Goal: Information Seeking & Learning: Find contact information

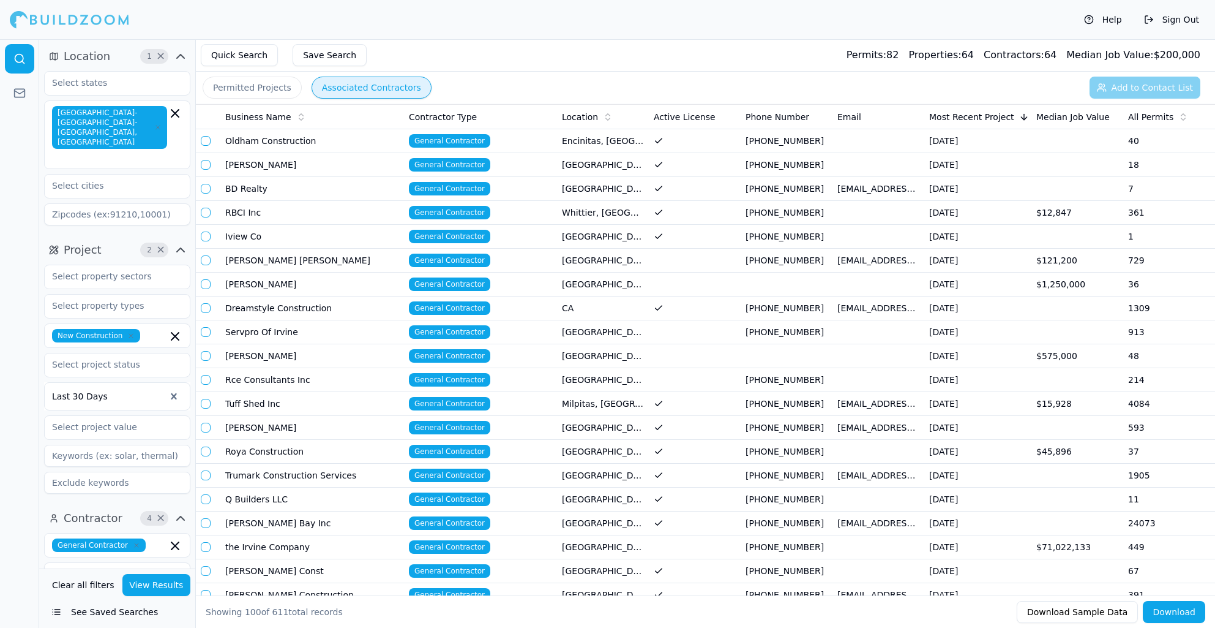
scroll to position [23, 0]
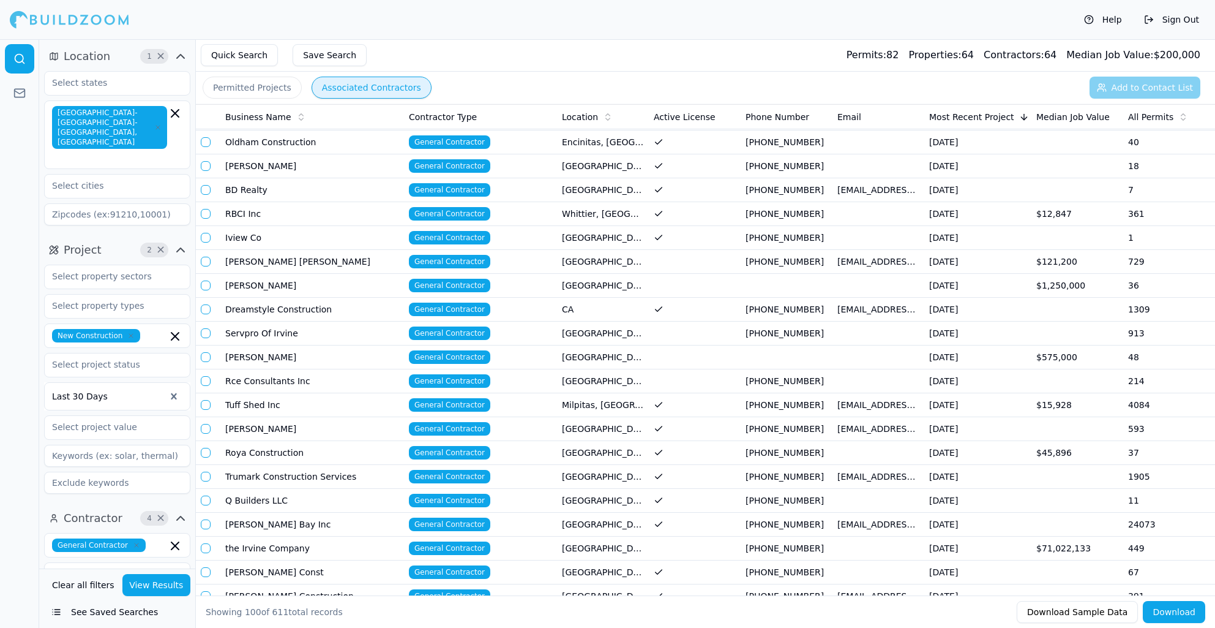
click at [176, 115] on icon "button" at bounding box center [174, 113] width 7 height 7
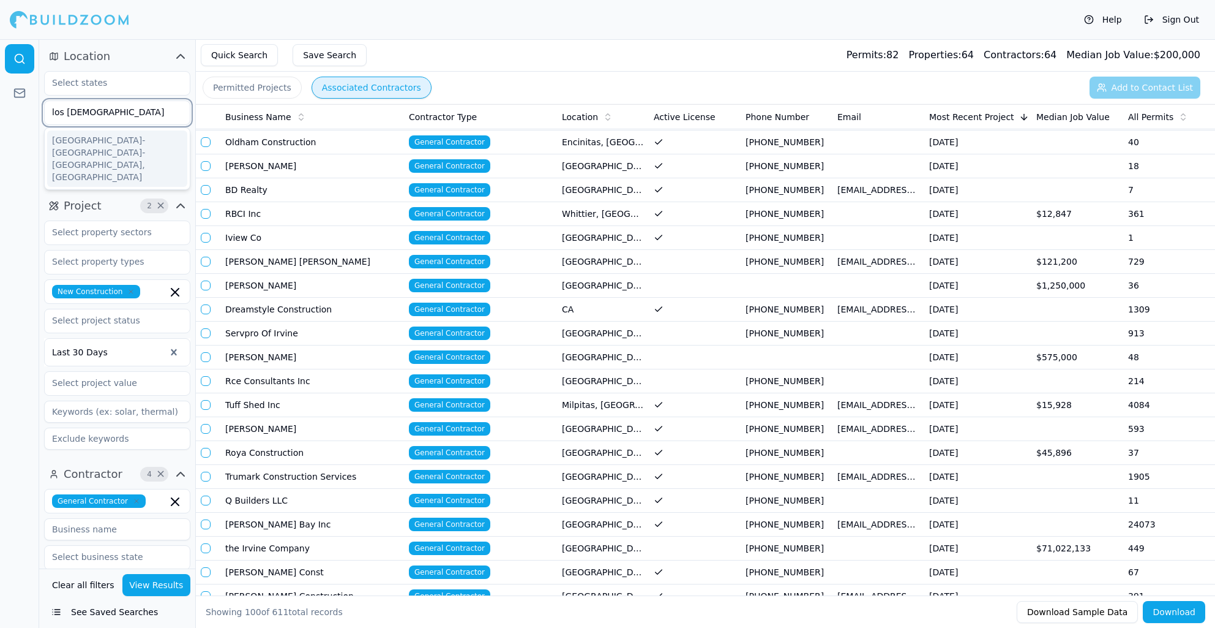
scroll to position [0, 15]
type input "los ange"
click at [91, 129] on div "[GEOGRAPHIC_DATA]-[GEOGRAPHIC_DATA]-[GEOGRAPHIC_DATA], [GEOGRAPHIC_DATA]" at bounding box center [117, 158] width 145 height 61
click at [102, 146] on div "[GEOGRAPHIC_DATA]-[GEOGRAPHIC_DATA]-[GEOGRAPHIC_DATA], [GEOGRAPHIC_DATA]" at bounding box center [117, 158] width 140 height 56
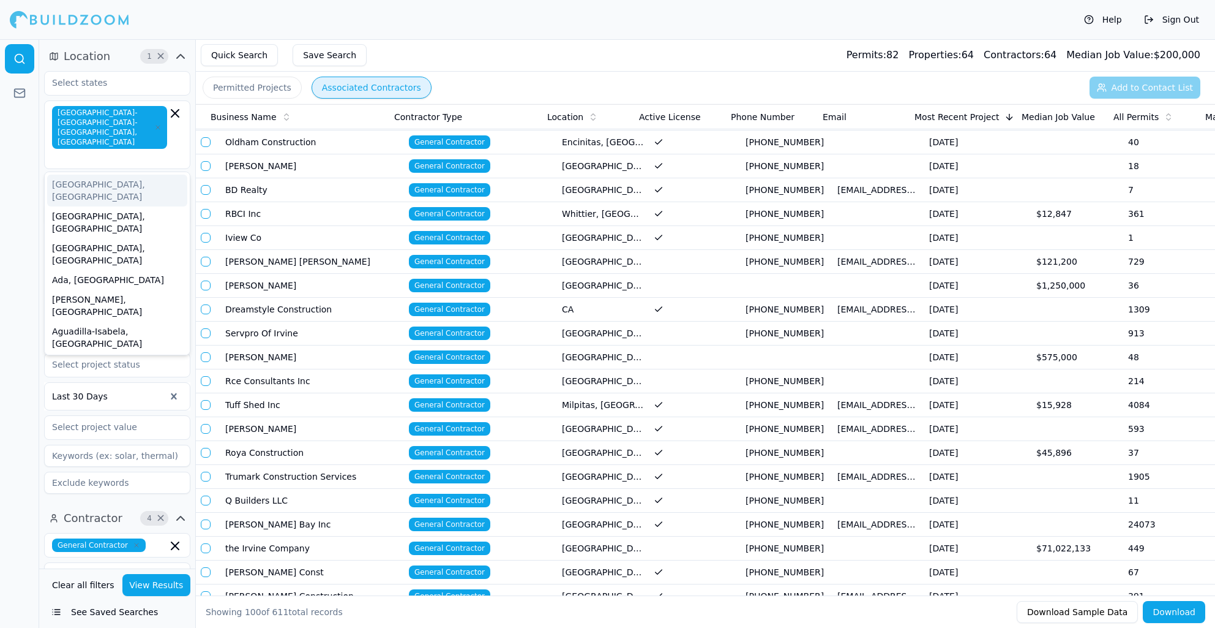
click at [24, 143] on div at bounding box center [19, 333] width 39 height 588
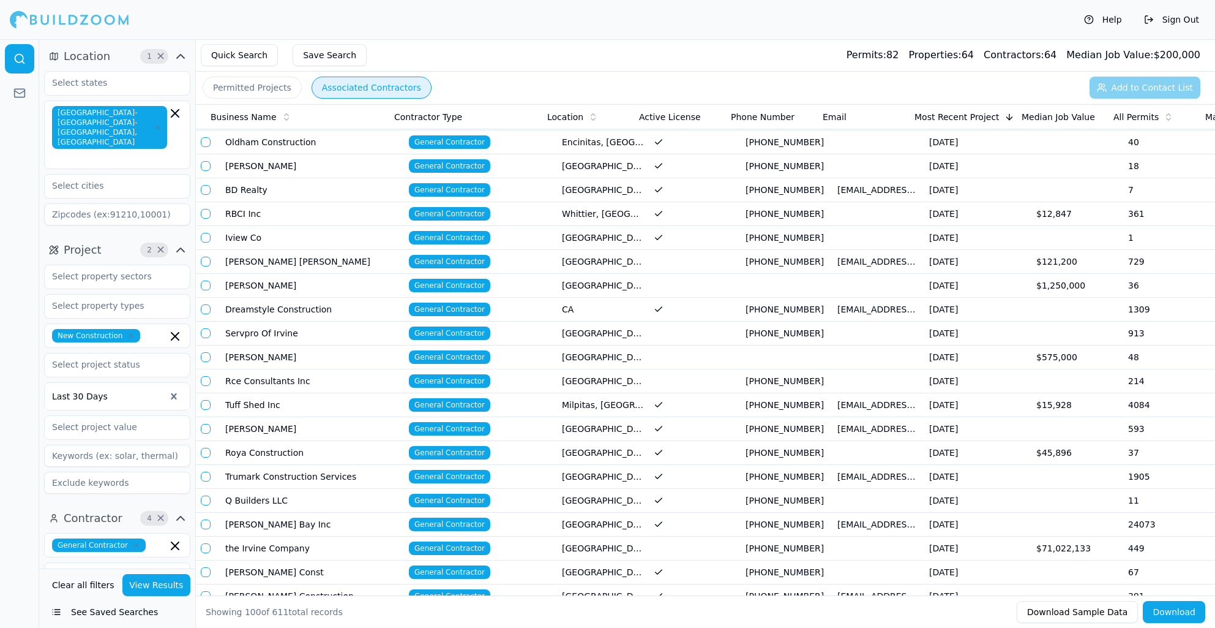
click at [131, 332] on icon "button" at bounding box center [130, 335] width 7 height 7
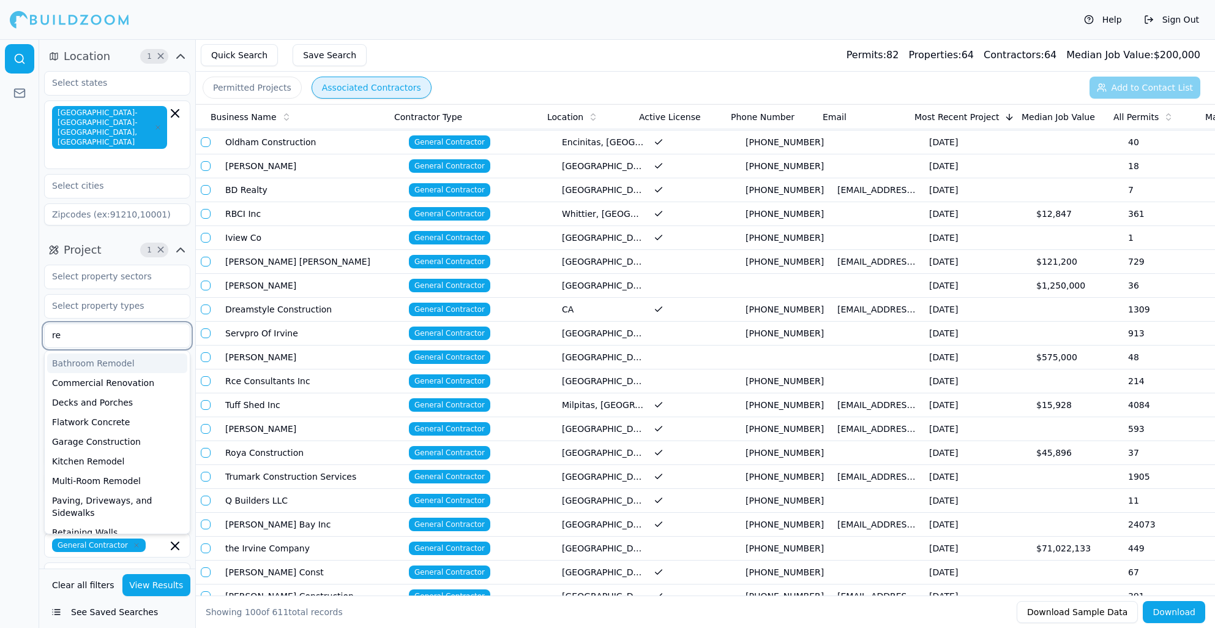
type input "r"
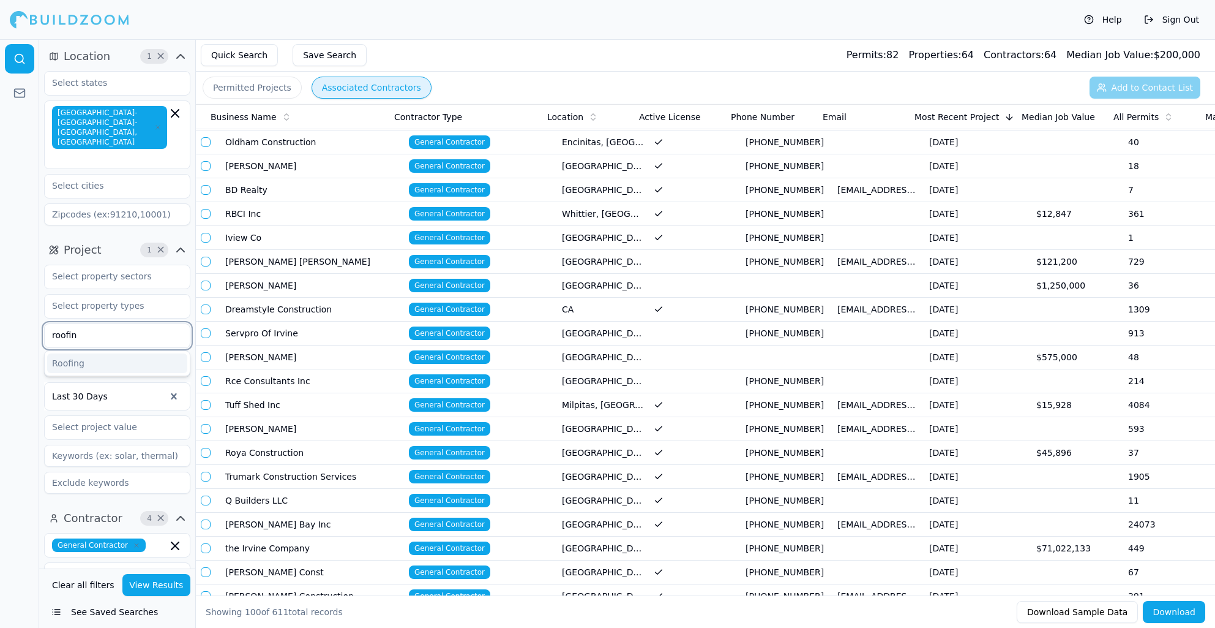
type input "roofing"
click at [96, 353] on div "Roofing" at bounding box center [117, 363] width 140 height 20
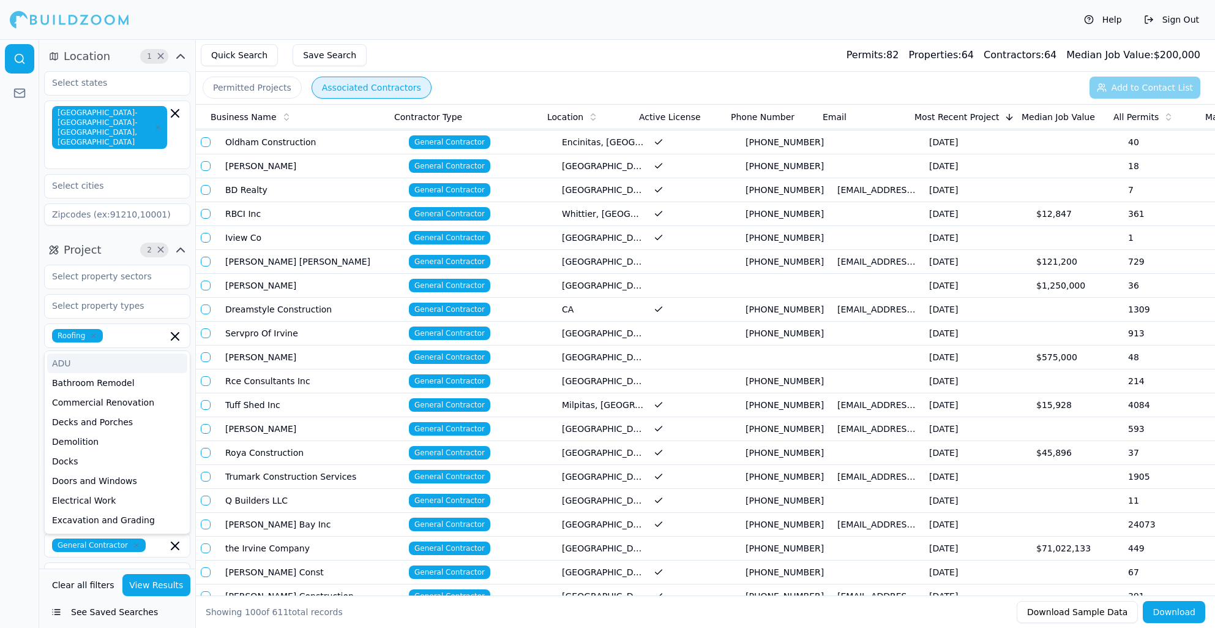
click at [9, 296] on div at bounding box center [19, 333] width 39 height 588
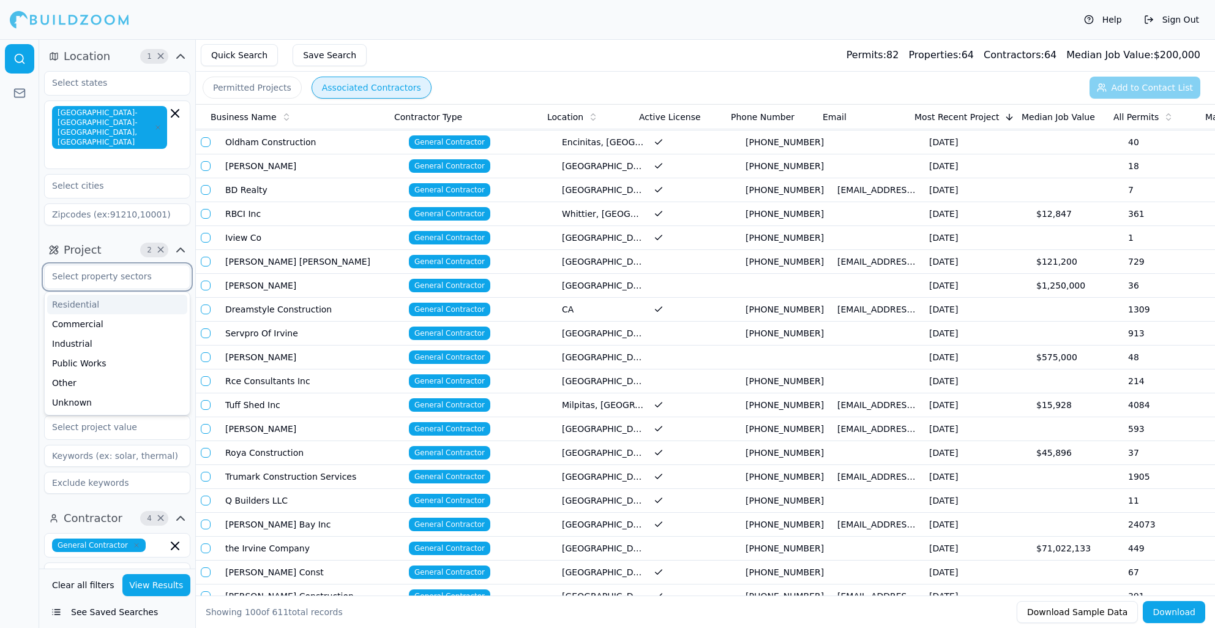
click at [78, 265] on input "text" at bounding box center [110, 276] width 130 height 22
drag, startPoint x: 23, startPoint y: 265, endPoint x: 99, endPoint y: 287, distance: 79.5
click at [23, 265] on div at bounding box center [19, 333] width 39 height 588
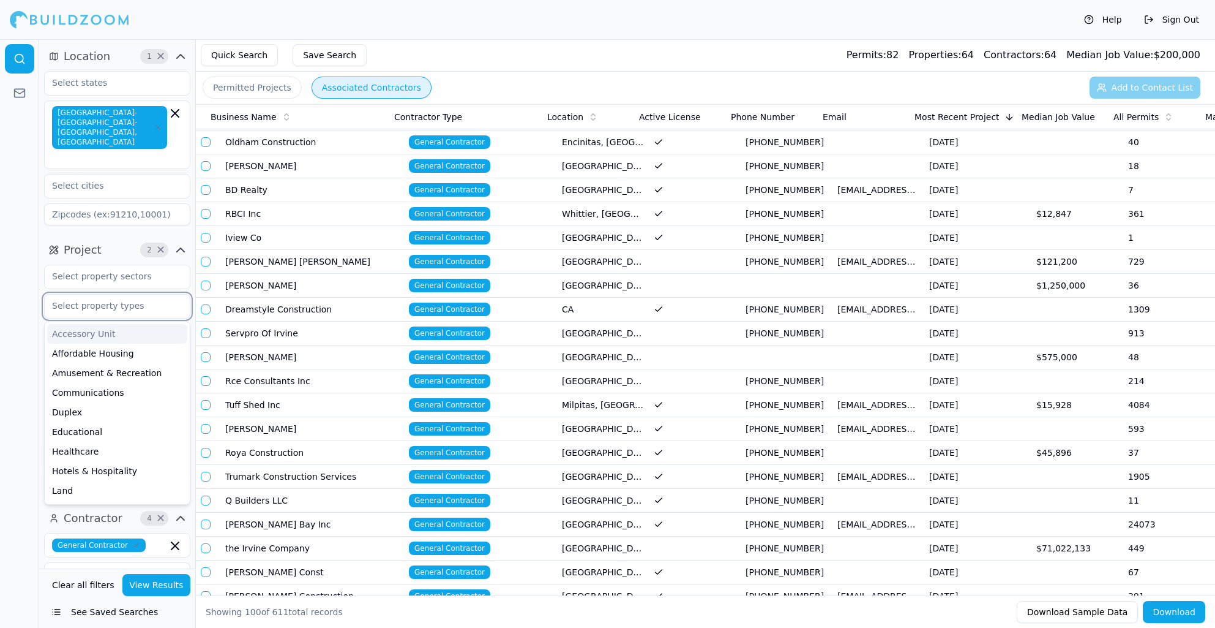
click at [113, 295] on input "text" at bounding box center [110, 306] width 130 height 22
drag, startPoint x: 18, startPoint y: 283, endPoint x: 42, endPoint y: 288, distance: 23.7
click at [18, 283] on div at bounding box center [19, 333] width 39 height 588
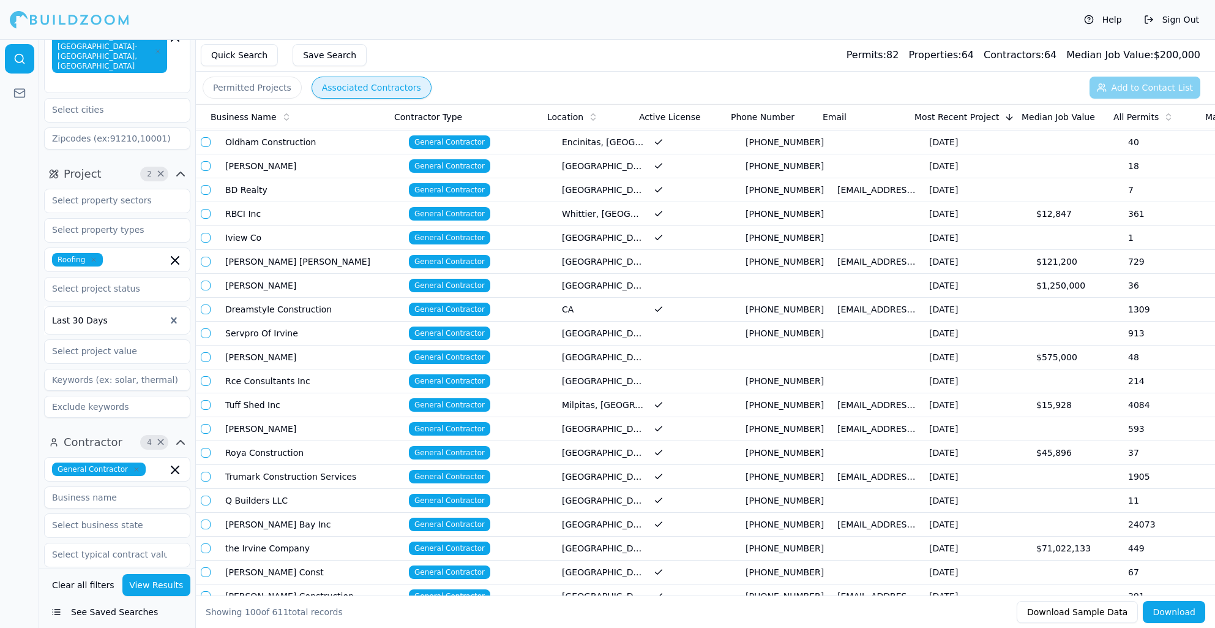
scroll to position [77, 0]
click at [165, 462] on input "text" at bounding box center [159, 468] width 17 height 13
click at [163, 438] on span "×" at bounding box center [160, 441] width 9 height 6
drag, startPoint x: 130, startPoint y: 448, endPoint x: 165, endPoint y: 454, distance: 36.0
click at [132, 457] on input "text" at bounding box center [110, 468] width 130 height 22
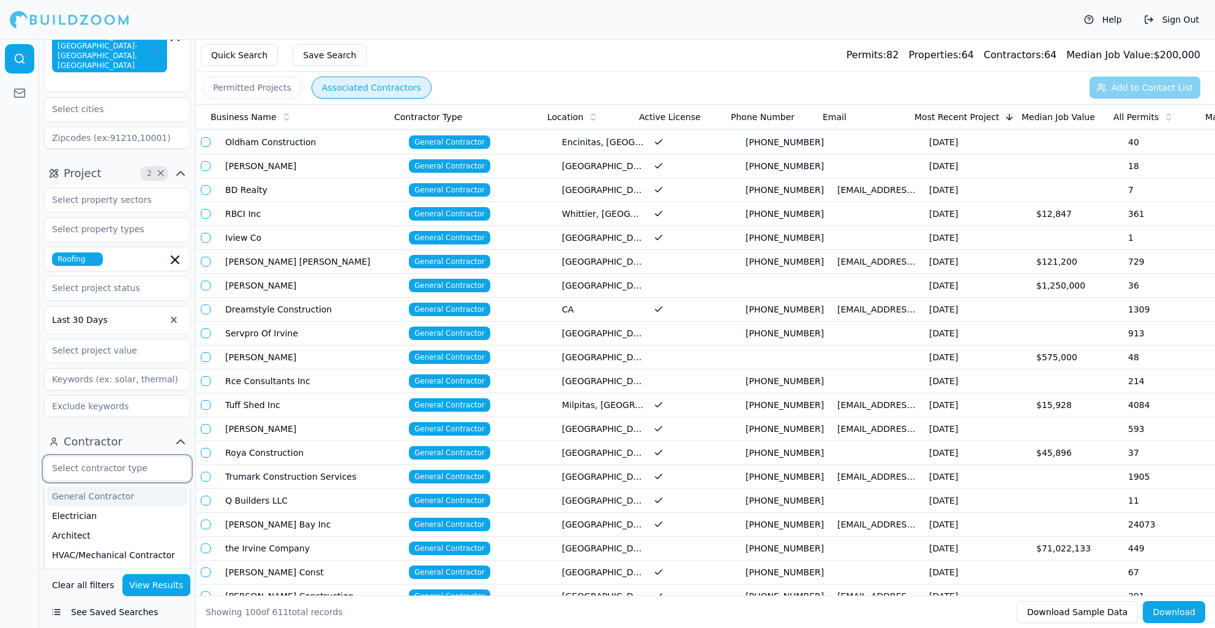
click at [128, 486] on div "General Contractor" at bounding box center [117, 496] width 140 height 20
type input "sola"
click at [100, 486] on div "Solar Contractor" at bounding box center [117, 496] width 140 height 20
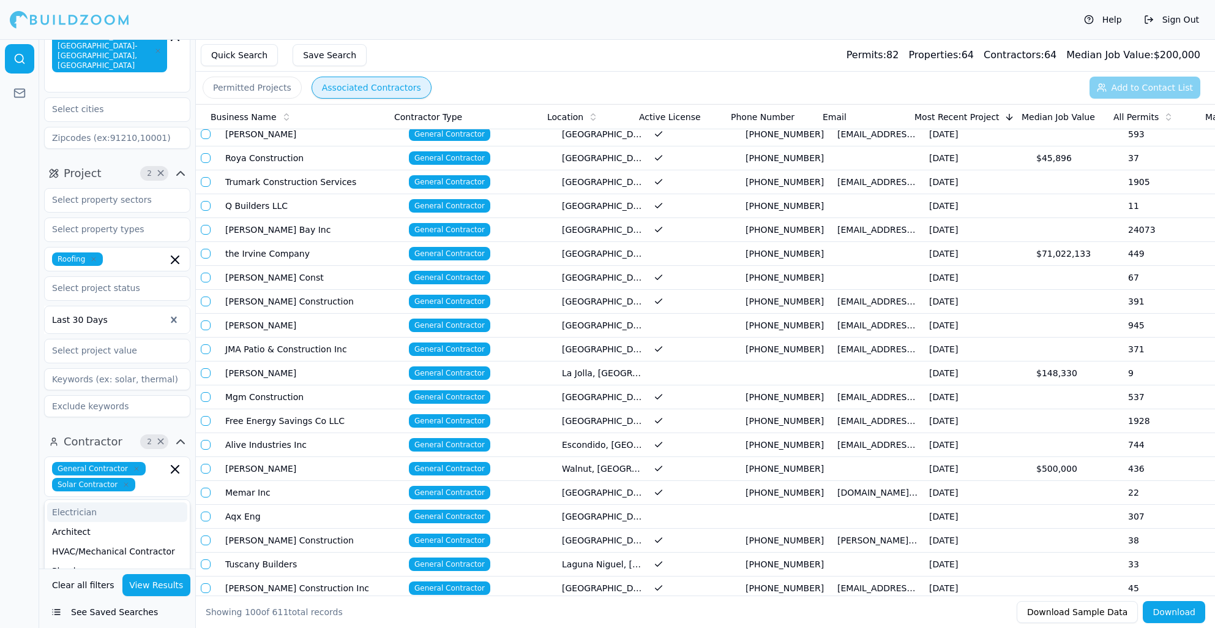
click at [20, 383] on div at bounding box center [19, 333] width 39 height 588
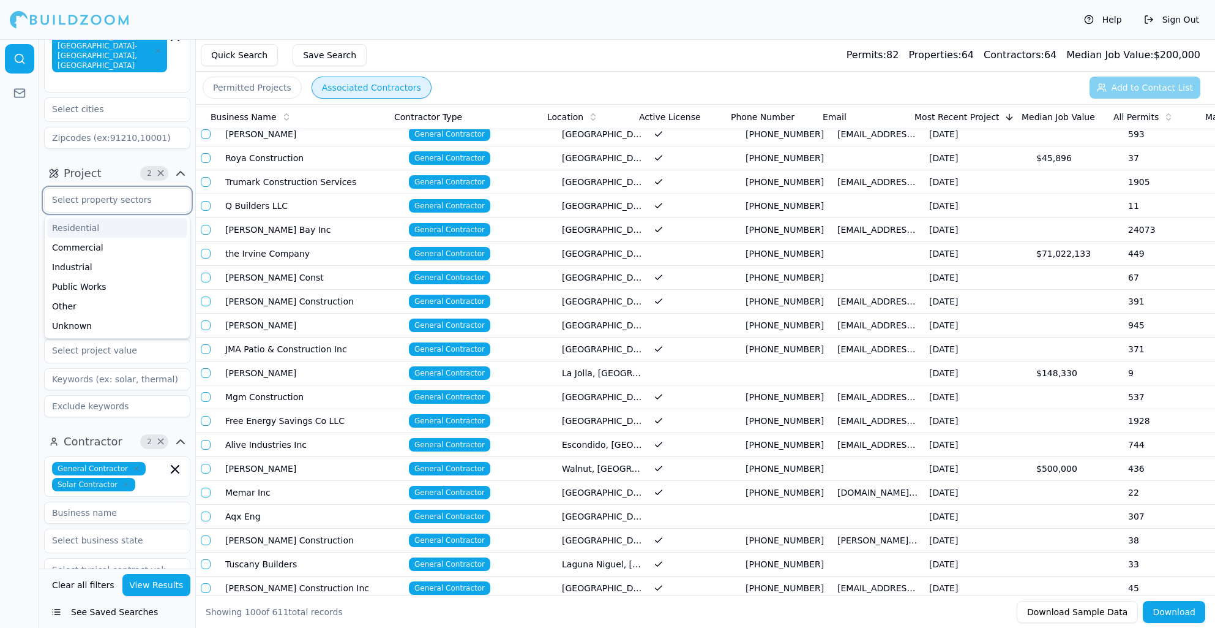
click at [129, 189] on input "text" at bounding box center [110, 200] width 130 height 22
click at [179, 166] on icon "button" at bounding box center [180, 173] width 15 height 15
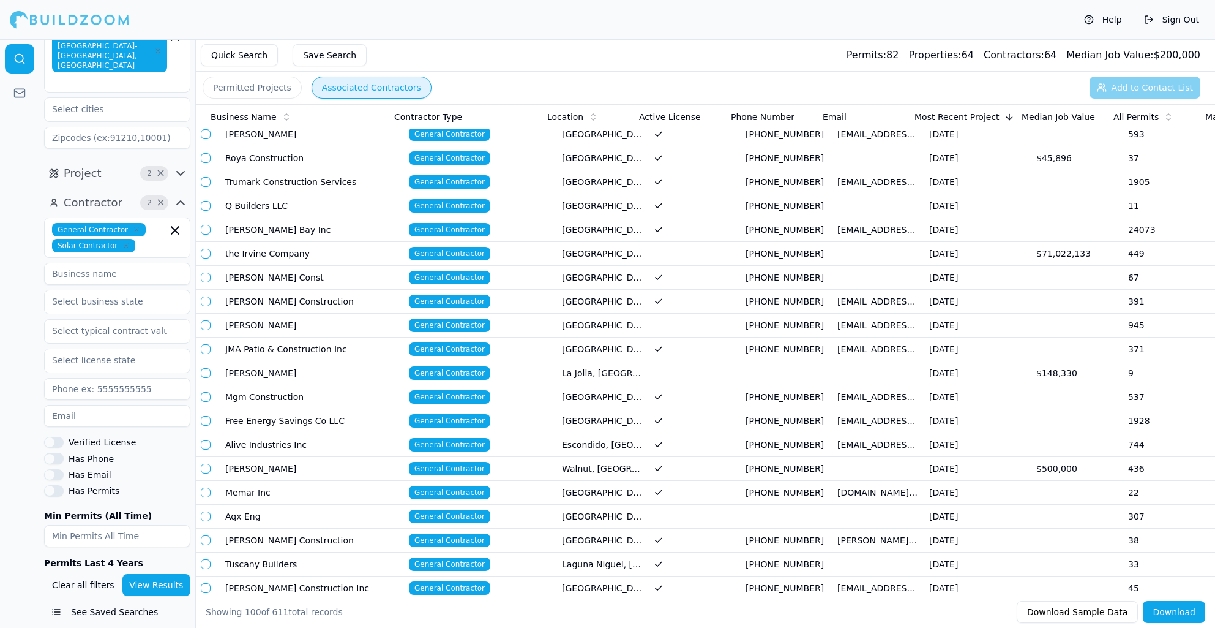
click at [179, 166] on icon "button" at bounding box center [180, 173] width 15 height 15
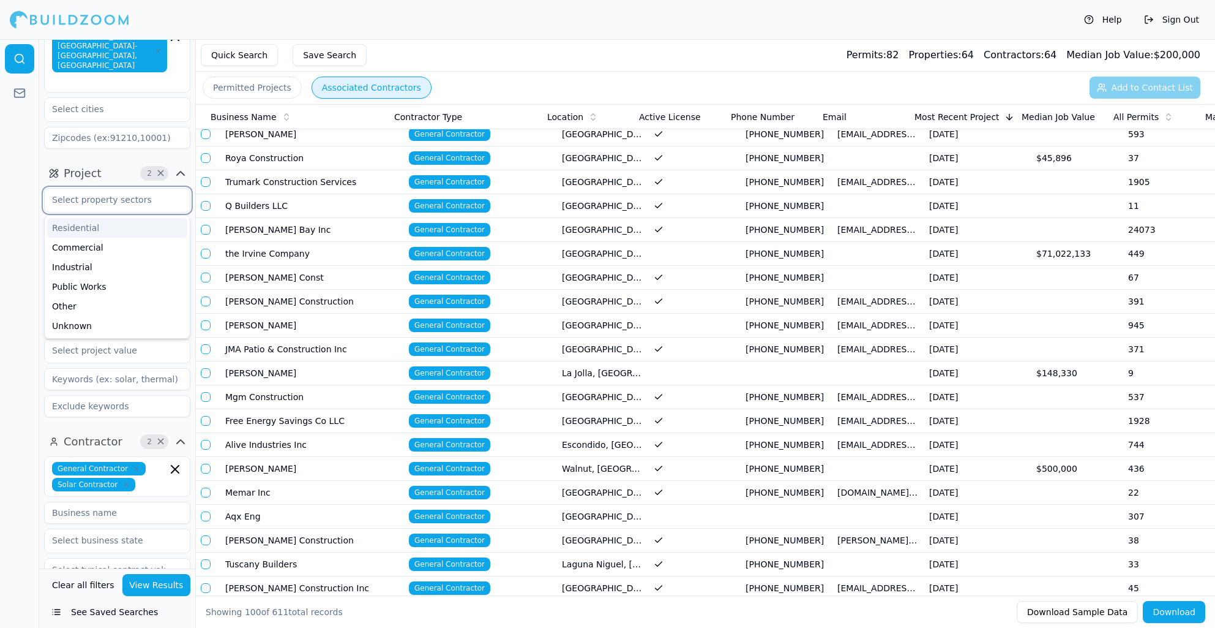
click at [108, 189] on input "text" at bounding box center [110, 200] width 130 height 22
click at [27, 179] on div at bounding box center [19, 333] width 39 height 588
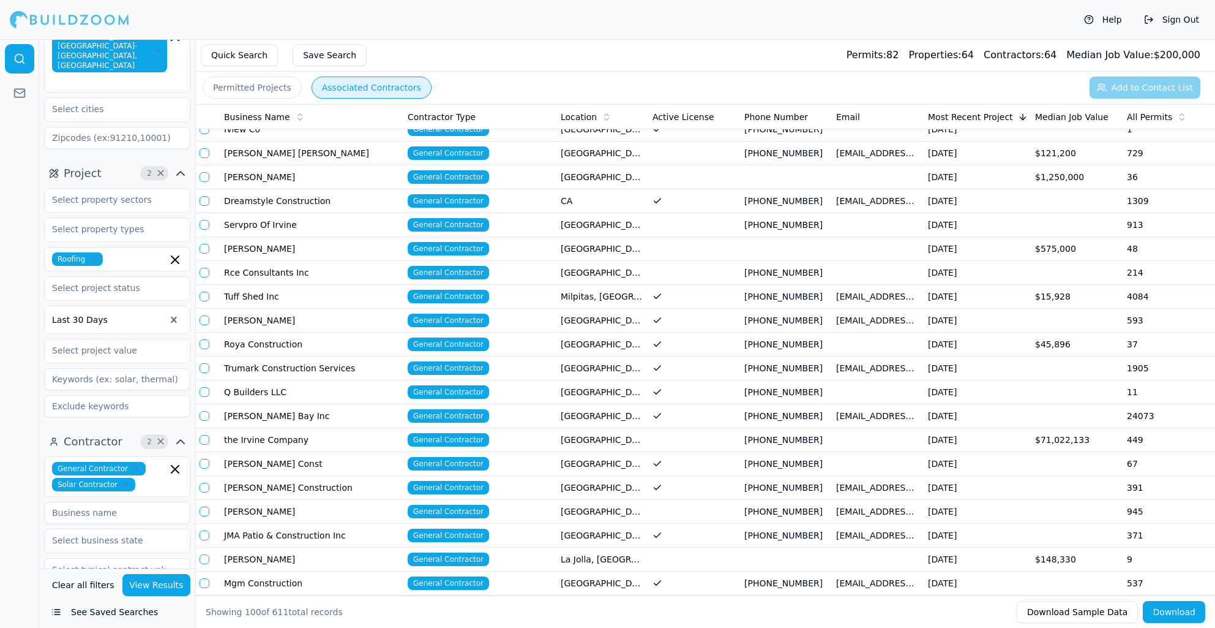
scroll to position [132, 0]
click at [609, 438] on td "[GEOGRAPHIC_DATA], [GEOGRAPHIC_DATA]" at bounding box center [602, 439] width 92 height 24
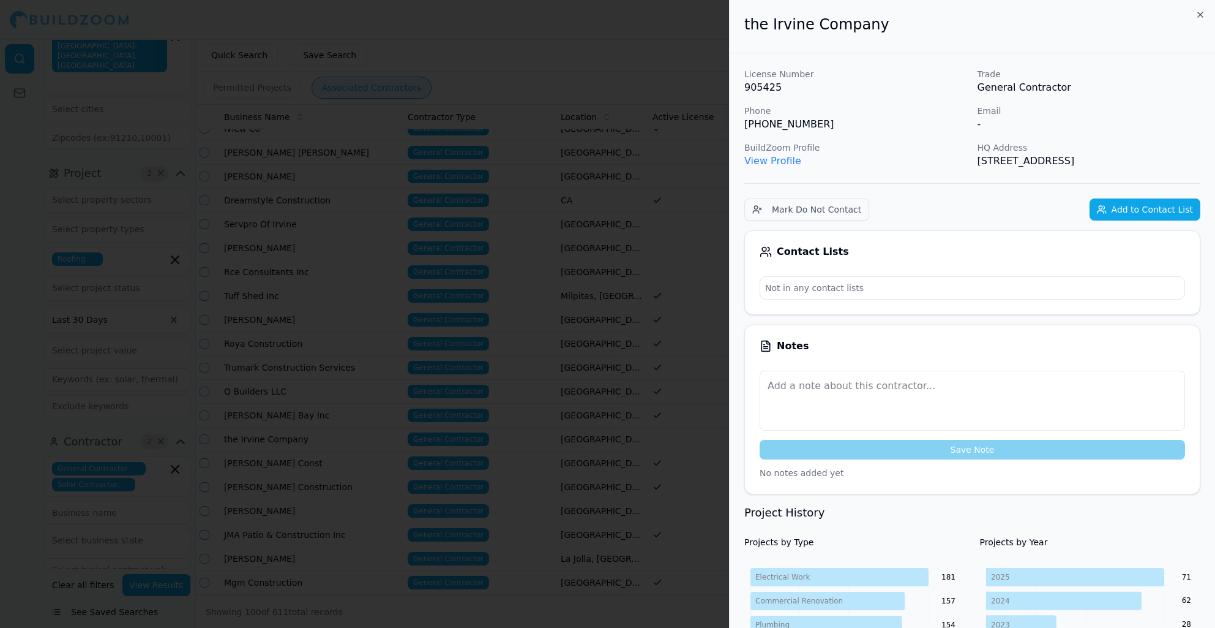
scroll to position [0, 0]
click at [1198, 13] on icon "button" at bounding box center [1201, 15] width 10 height 10
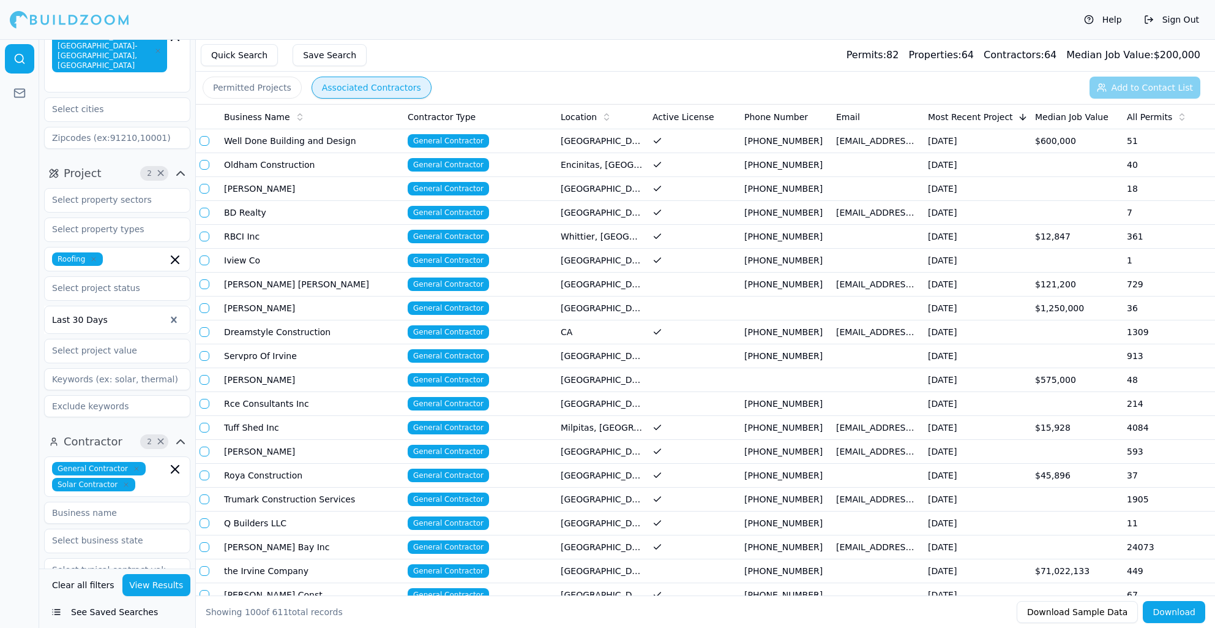
click at [709, 303] on td at bounding box center [694, 308] width 92 height 24
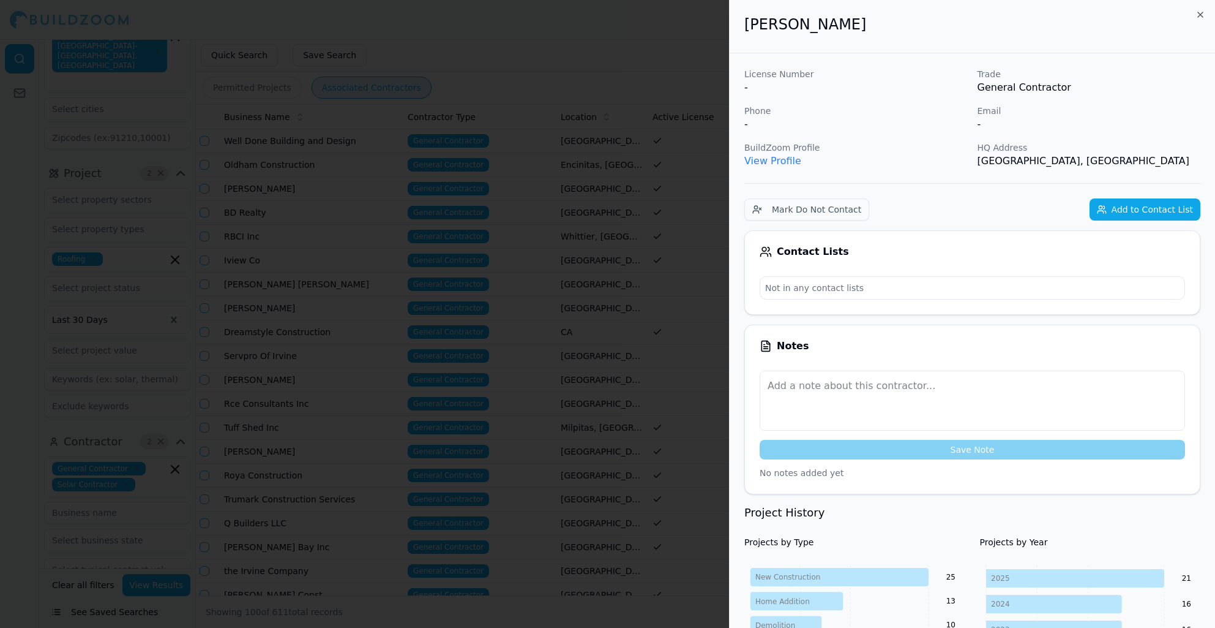
click at [1206, 15] on div "Bill Guidero" at bounding box center [973, 26] width 486 height 53
click at [1203, 15] on icon "button" at bounding box center [1201, 15] width 10 height 10
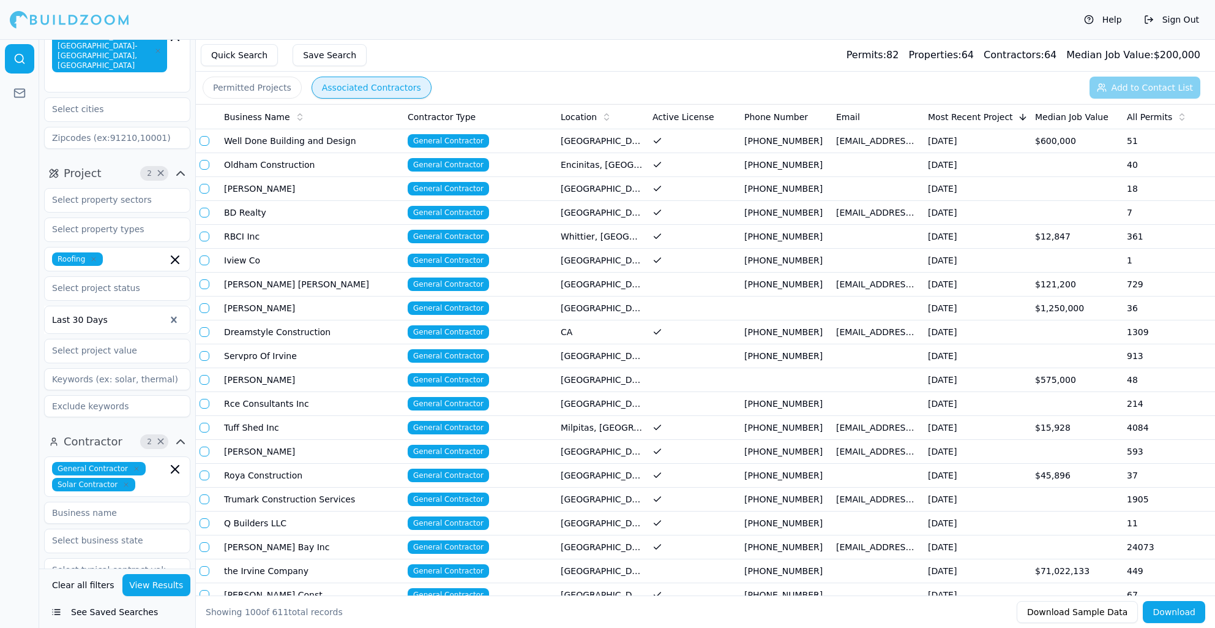
click at [1041, 140] on td "$600,000" at bounding box center [1076, 141] width 92 height 24
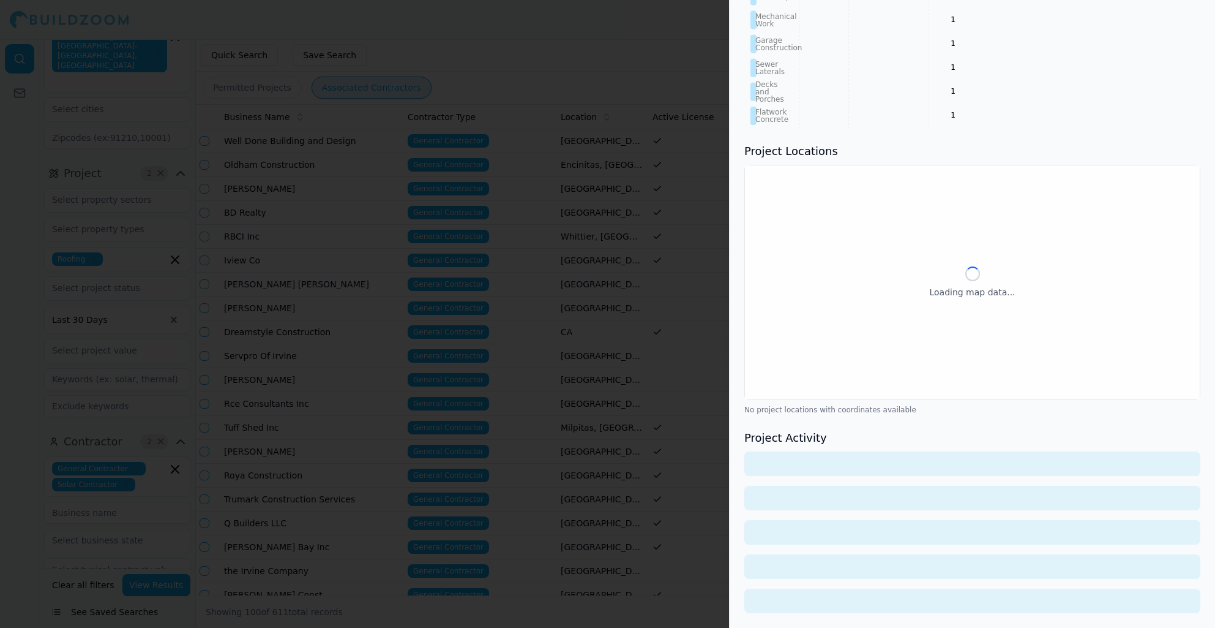
scroll to position [963, 0]
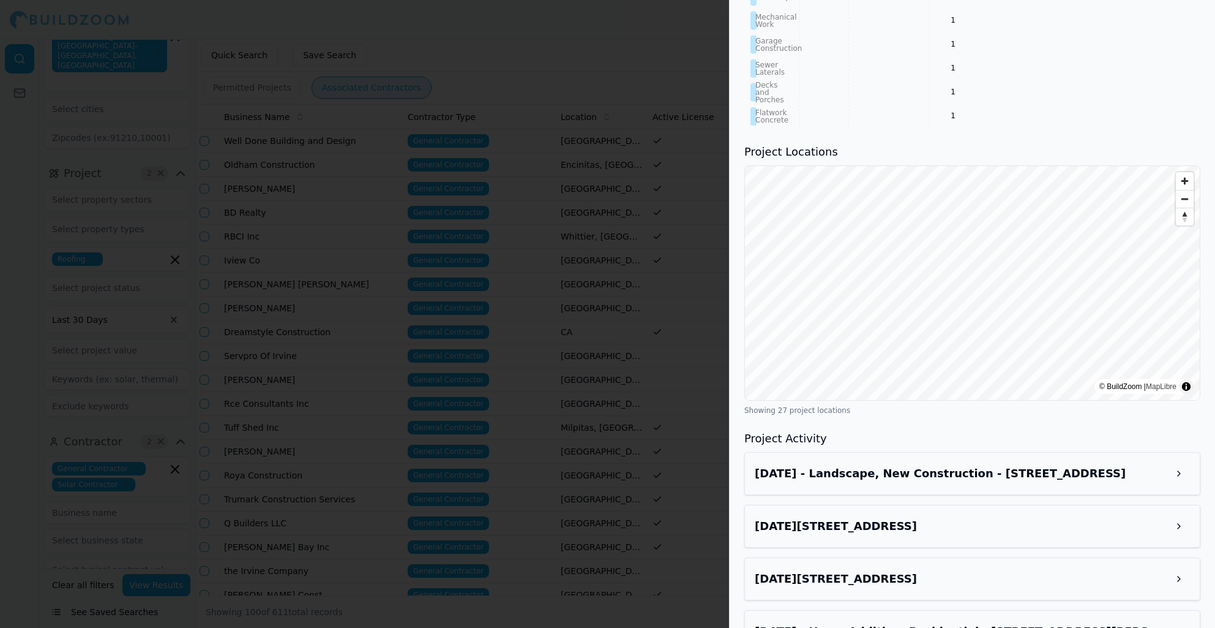
click at [1169, 466] on button at bounding box center [1179, 473] width 22 height 22
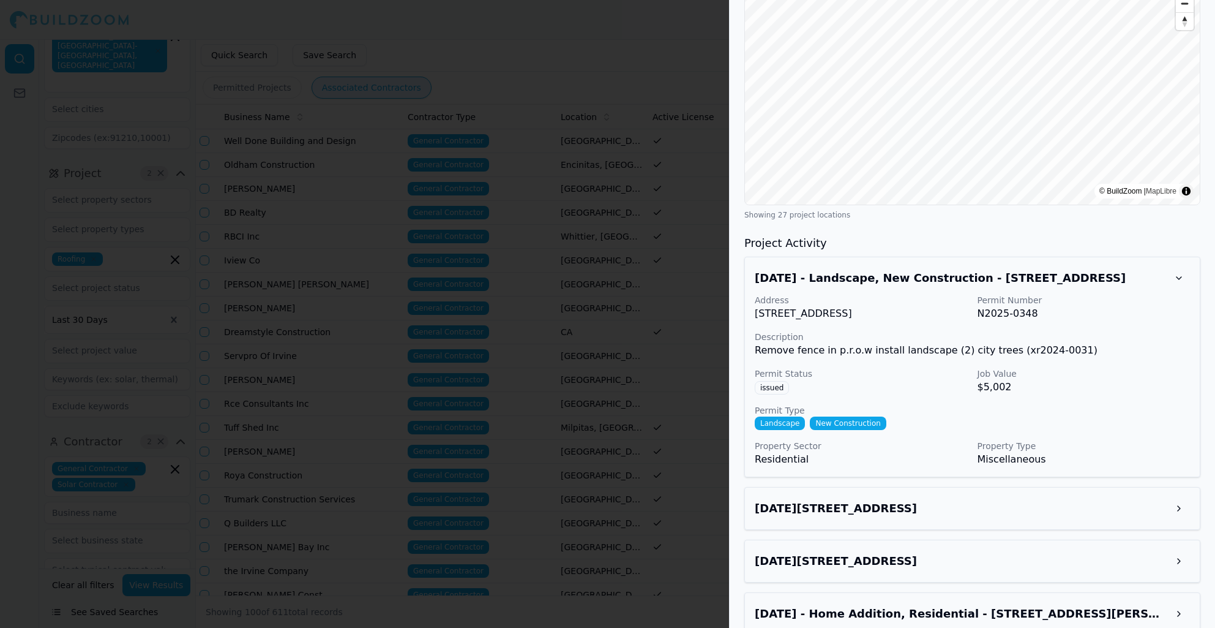
scroll to position [1160, 0]
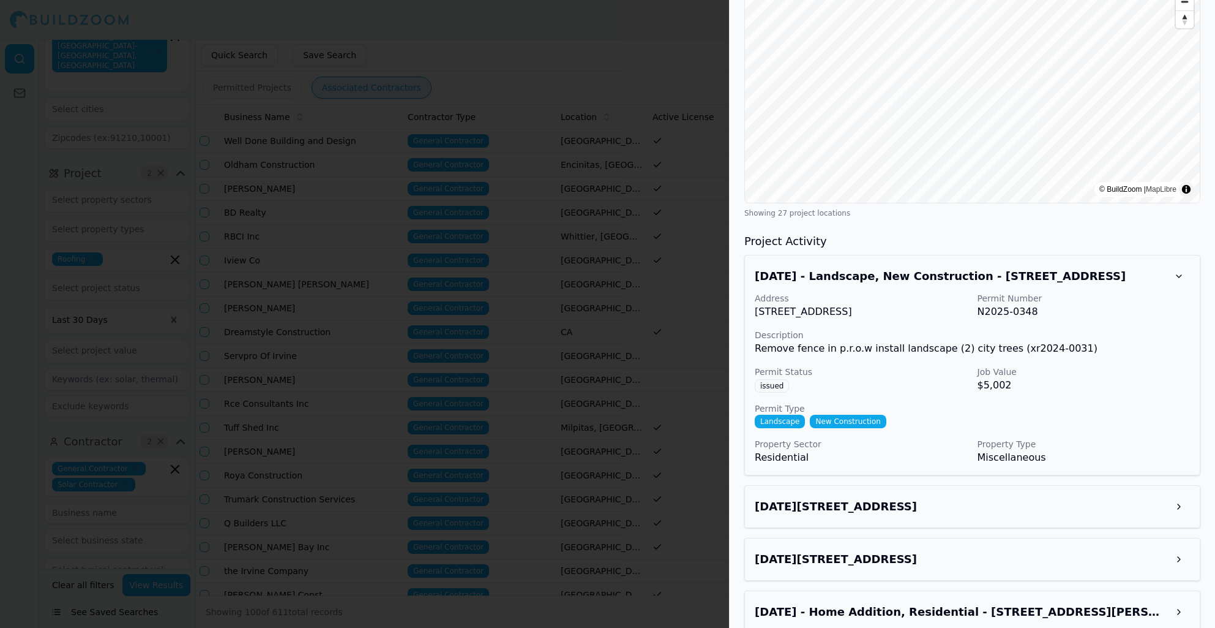
click at [1169, 501] on button at bounding box center [1179, 506] width 22 height 22
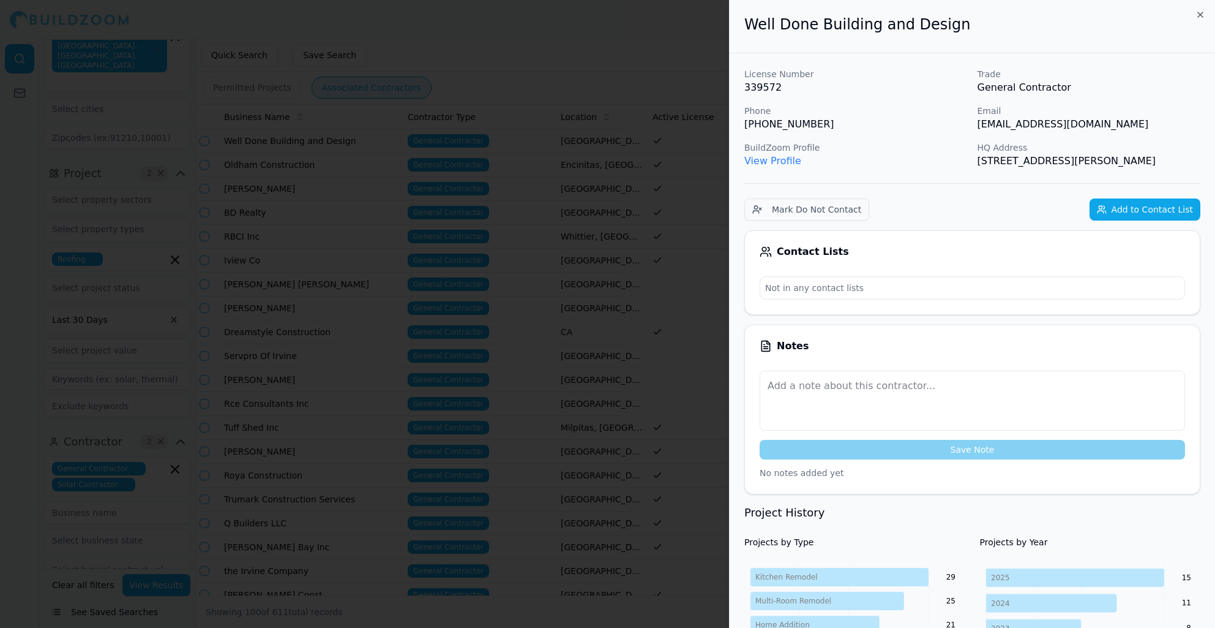
scroll to position [0, 0]
click at [1017, 163] on p "8576 Hamilton Ave, Huntington Beach, CA, 92646" at bounding box center [1089, 161] width 223 height 15
click at [1203, 10] on icon "button" at bounding box center [1201, 15] width 10 height 10
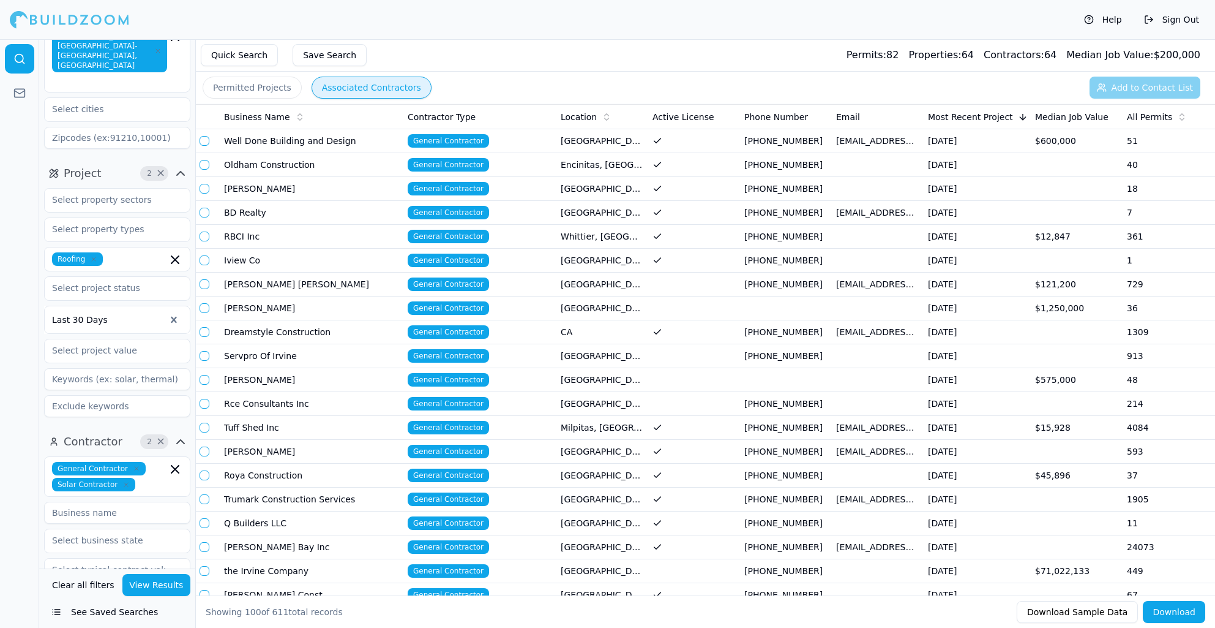
click at [825, 139] on td "(657) 204-6080" at bounding box center [786, 141] width 92 height 24
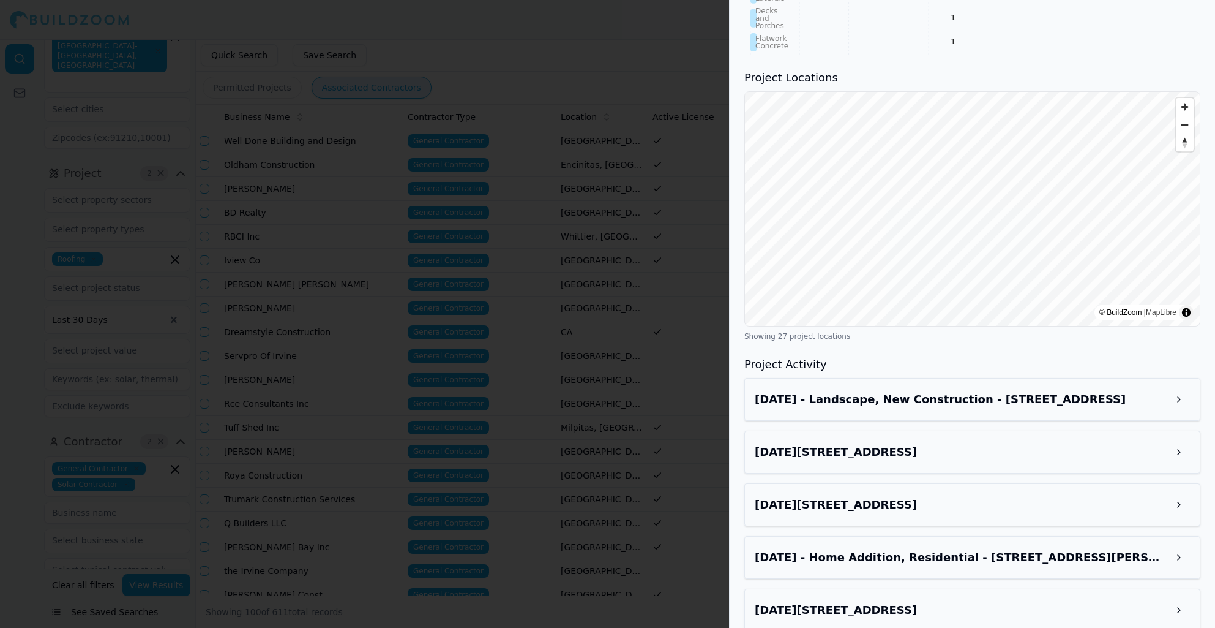
scroll to position [1065, 0]
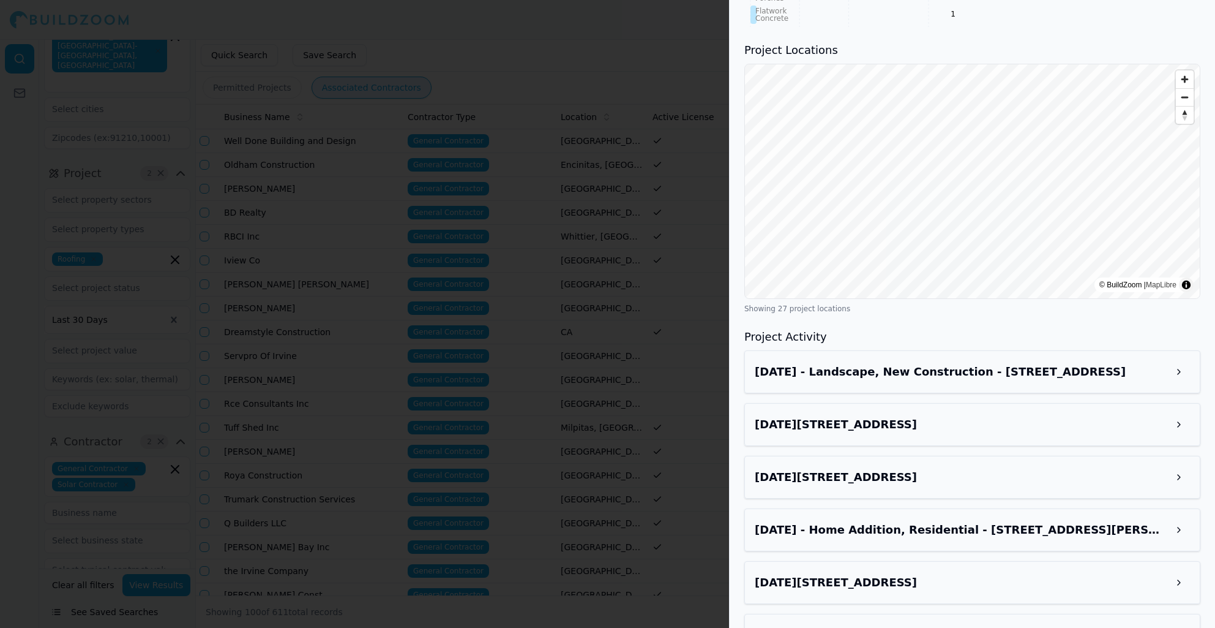
click at [710, 313] on div at bounding box center [607, 314] width 1215 height 628
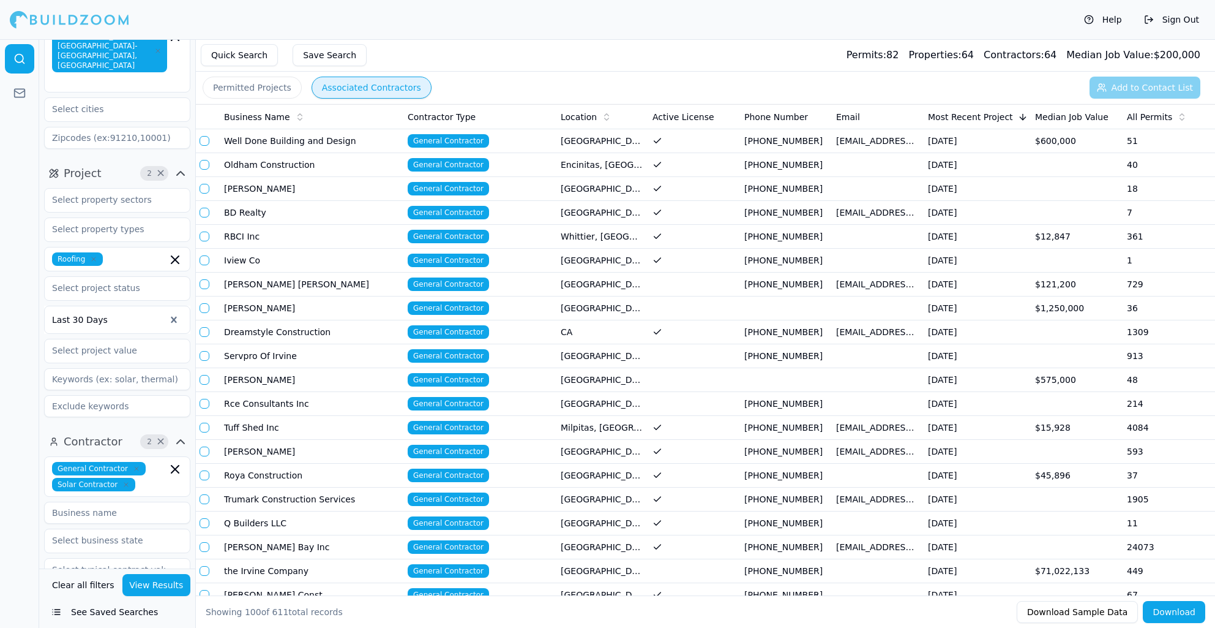
scroll to position [0, 0]
click at [650, 381] on td at bounding box center [694, 380] width 92 height 24
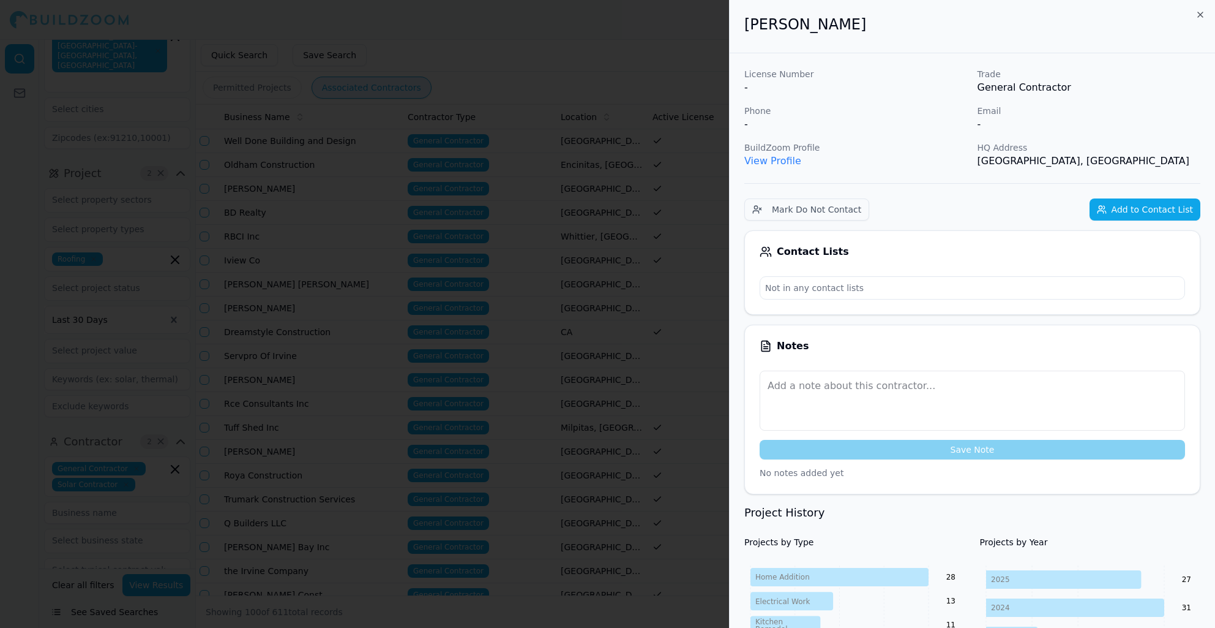
click at [1197, 18] on icon "button" at bounding box center [1201, 15] width 10 height 10
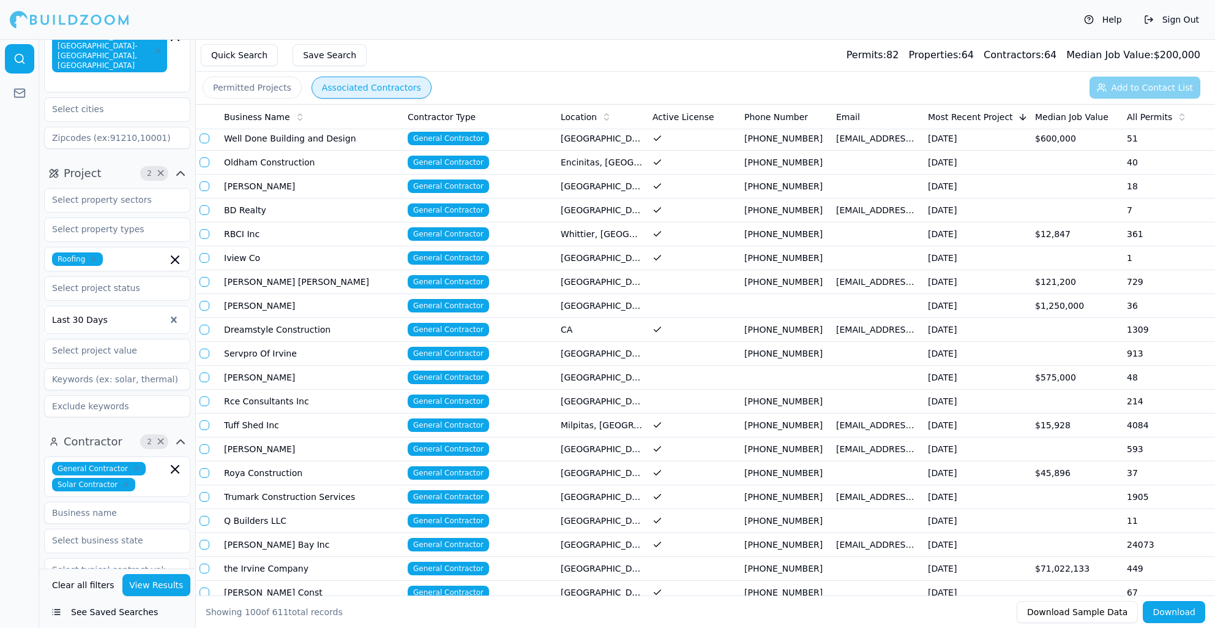
scroll to position [0, 6]
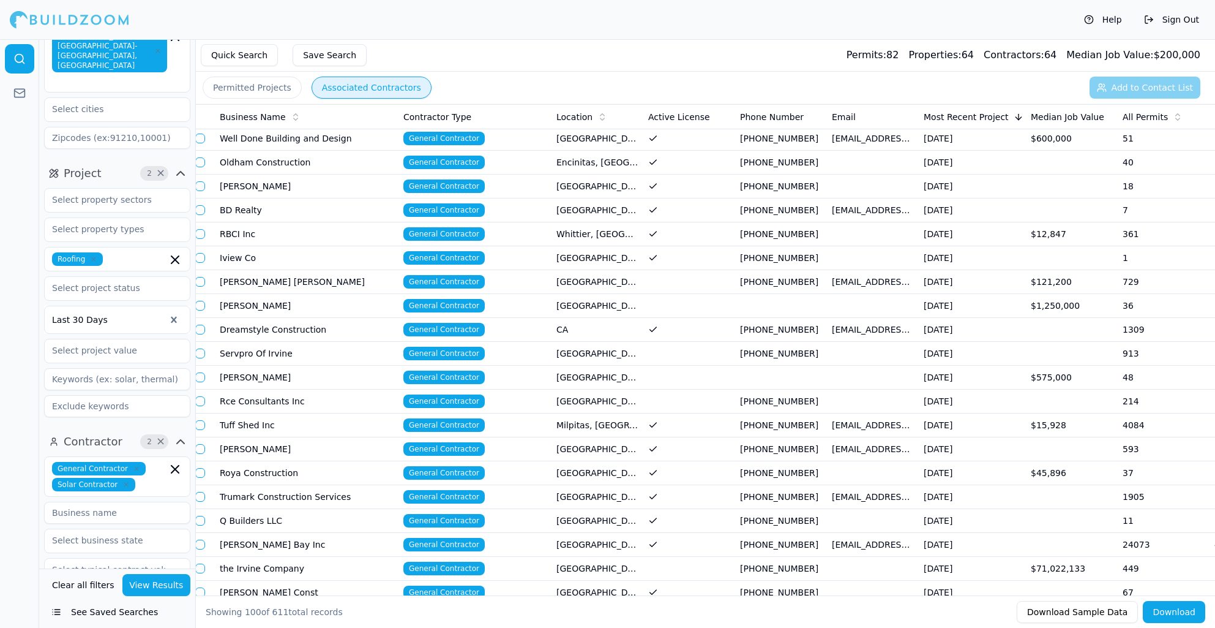
click at [287, 84] on button "Permitted Projects" at bounding box center [252, 88] width 99 height 22
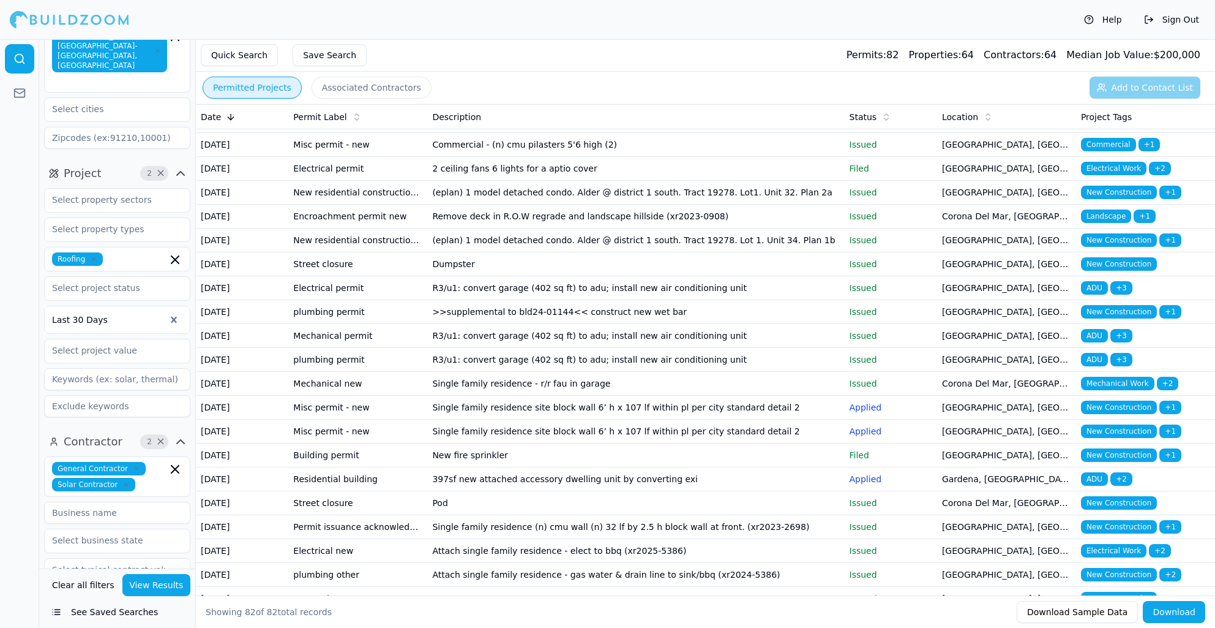
scroll to position [92, 0]
click at [368, 81] on button "Associated Contractors" at bounding box center [372, 88] width 120 height 22
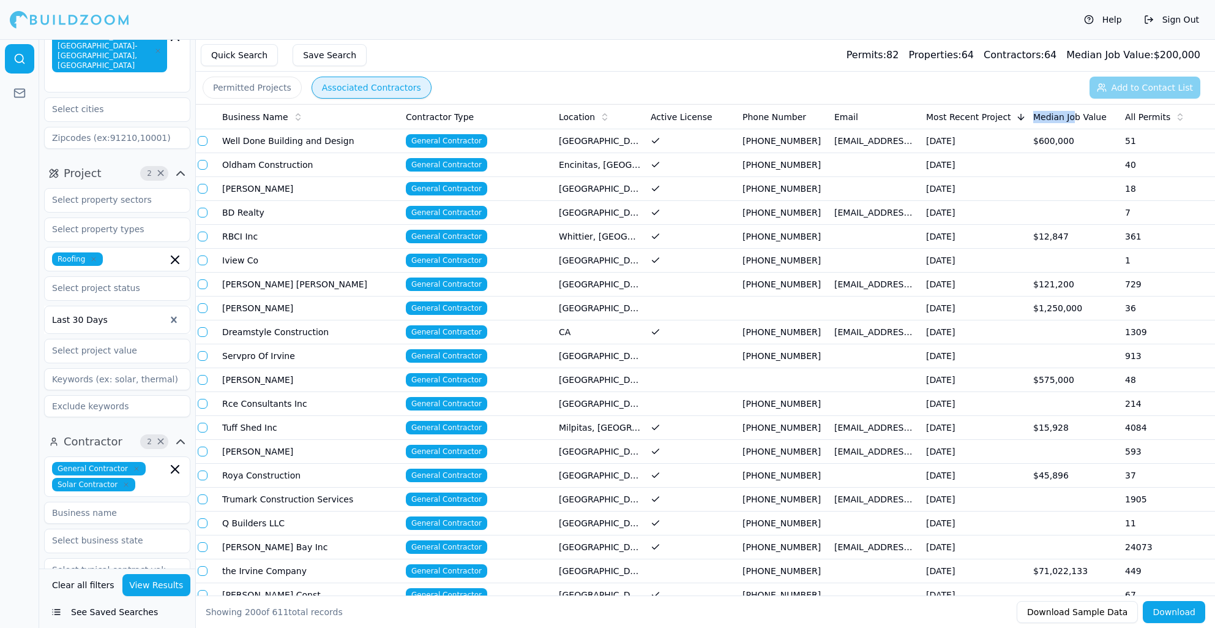
drag, startPoint x: 1074, startPoint y: 117, endPoint x: 1003, endPoint y: 124, distance: 71.4
click at [1013, 121] on tr "Business Name Contractor Type Location Active License Phone Number Email Most R…" at bounding box center [748, 117] width 1111 height 24
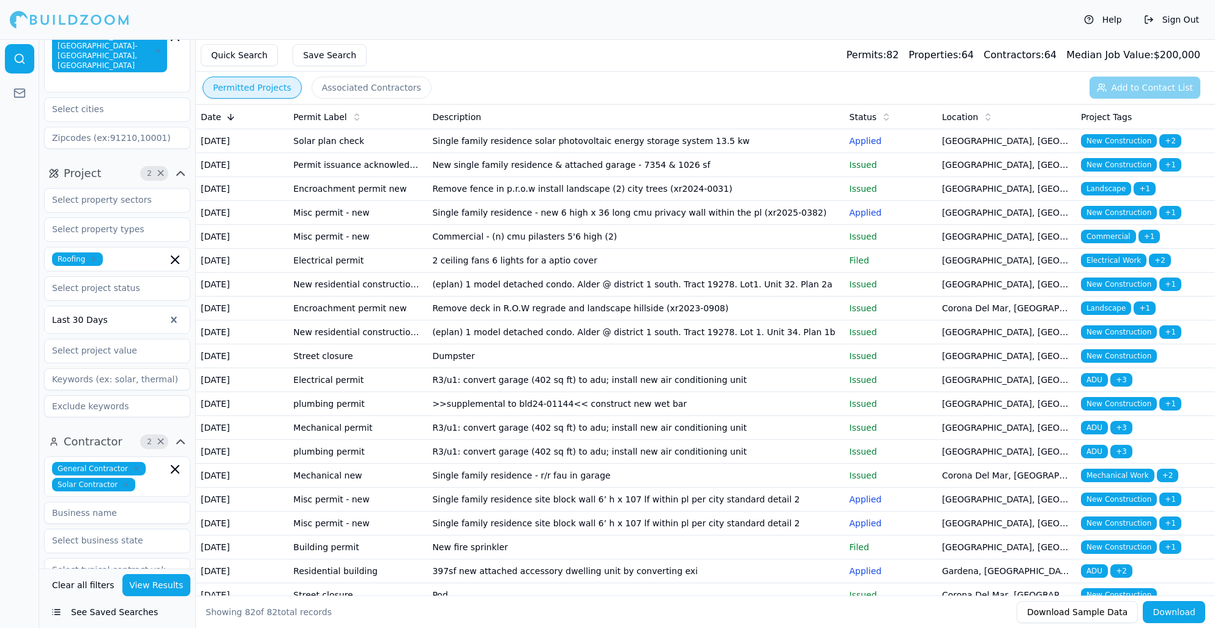
click at [271, 96] on button "Permitted Projects" at bounding box center [252, 88] width 99 height 22
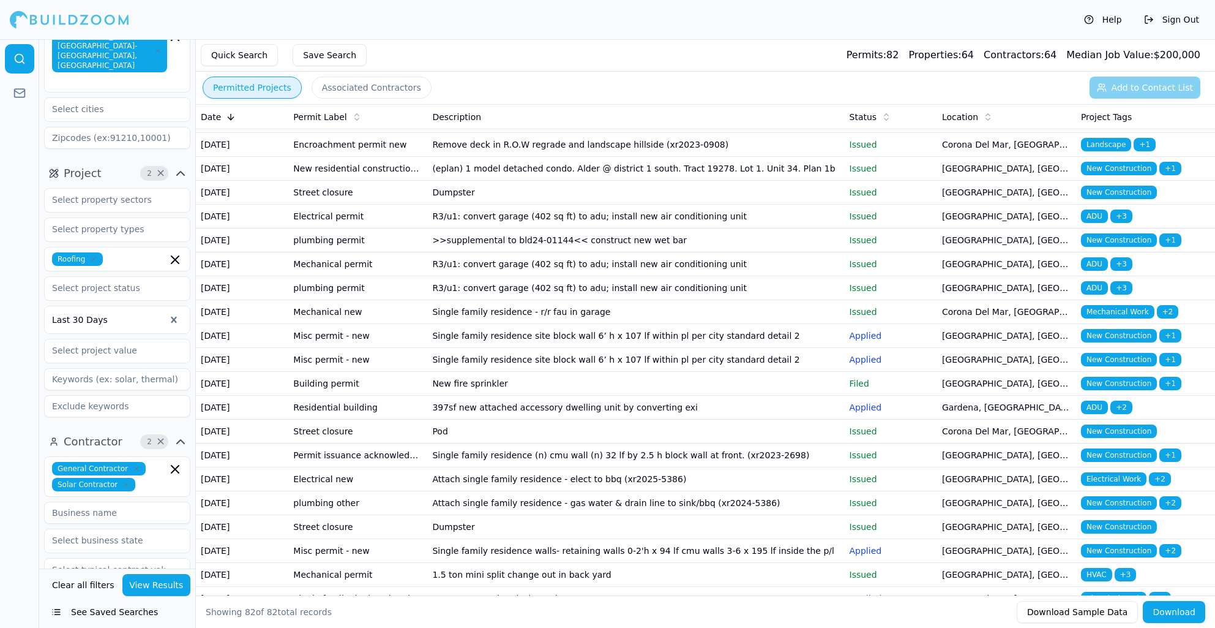
scroll to position [164, 0]
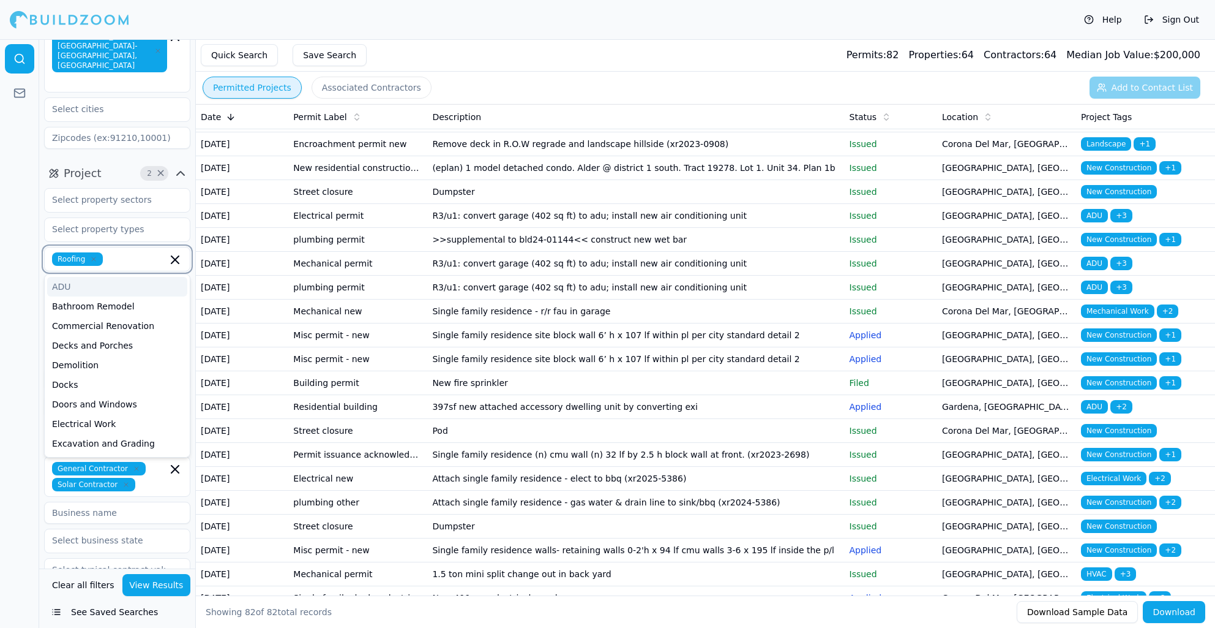
click at [121, 252] on input "text" at bounding box center [137, 258] width 59 height 13
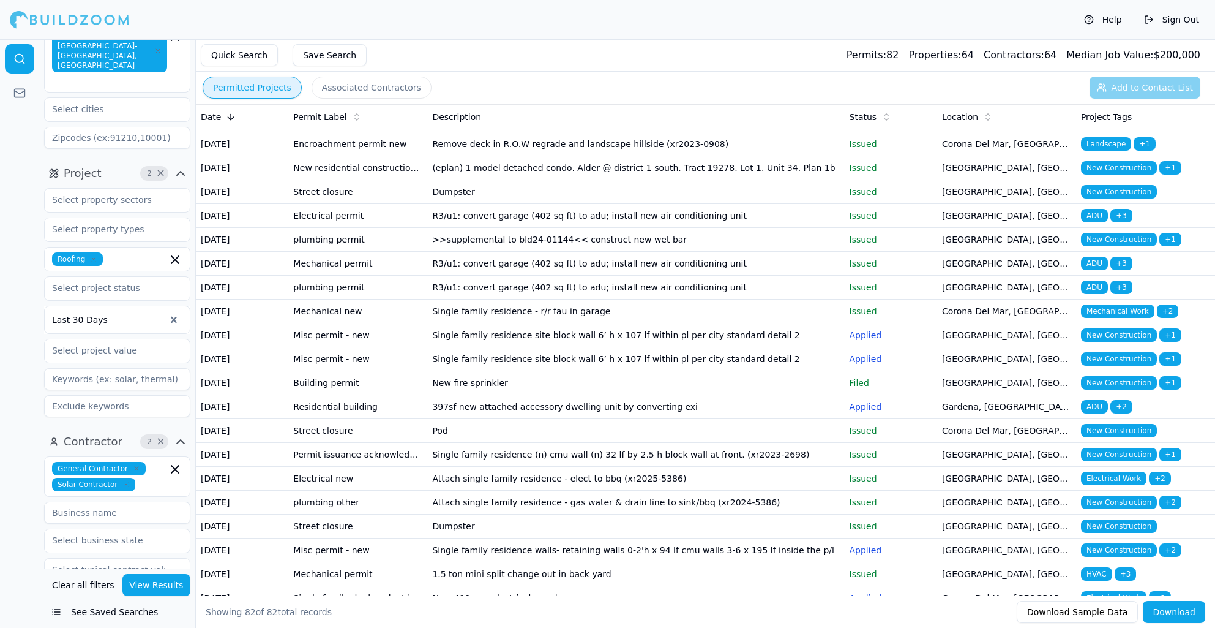
click at [29, 244] on div at bounding box center [19, 333] width 39 height 588
click at [160, 170] on span "×" at bounding box center [160, 173] width 9 height 6
click at [141, 247] on input "text" at bounding box center [110, 258] width 130 height 22
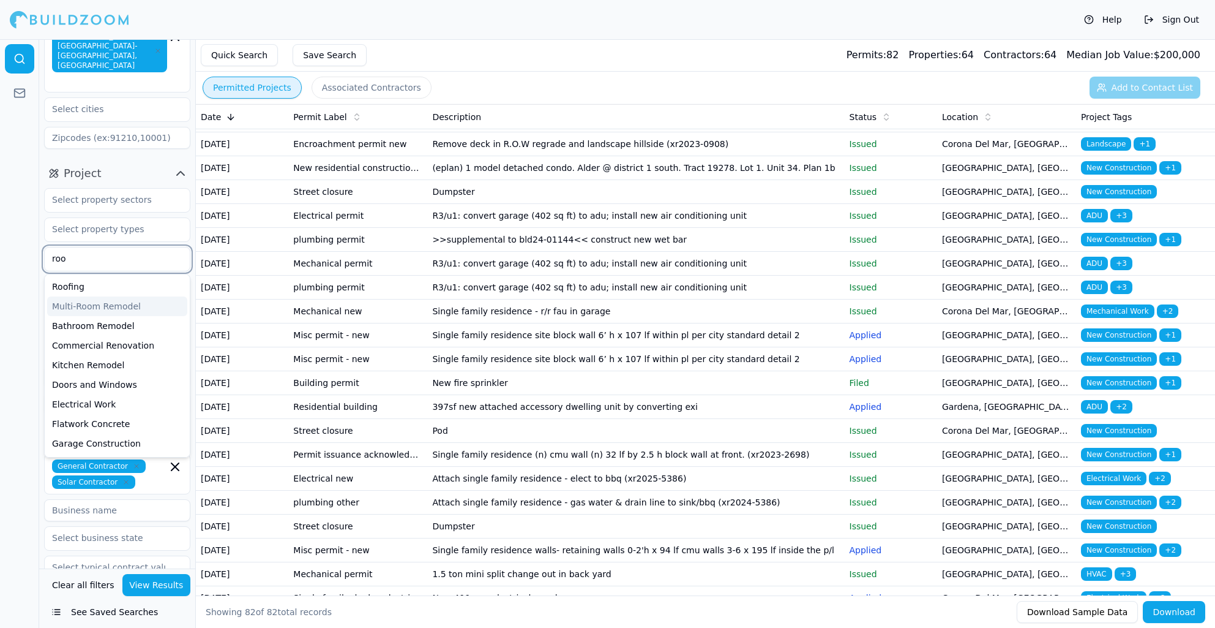
type input "roof"
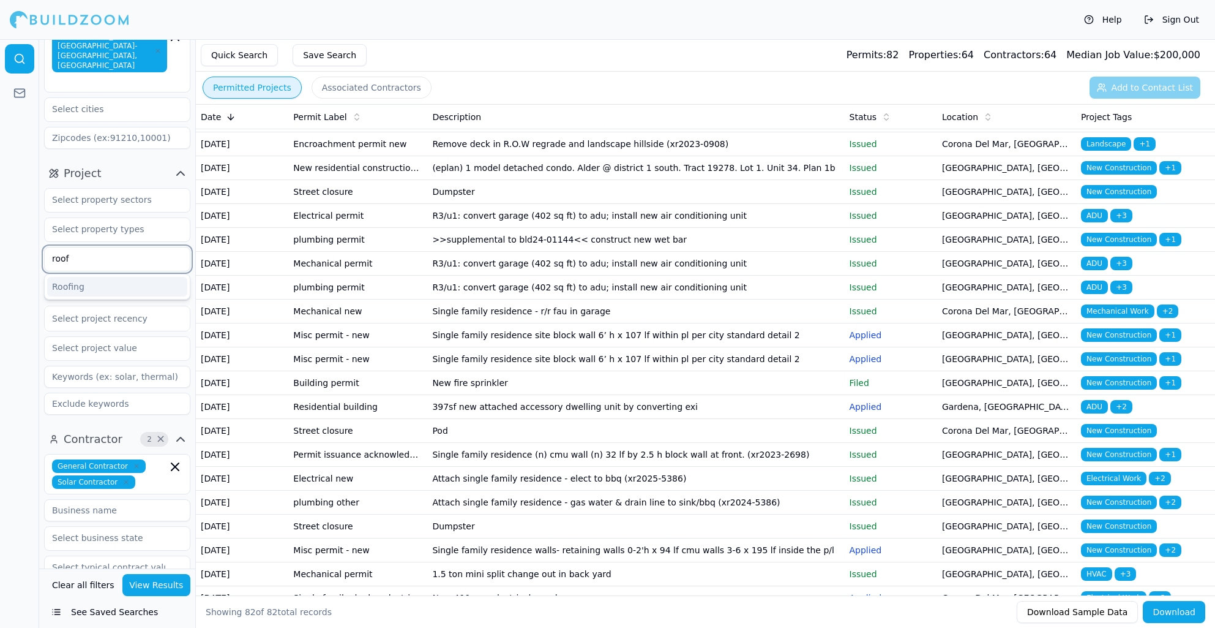
scroll to position [0, 1]
click at [89, 277] on div "Roofing" at bounding box center [117, 287] width 140 height 20
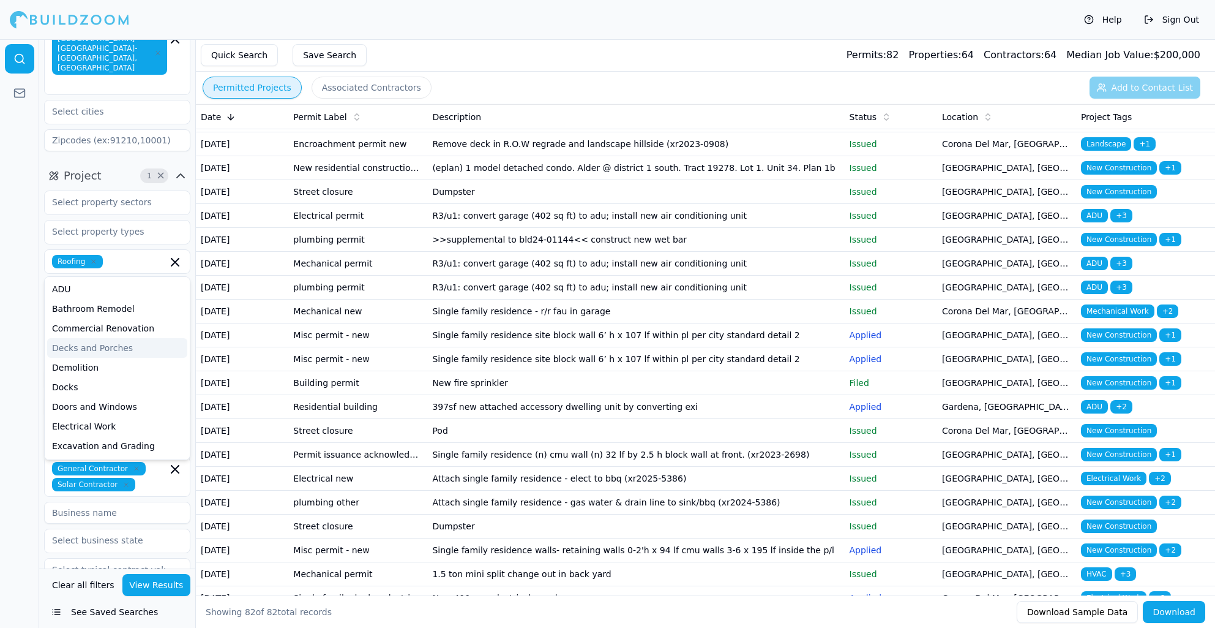
click at [5, 306] on div at bounding box center [19, 333] width 39 height 588
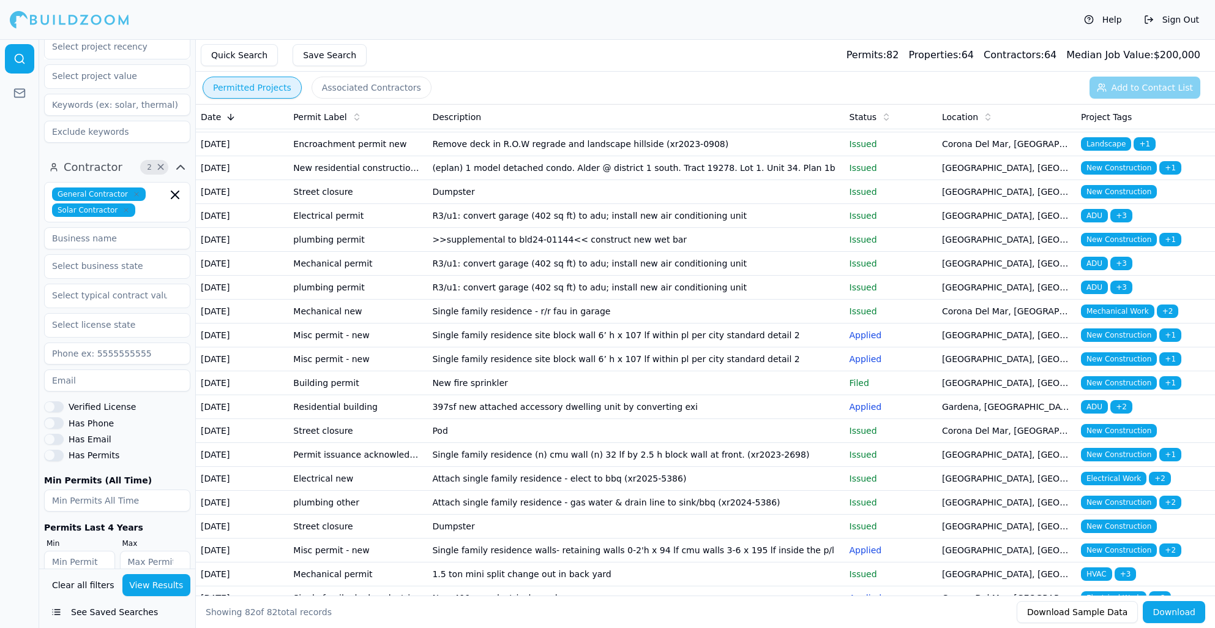
scroll to position [348, 0]
click at [141, 585] on button "View Results" at bounding box center [156, 585] width 69 height 22
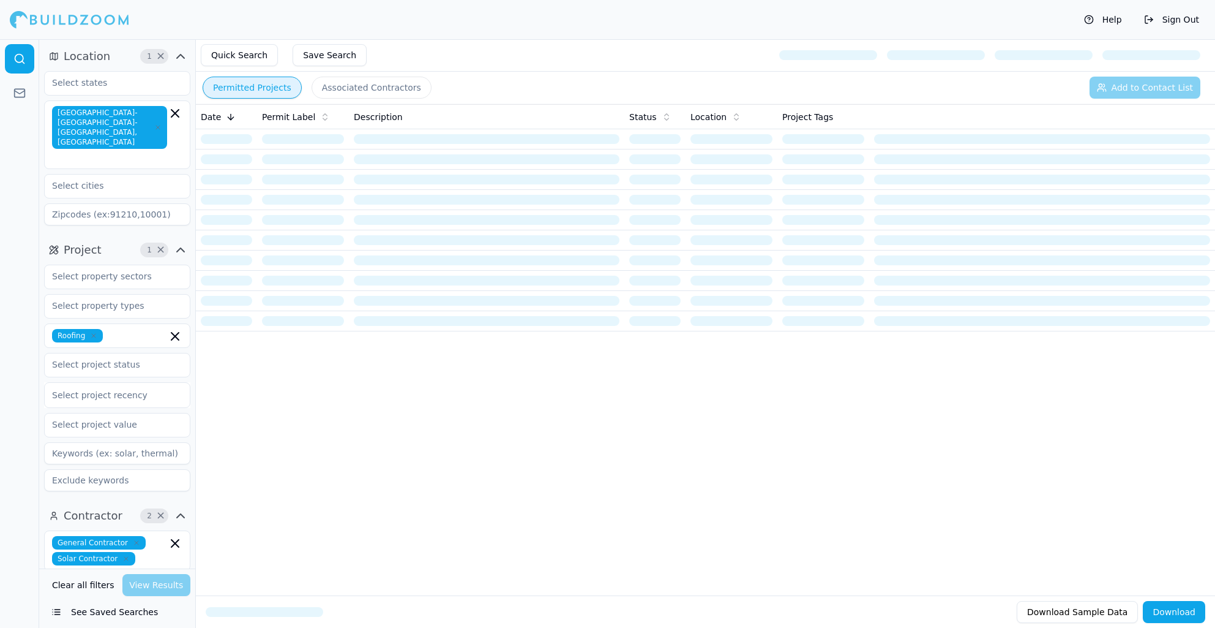
scroll to position [0, 0]
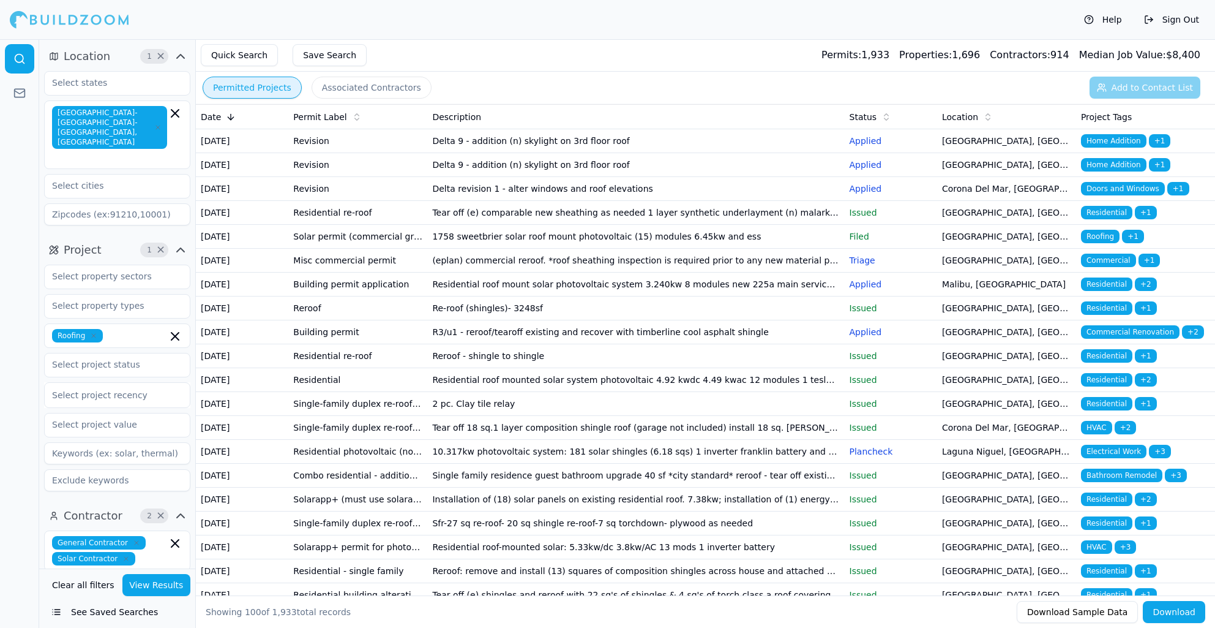
click at [333, 80] on button "Associated Contractors" at bounding box center [372, 88] width 120 height 22
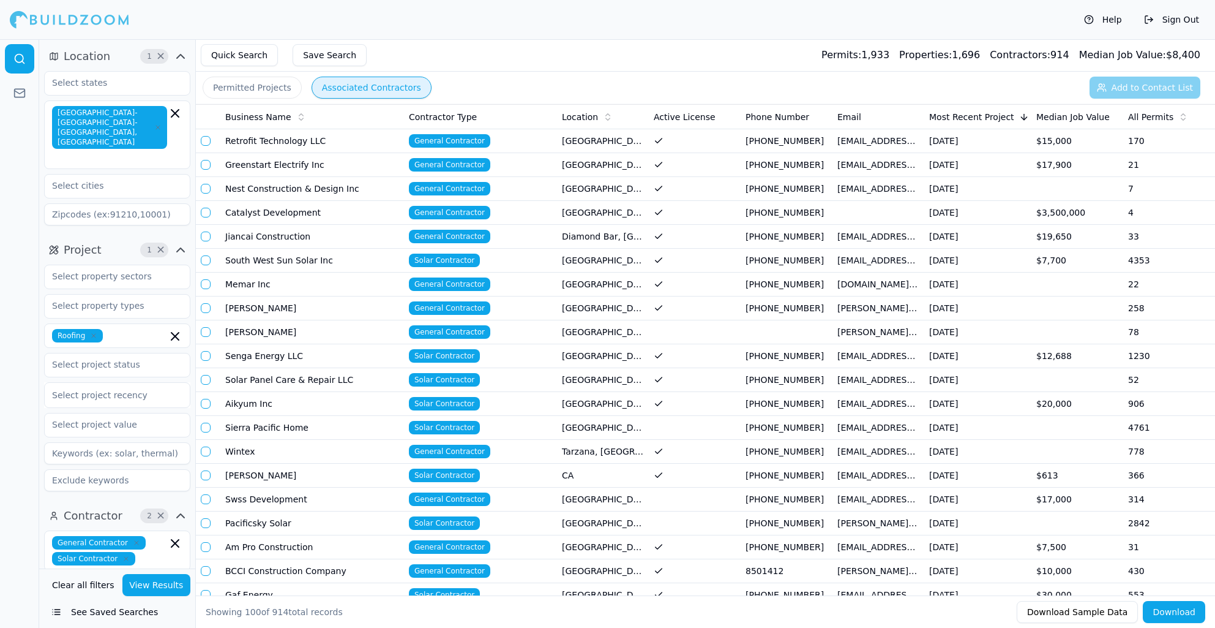
scroll to position [766, 0]
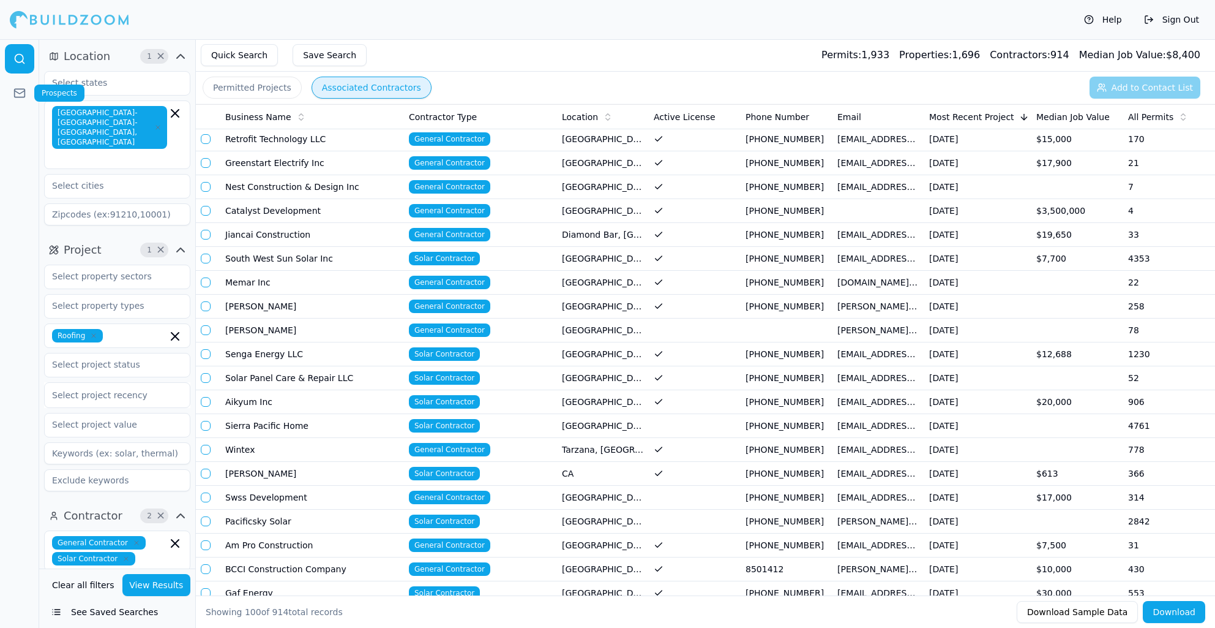
click at [9, 89] on link at bounding box center [19, 92] width 29 height 29
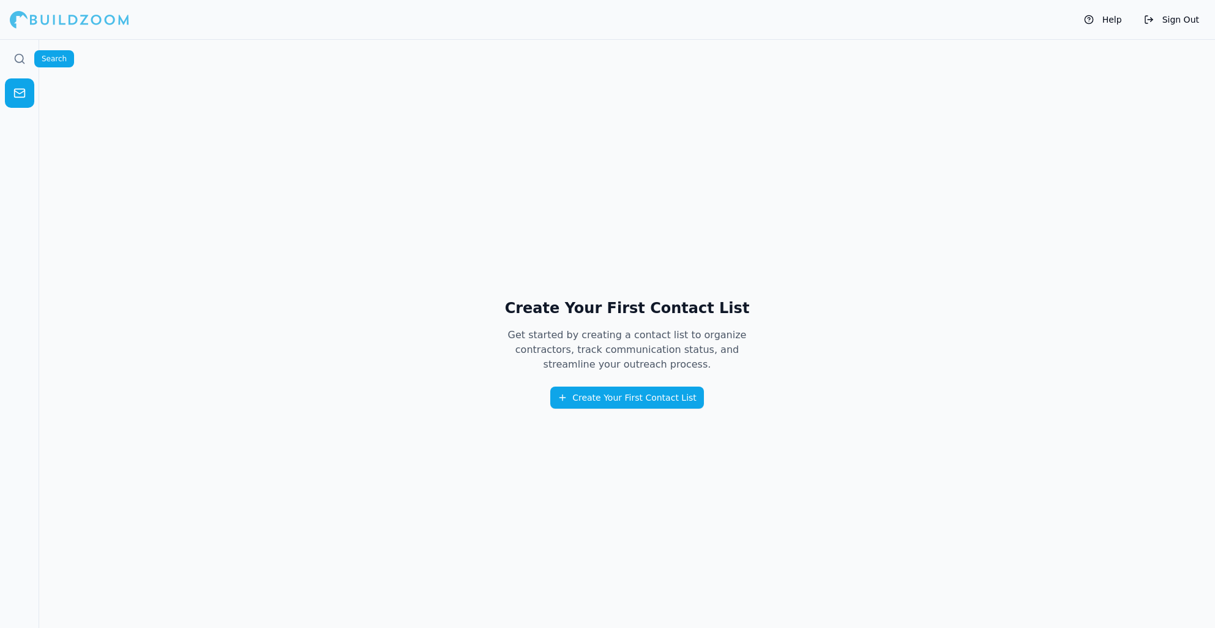
click at [16, 56] on circle at bounding box center [19, 58] width 8 height 8
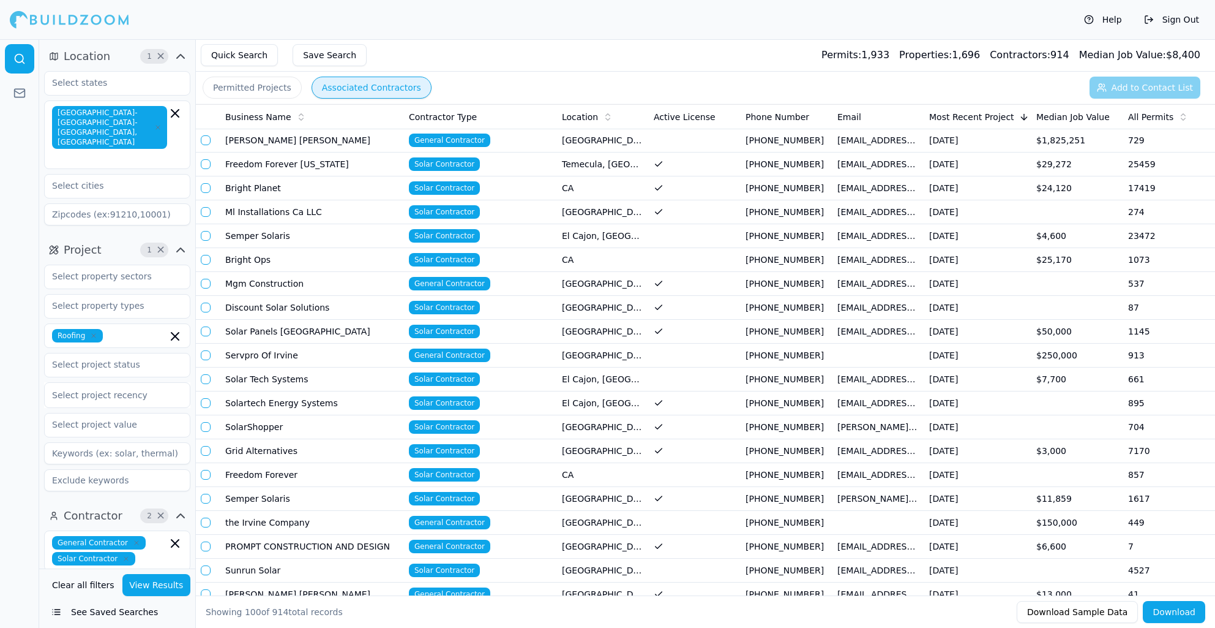
click at [247, 83] on button "Permitted Projects" at bounding box center [252, 88] width 99 height 22
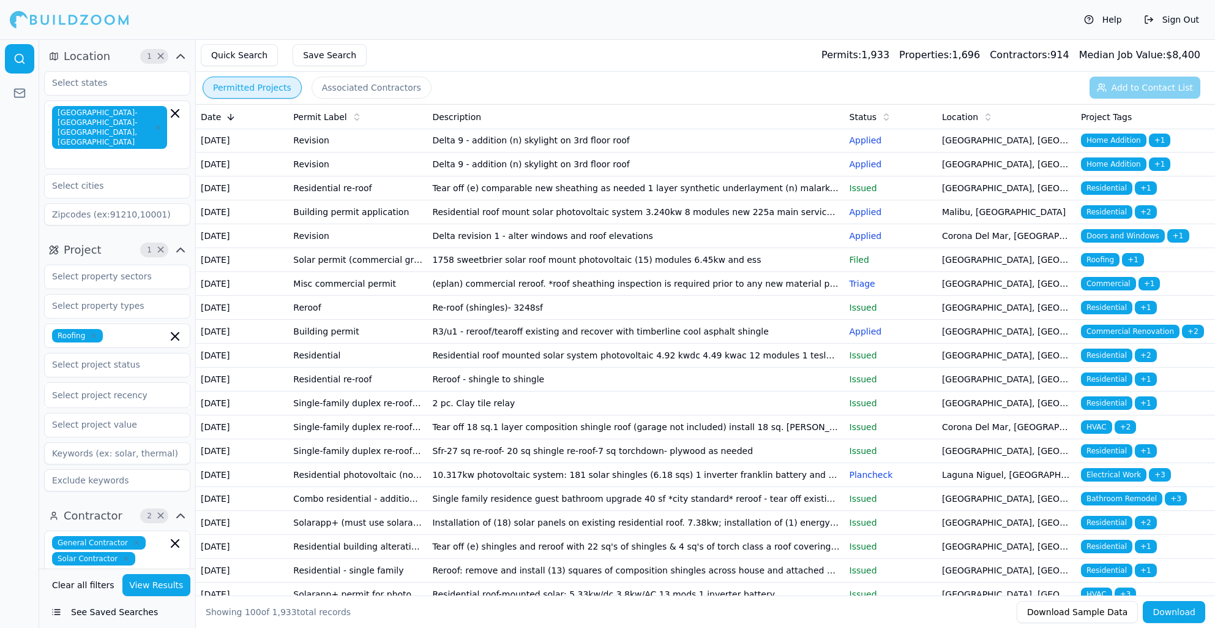
click at [176, 113] on icon "button" at bounding box center [174, 113] width 7 height 7
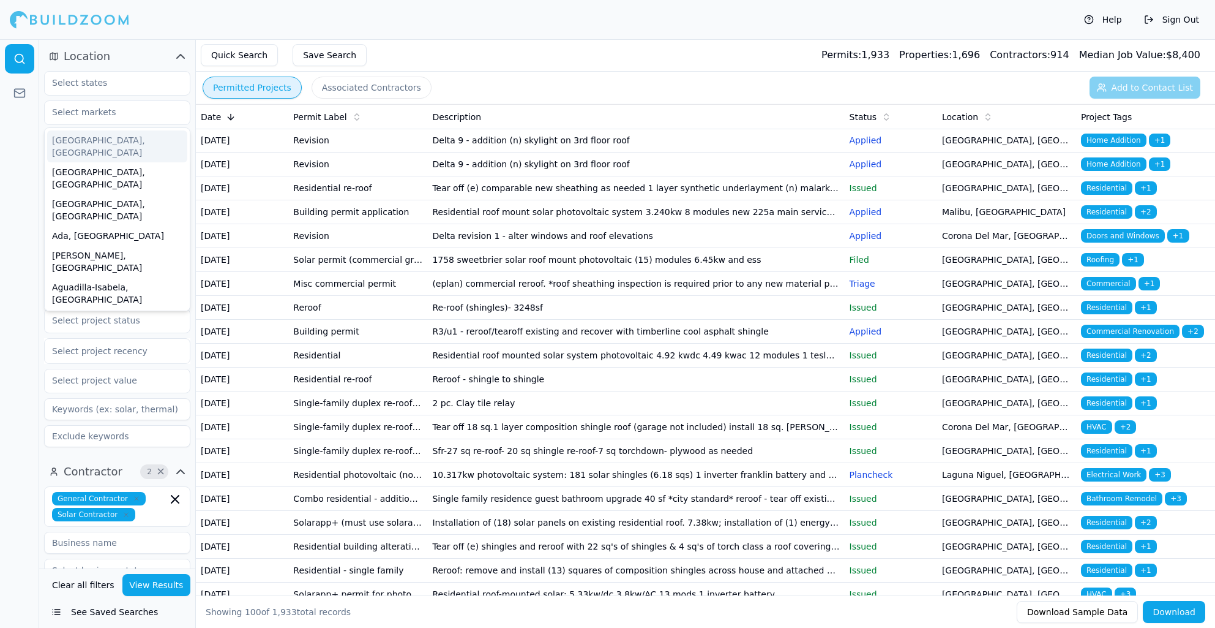
click at [13, 122] on div at bounding box center [19, 333] width 39 height 588
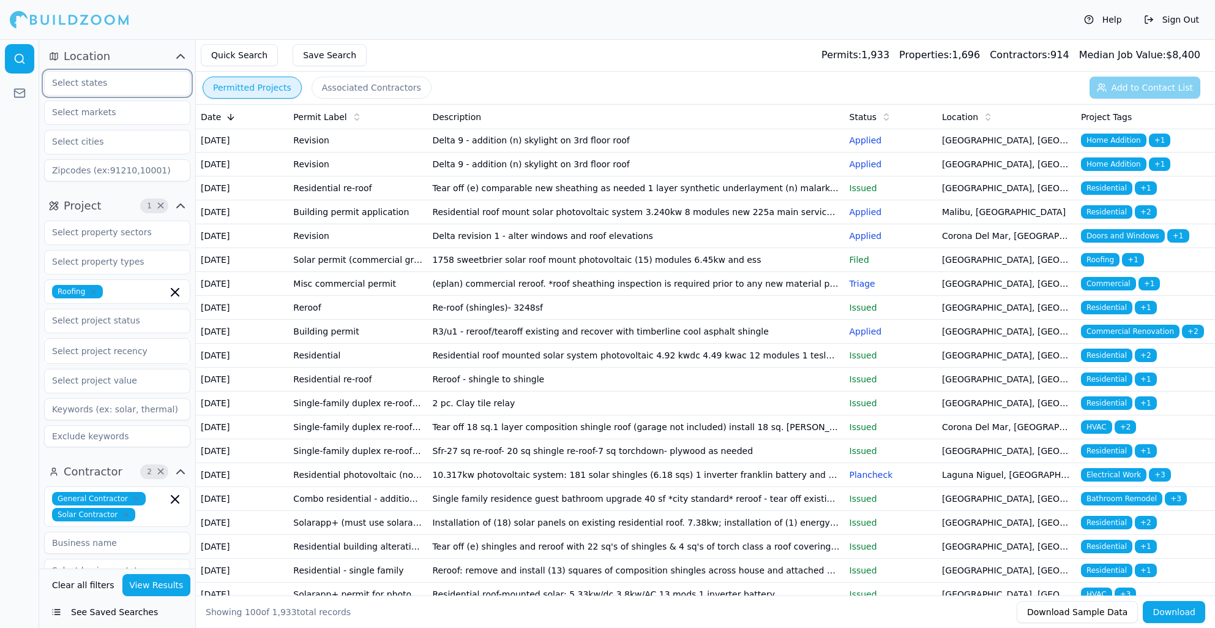
click at [86, 90] on input "text" at bounding box center [110, 83] width 130 height 22
click at [23, 135] on div at bounding box center [19, 333] width 39 height 588
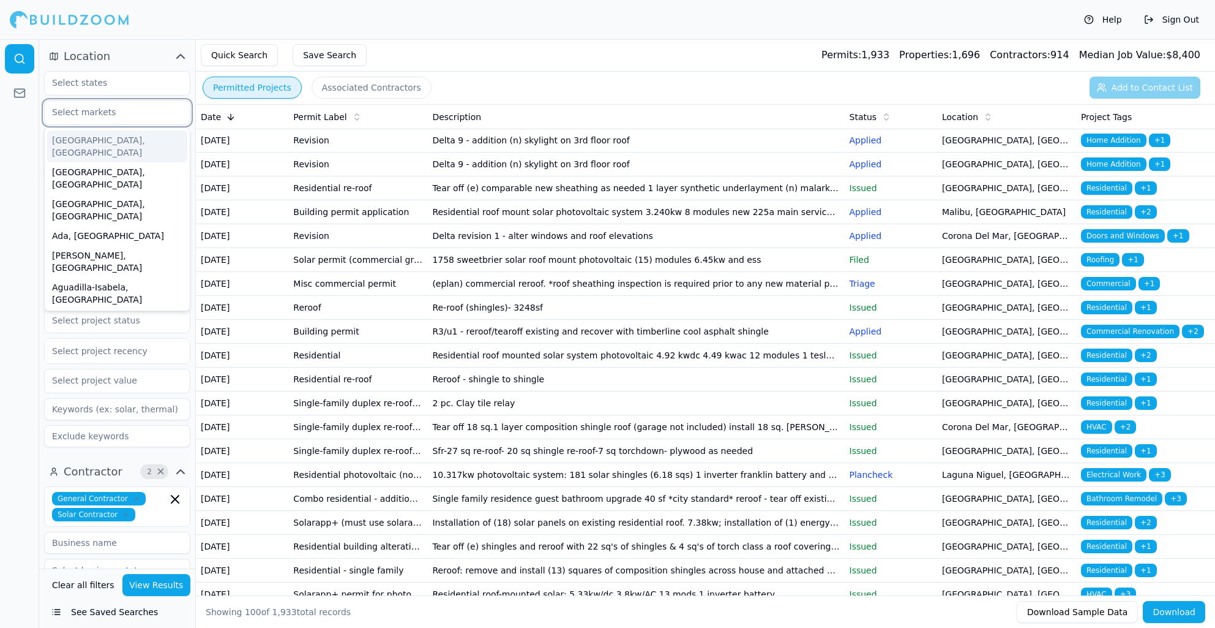
click at [73, 122] on input "text" at bounding box center [110, 112] width 130 height 22
click at [36, 105] on div at bounding box center [19, 75] width 39 height 73
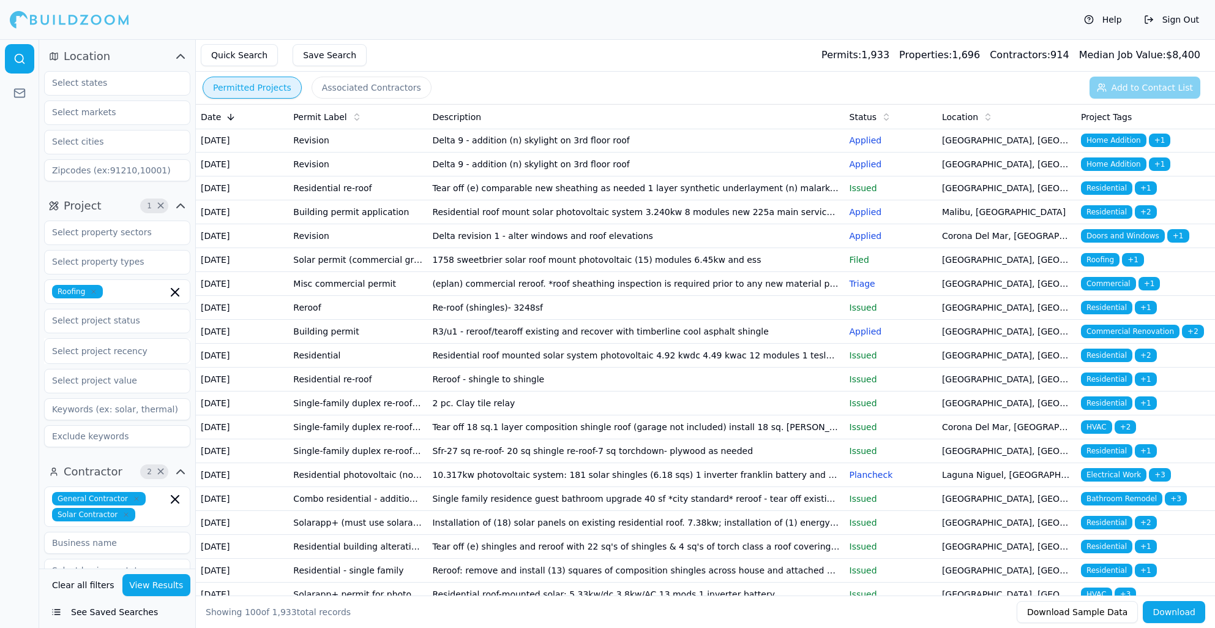
click at [182, 53] on icon "button" at bounding box center [180, 56] width 15 height 15
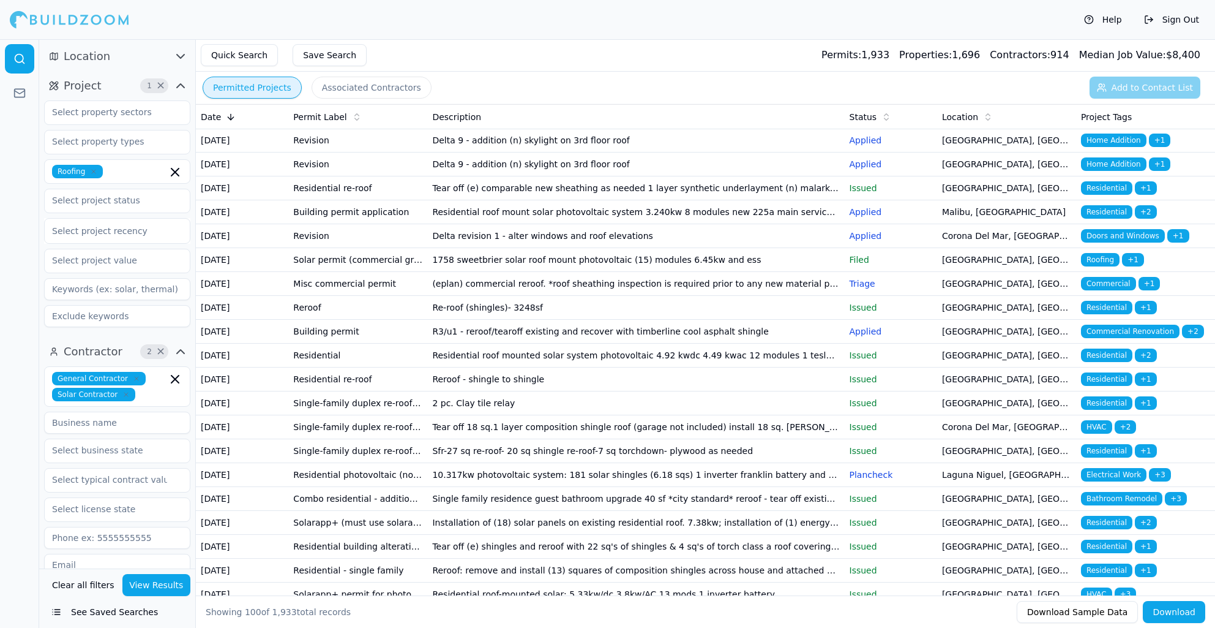
click at [177, 58] on icon "button" at bounding box center [180, 56] width 15 height 15
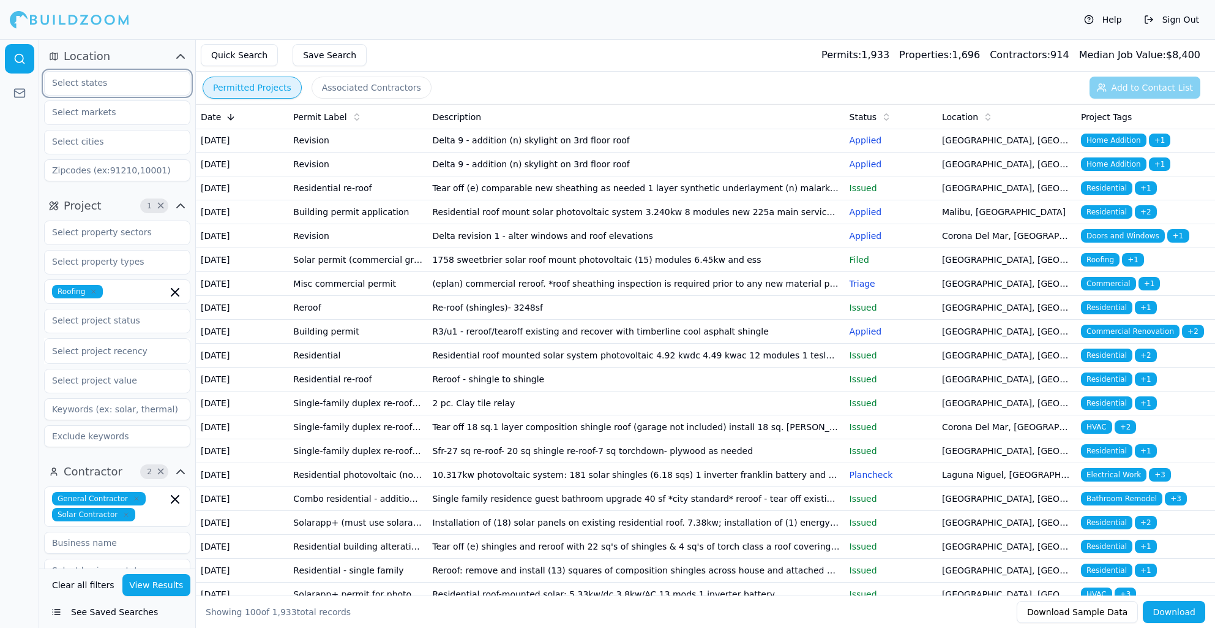
click at [161, 86] on input "text" at bounding box center [110, 83] width 130 height 22
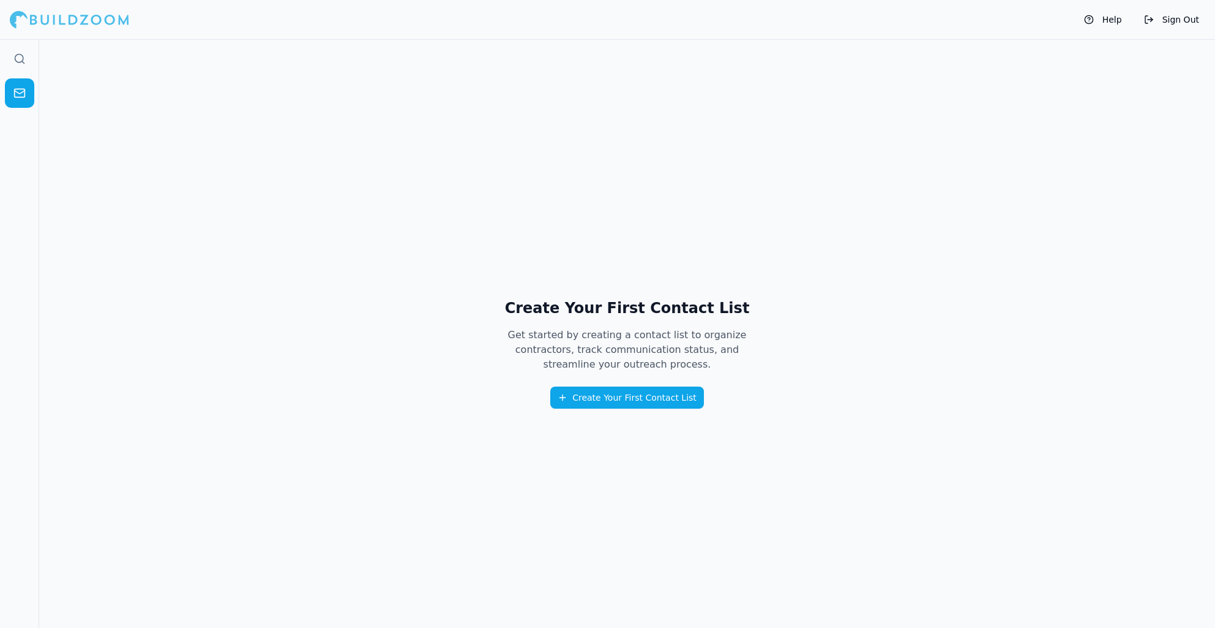
click at [90, 21] on div at bounding box center [69, 19] width 119 height 24
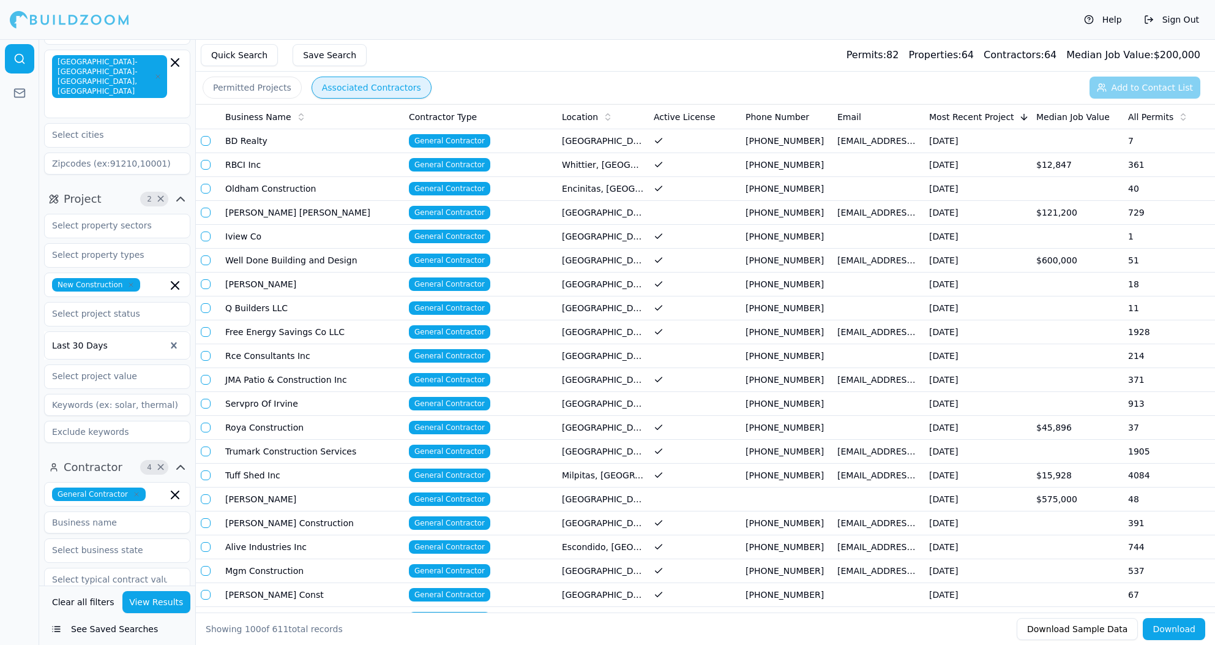
scroll to position [0, 1]
click at [131, 283] on icon "button" at bounding box center [131, 285] width 4 height 4
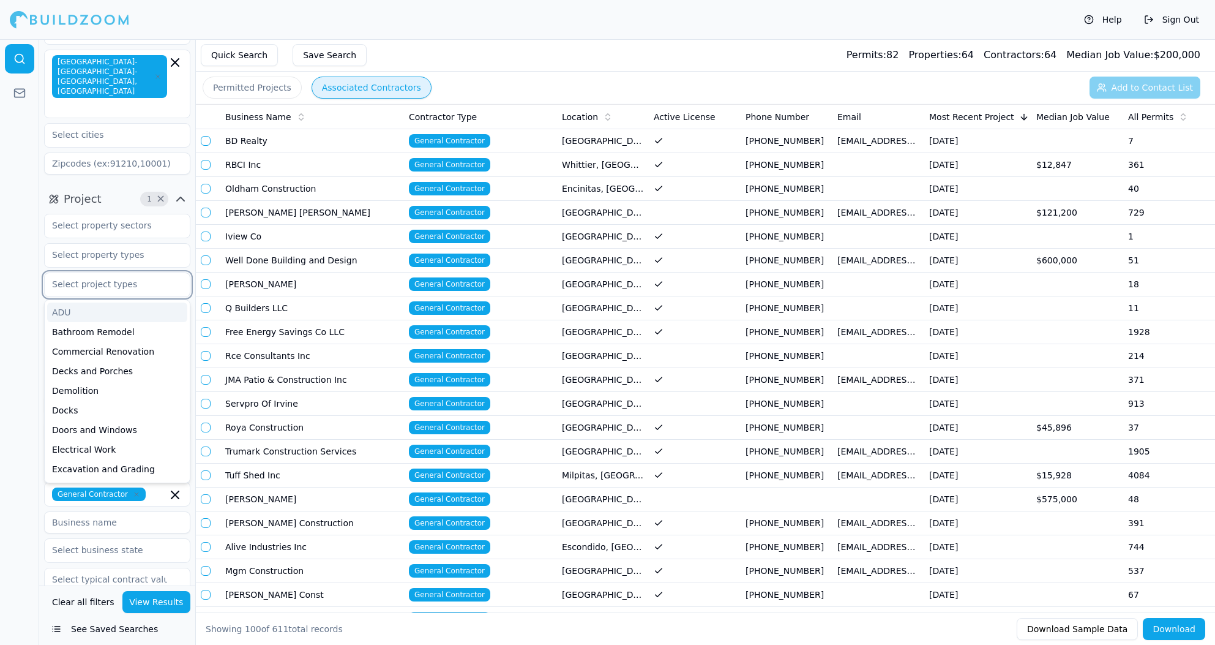
scroll to position [52, 0]
click at [110, 188] on button "Project 1 ×" at bounding box center [117, 198] width 146 height 20
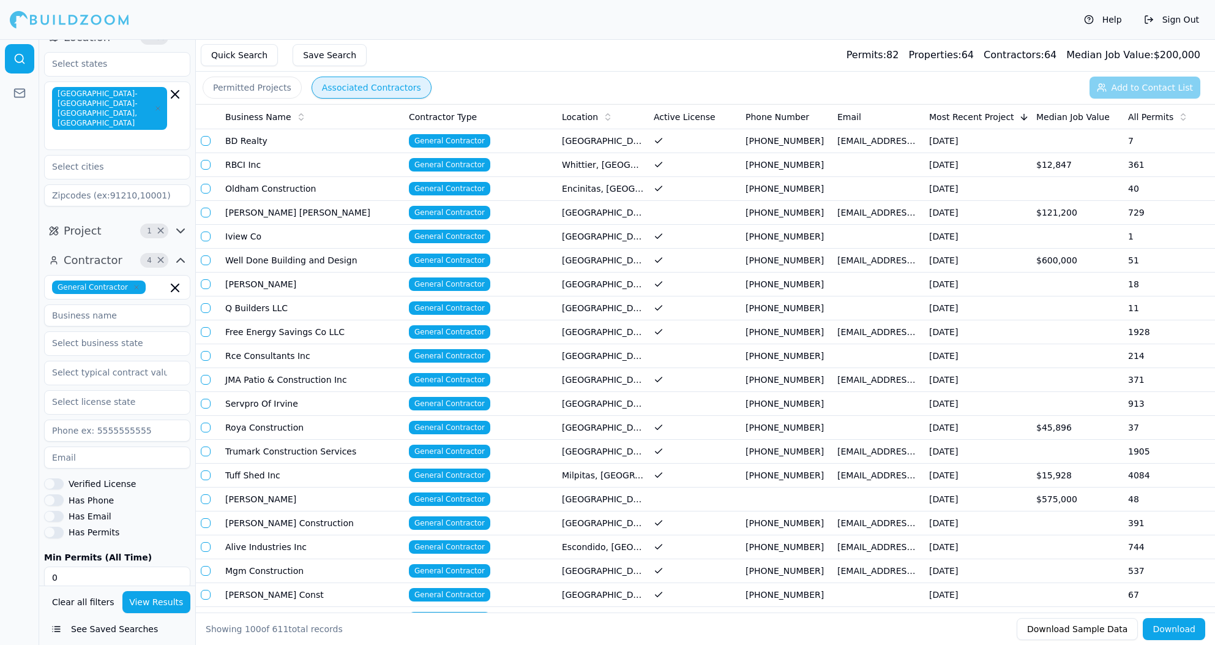
scroll to position [7, 0]
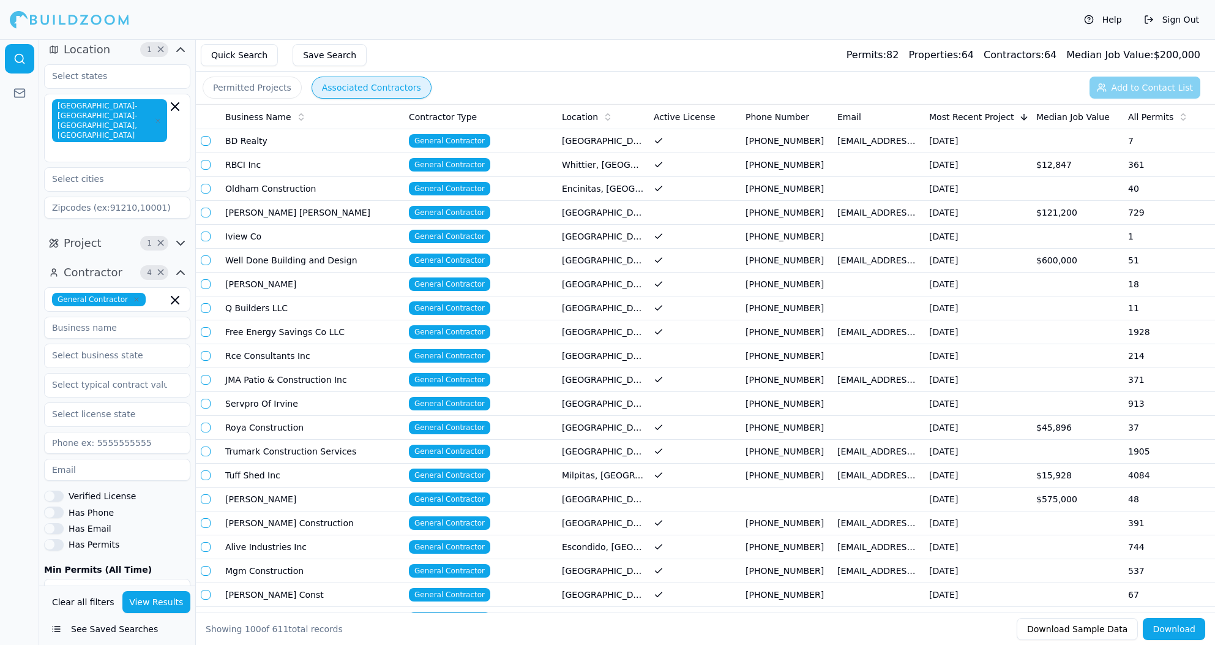
click at [160, 269] on span "×" at bounding box center [160, 272] width 9 height 6
click at [161, 240] on span "×" at bounding box center [160, 243] width 9 height 6
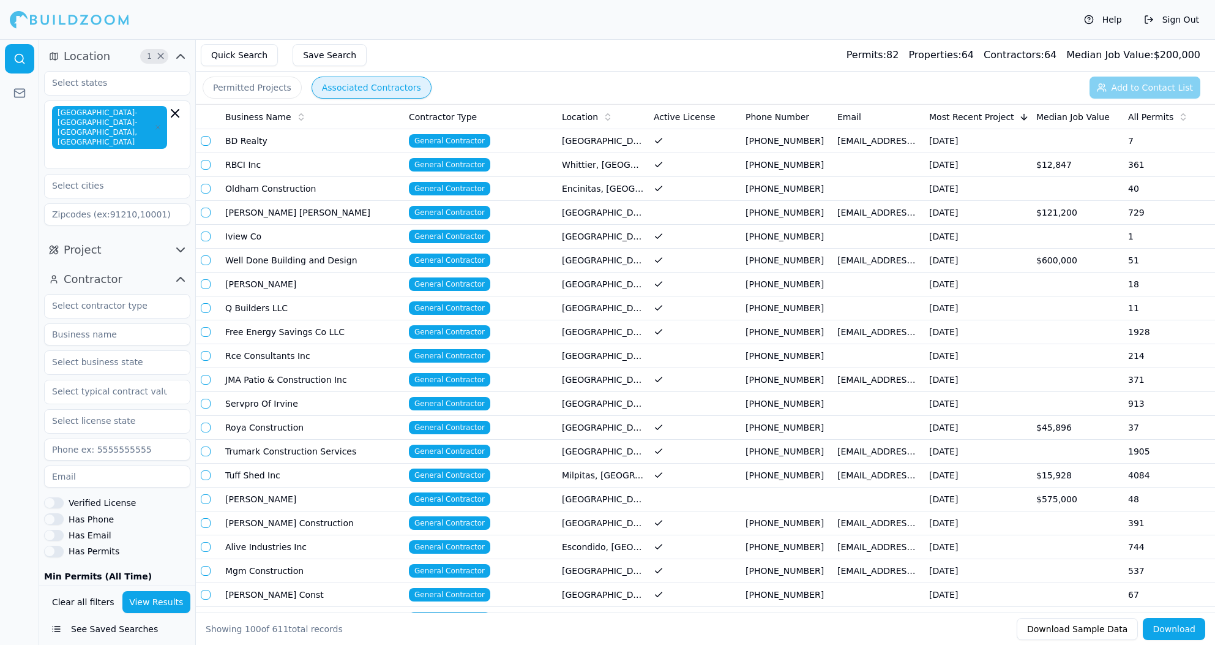
click at [175, 242] on icon "button" at bounding box center [180, 249] width 15 height 15
click at [119, 265] on input "text" at bounding box center [110, 276] width 130 height 22
click at [184, 248] on icon "button" at bounding box center [180, 250] width 7 height 4
click at [182, 242] on icon "button" at bounding box center [180, 249] width 15 height 15
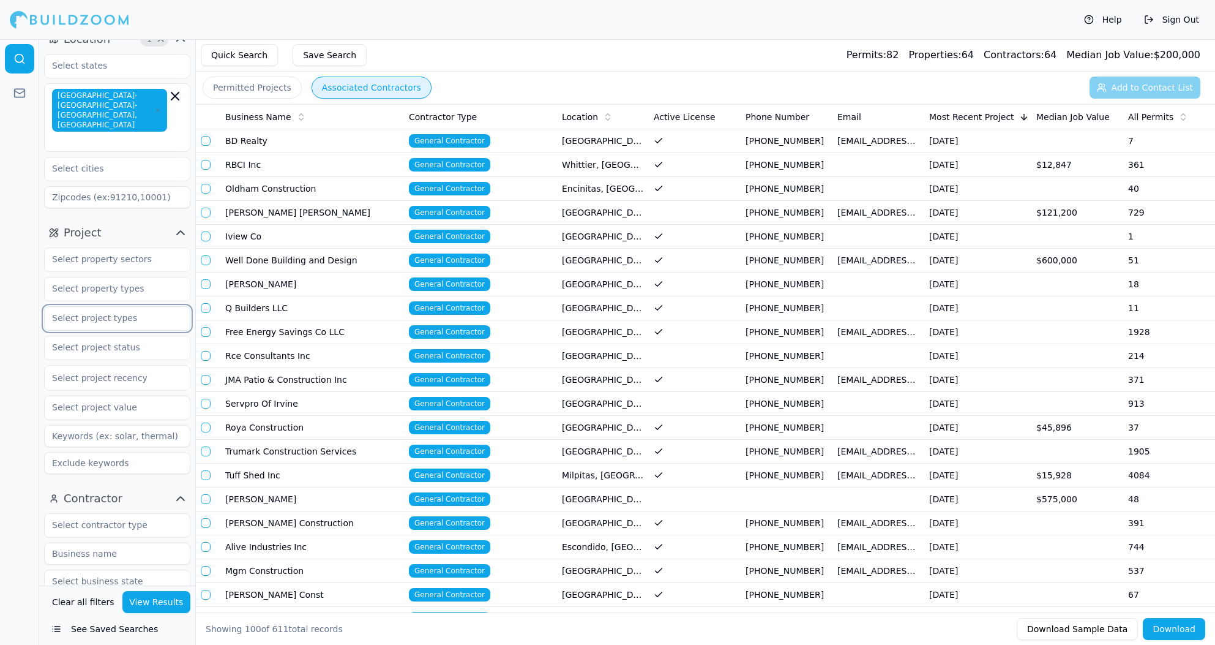
click at [129, 307] on input "text" at bounding box center [110, 318] width 130 height 22
drag, startPoint x: 10, startPoint y: 290, endPoint x: 100, endPoint y: 272, distance: 91.7
click at [10, 289] on div at bounding box center [19, 342] width 39 height 606
click at [104, 277] on input "text" at bounding box center [110, 288] width 130 height 22
click at [176, 226] on icon "button" at bounding box center [180, 233] width 15 height 15
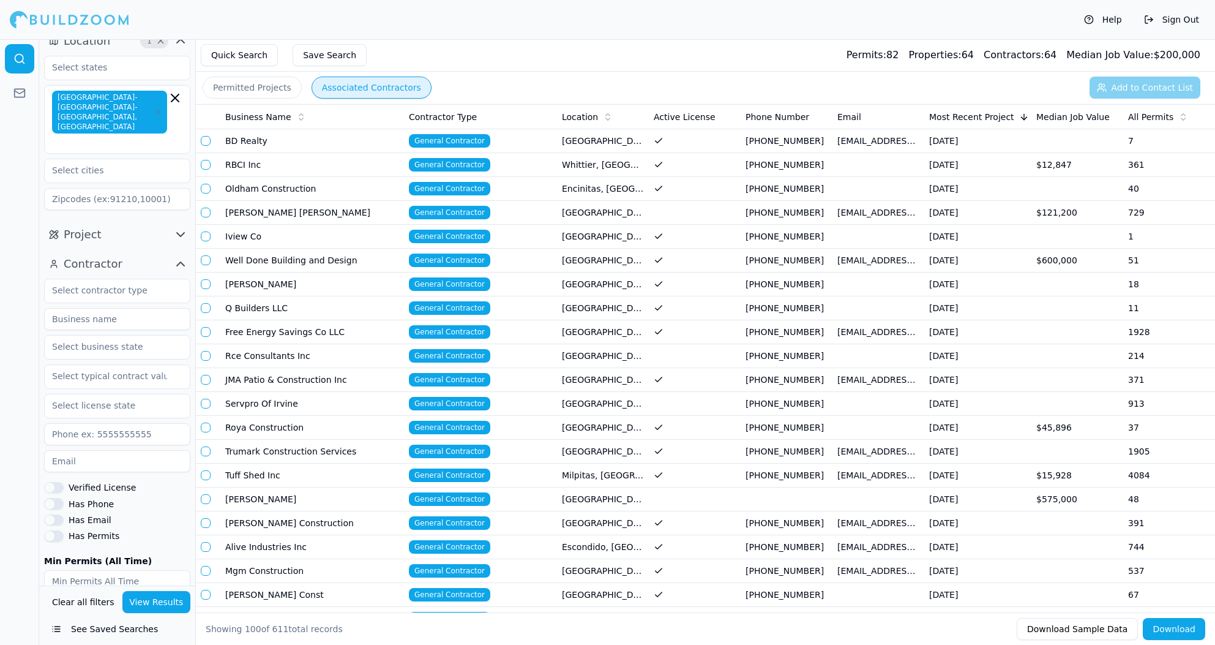
click at [178, 233] on icon "button" at bounding box center [180, 235] width 7 height 4
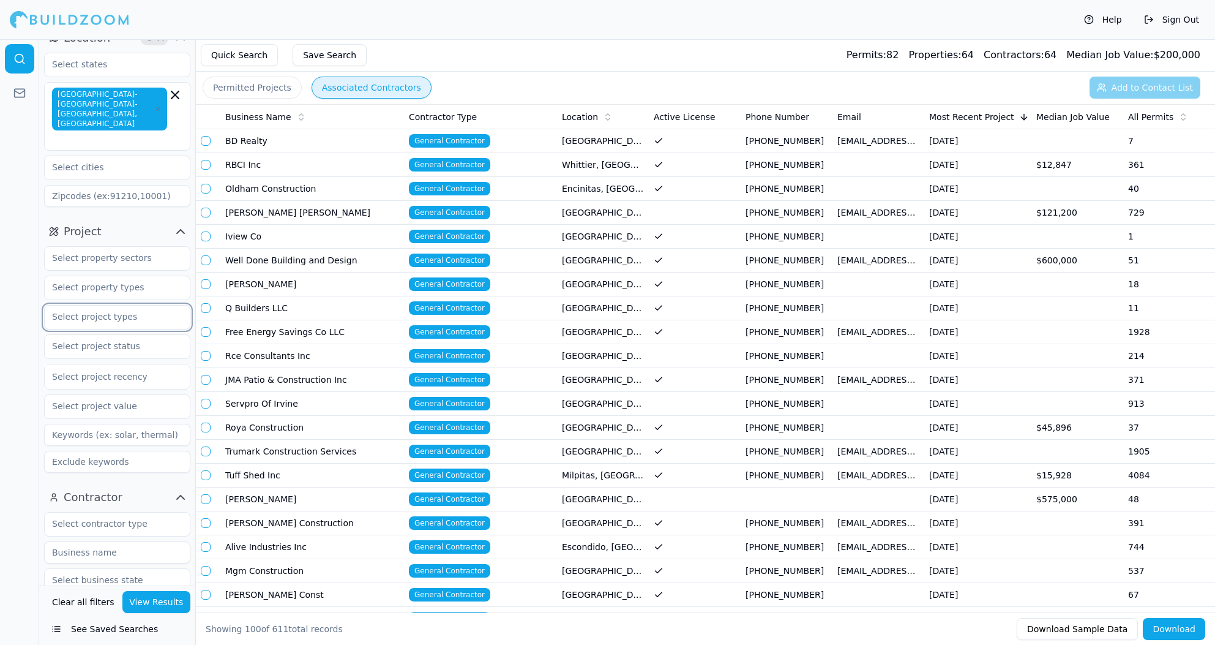
click at [146, 306] on input "text" at bounding box center [110, 317] width 130 height 22
type input "e"
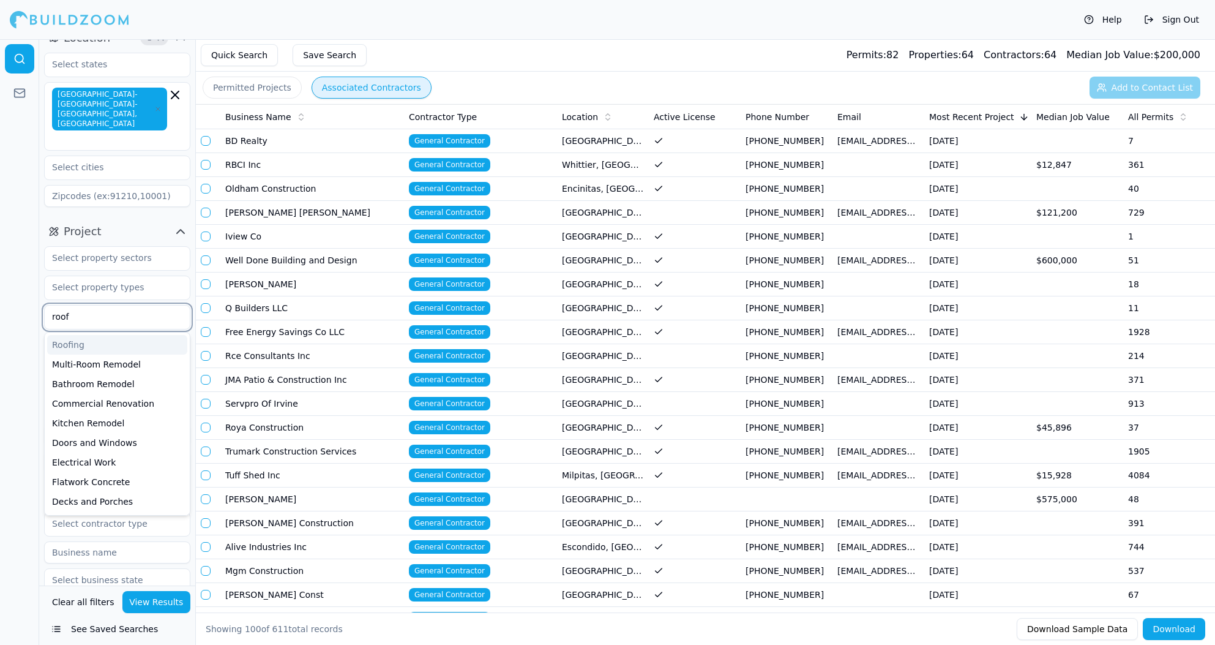
type input "roofi"
click at [107, 335] on div "Roofing" at bounding box center [117, 345] width 140 height 20
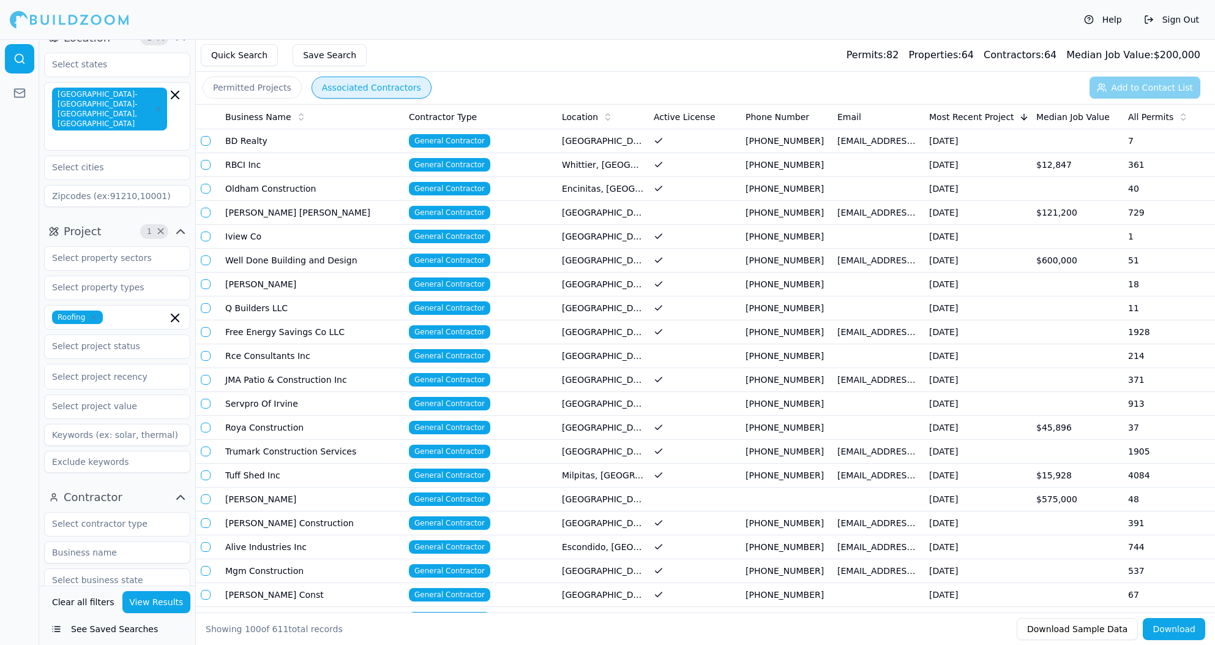
click at [12, 336] on div at bounding box center [19, 342] width 39 height 606
click at [135, 335] on input "text" at bounding box center [110, 346] width 130 height 22
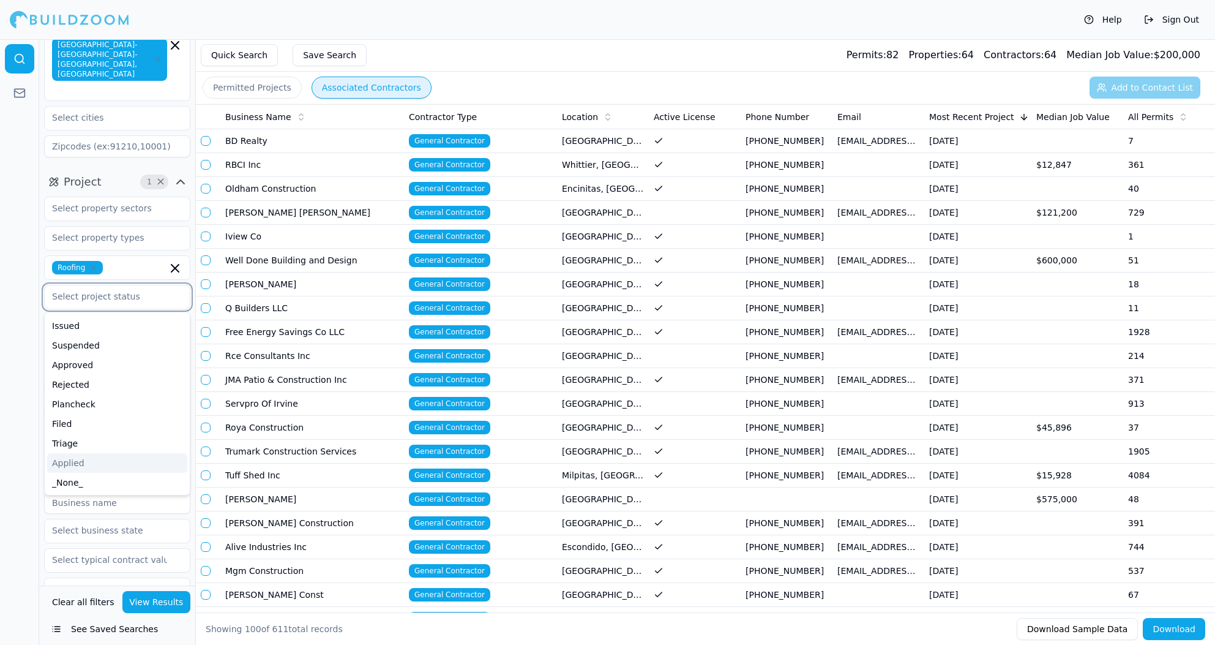
scroll to position [69, 0]
click at [113, 452] on div "Applied" at bounding box center [117, 462] width 140 height 20
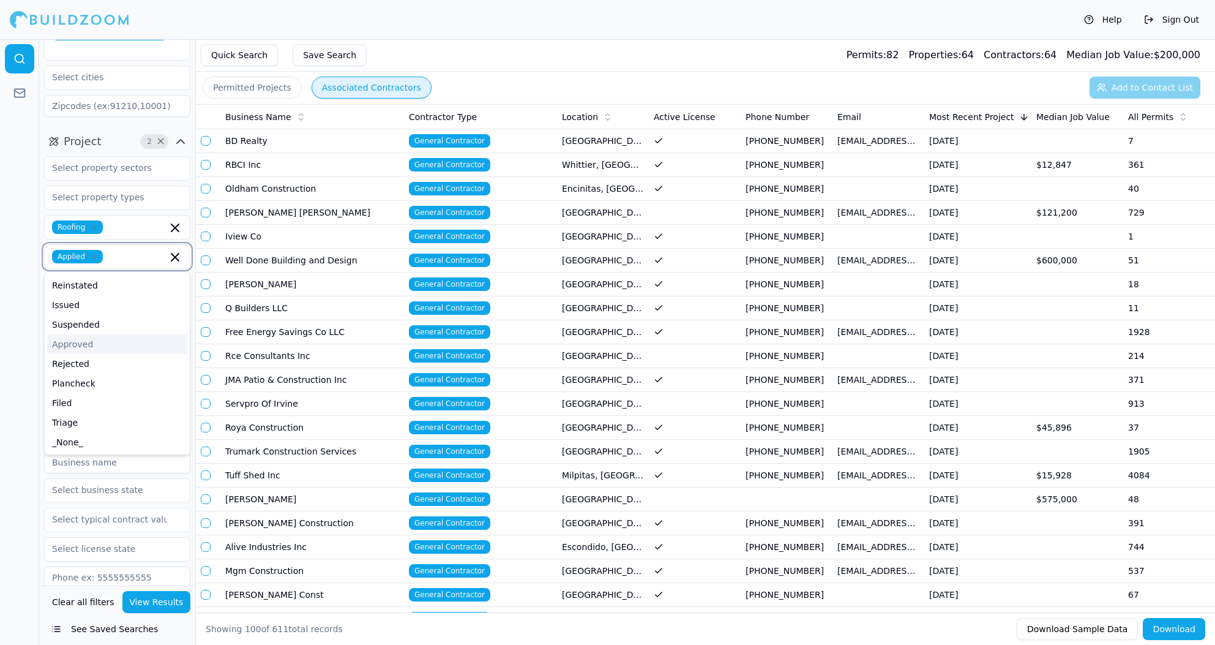
scroll to position [109, 0]
click at [112, 334] on div "Approved" at bounding box center [117, 344] width 140 height 20
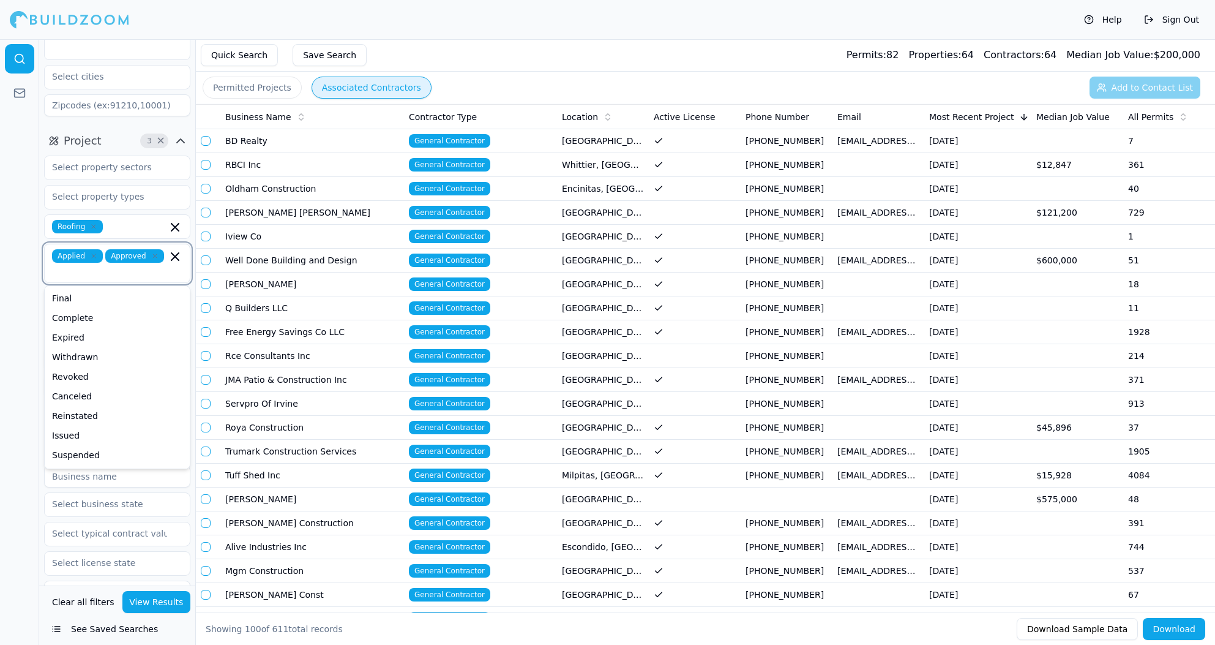
scroll to position [-1, 0]
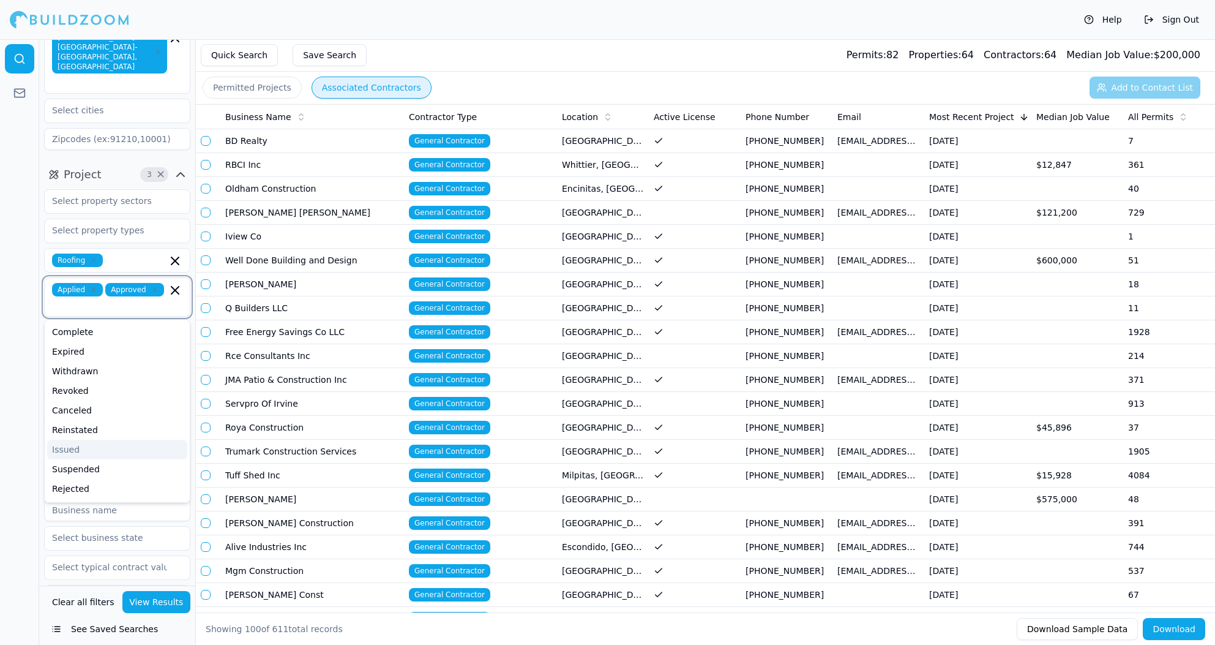
click at [102, 440] on div "Issued" at bounding box center [117, 450] width 140 height 20
click at [28, 324] on div at bounding box center [19, 342] width 39 height 606
click at [102, 329] on div "Select project recency" at bounding box center [117, 335] width 130 height 12
click at [17, 310] on div at bounding box center [19, 342] width 39 height 606
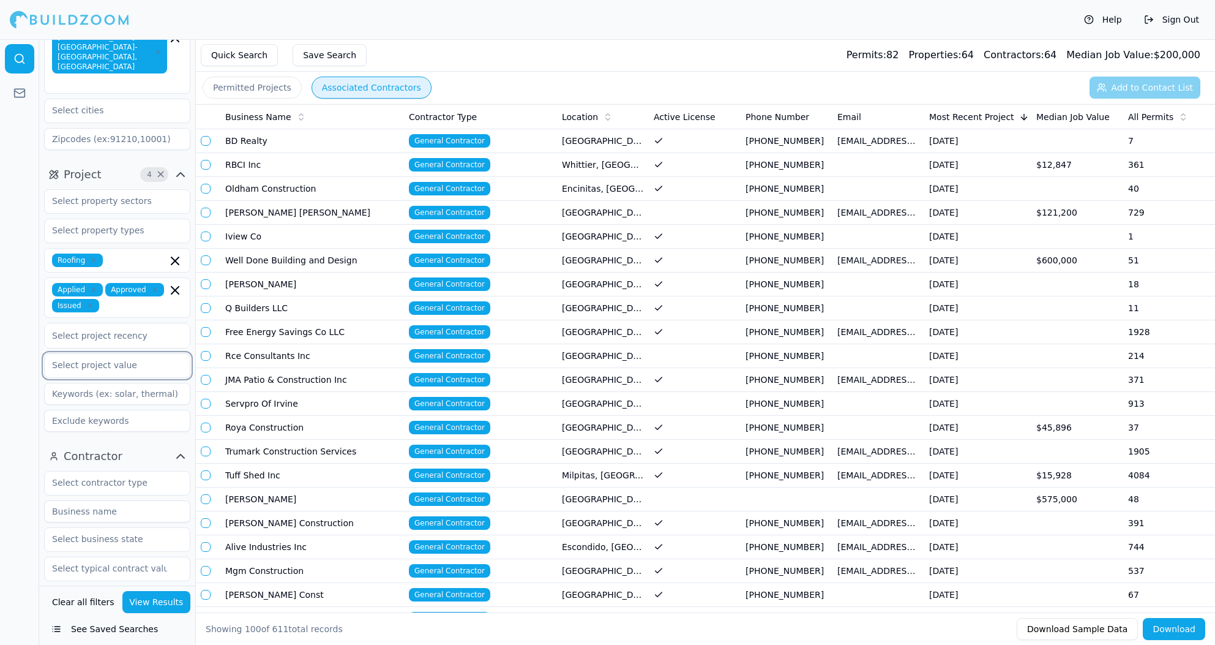
click at [98, 354] on input "text" at bounding box center [110, 365] width 130 height 22
click at [35, 337] on div at bounding box center [19, 342] width 39 height 606
click at [101, 383] on input at bounding box center [117, 394] width 146 height 22
drag, startPoint x: 17, startPoint y: 347, endPoint x: 26, endPoint y: 355, distance: 11.7
click at [18, 348] on div at bounding box center [19, 342] width 39 height 606
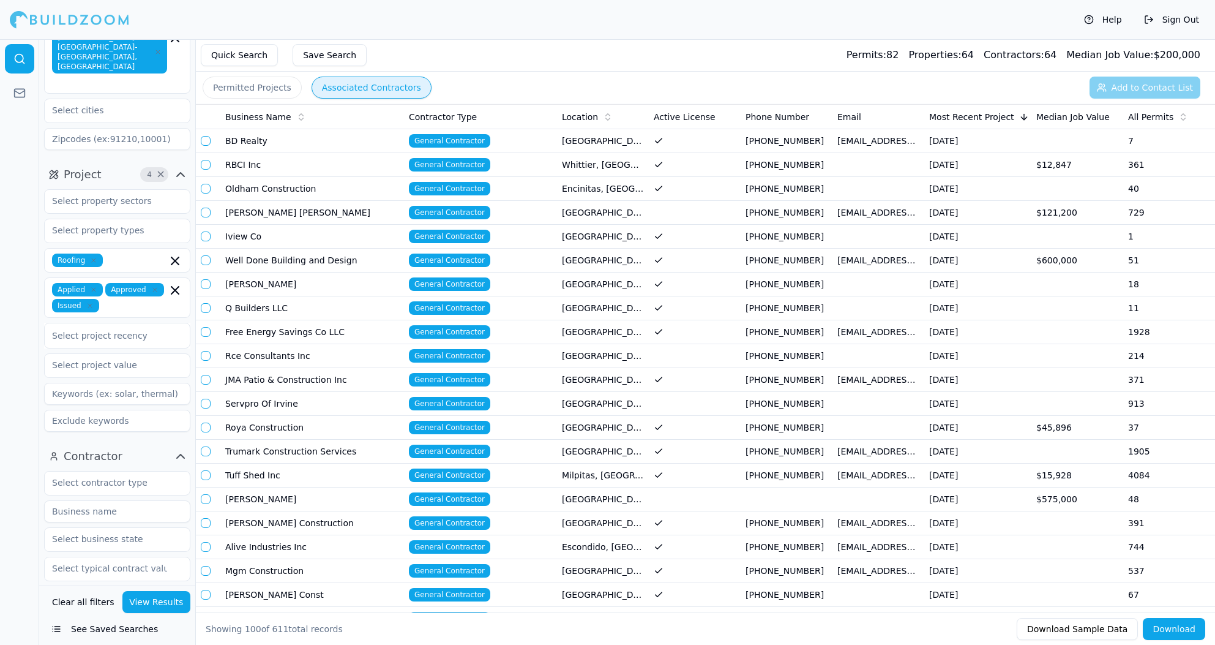
click at [64, 410] on input at bounding box center [117, 421] width 146 height 22
click at [20, 367] on div at bounding box center [19, 342] width 39 height 606
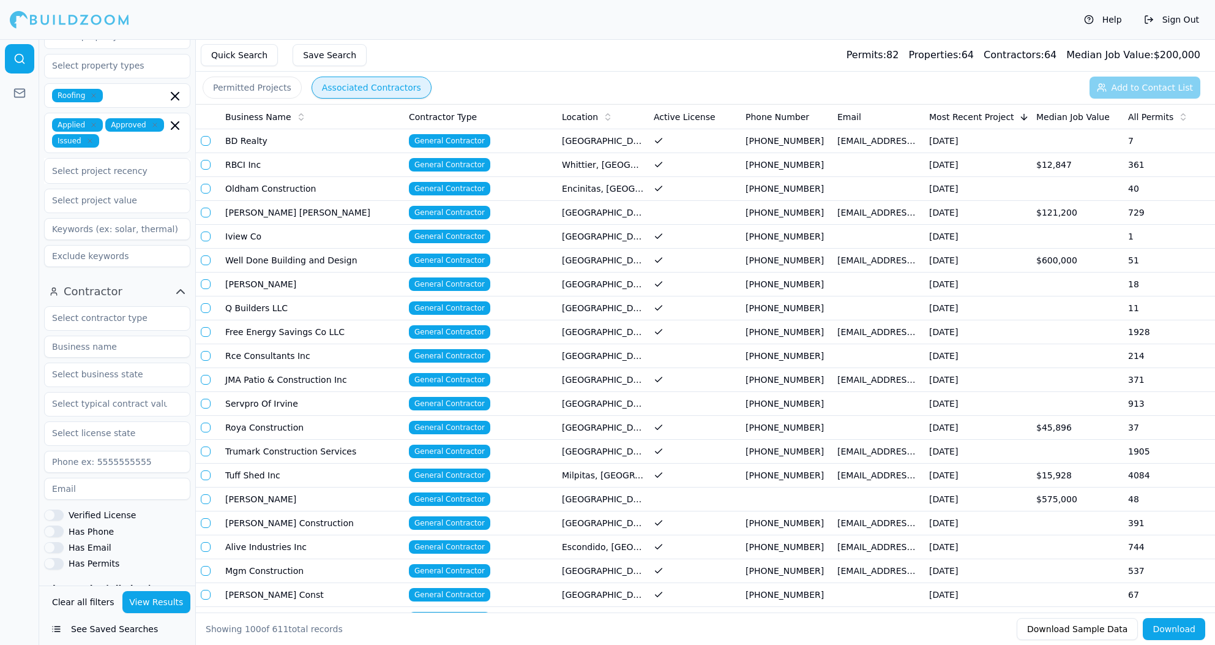
scroll to position [249, 0]
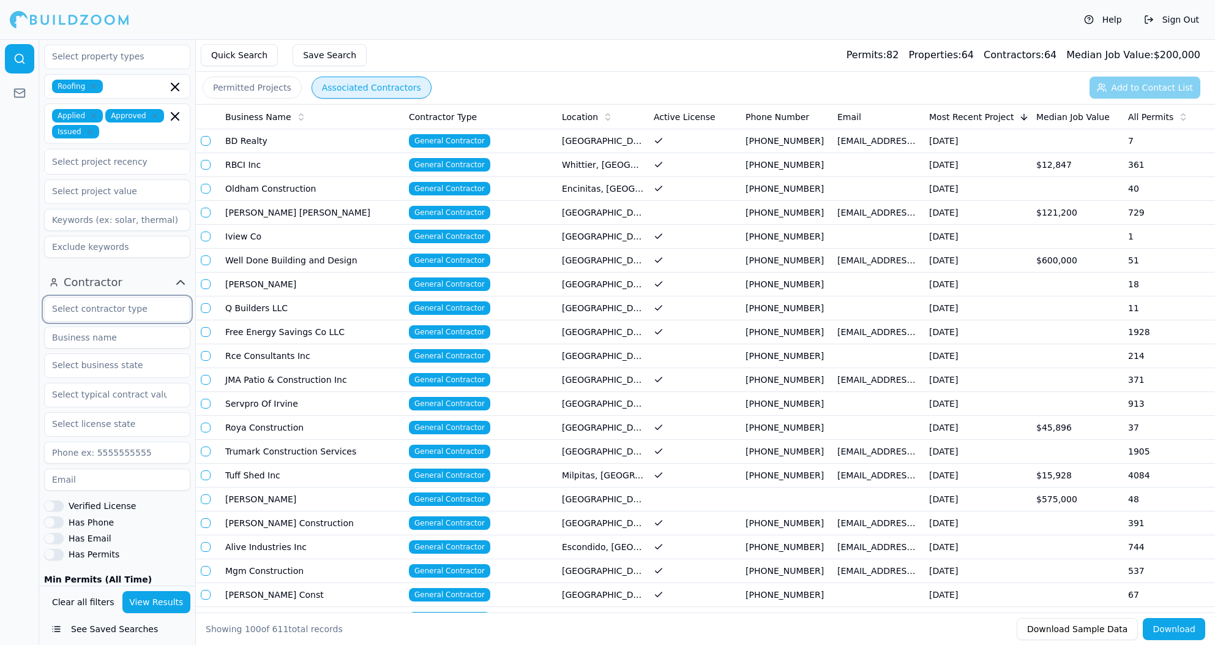
click at [99, 298] on input "text" at bounding box center [110, 309] width 130 height 22
click at [24, 260] on div at bounding box center [19, 342] width 39 height 606
click at [103, 298] on input "text" at bounding box center [110, 309] width 130 height 22
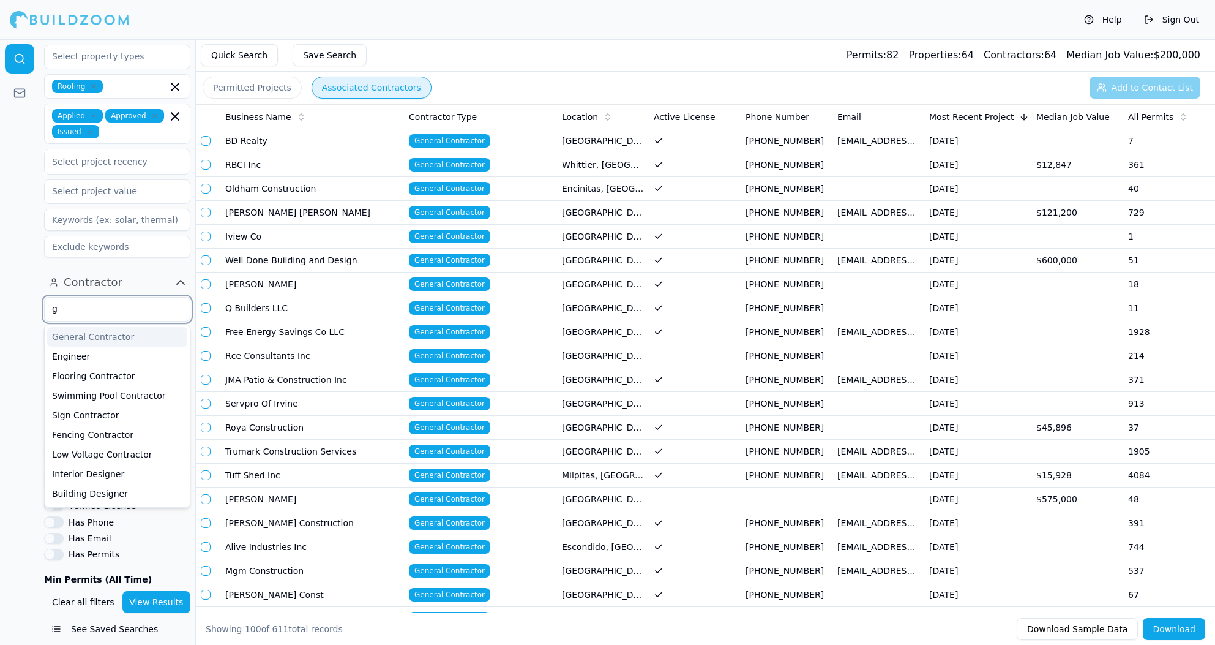
type input "ge"
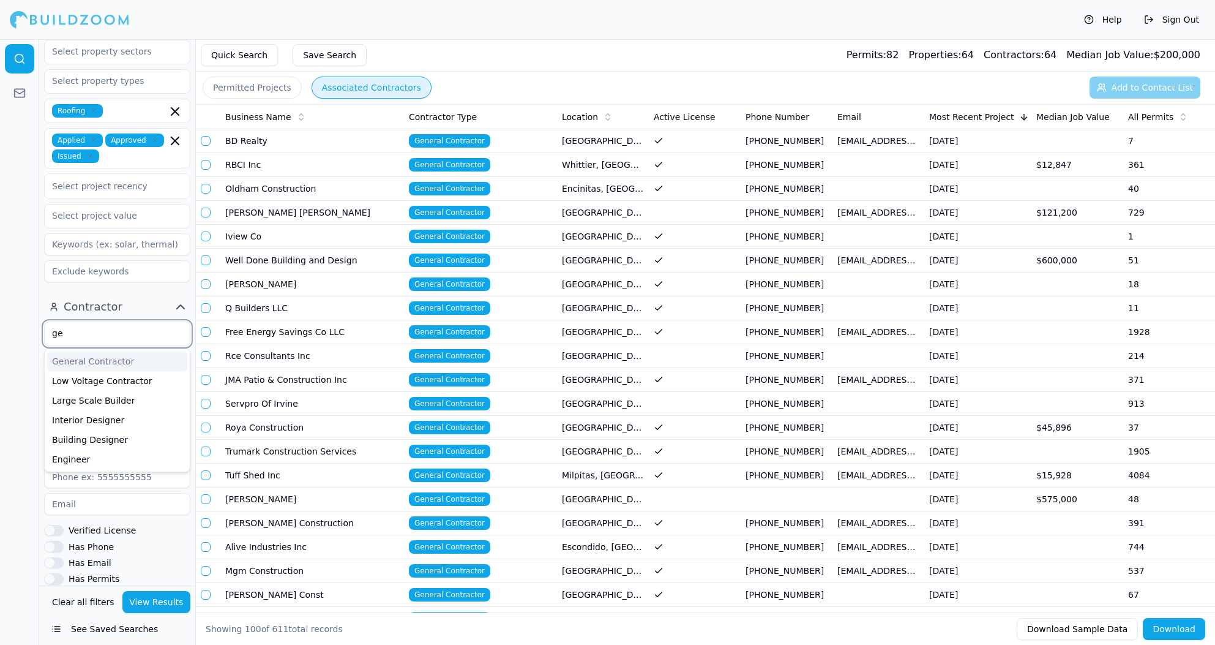
click at [100, 351] on div "General Contractor" at bounding box center [117, 361] width 140 height 20
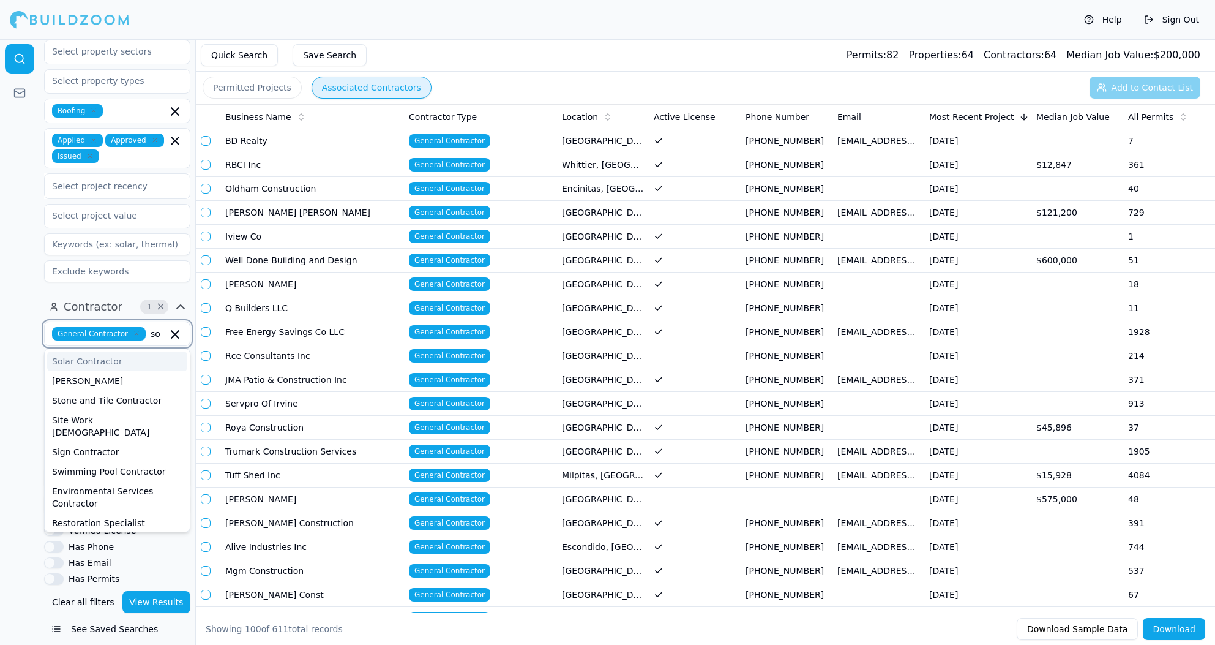
type input "sol"
click at [103, 351] on div "Solar Contractor" at bounding box center [117, 361] width 140 height 20
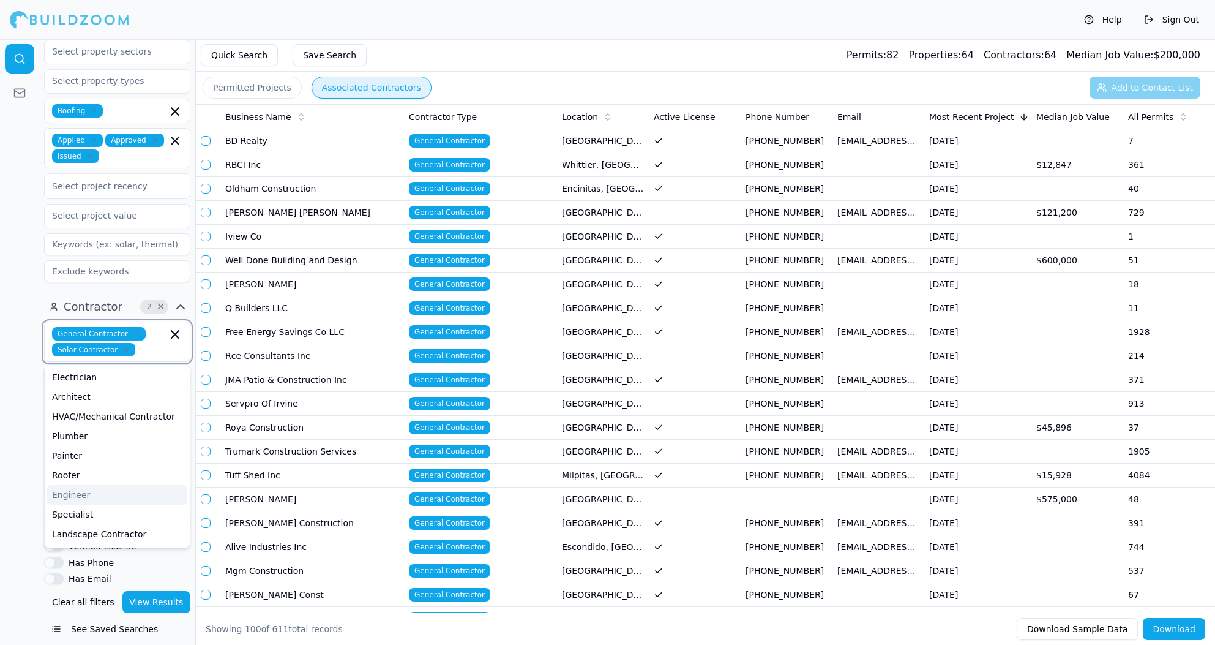
click at [103, 485] on div "Engineer" at bounding box center [117, 495] width 140 height 20
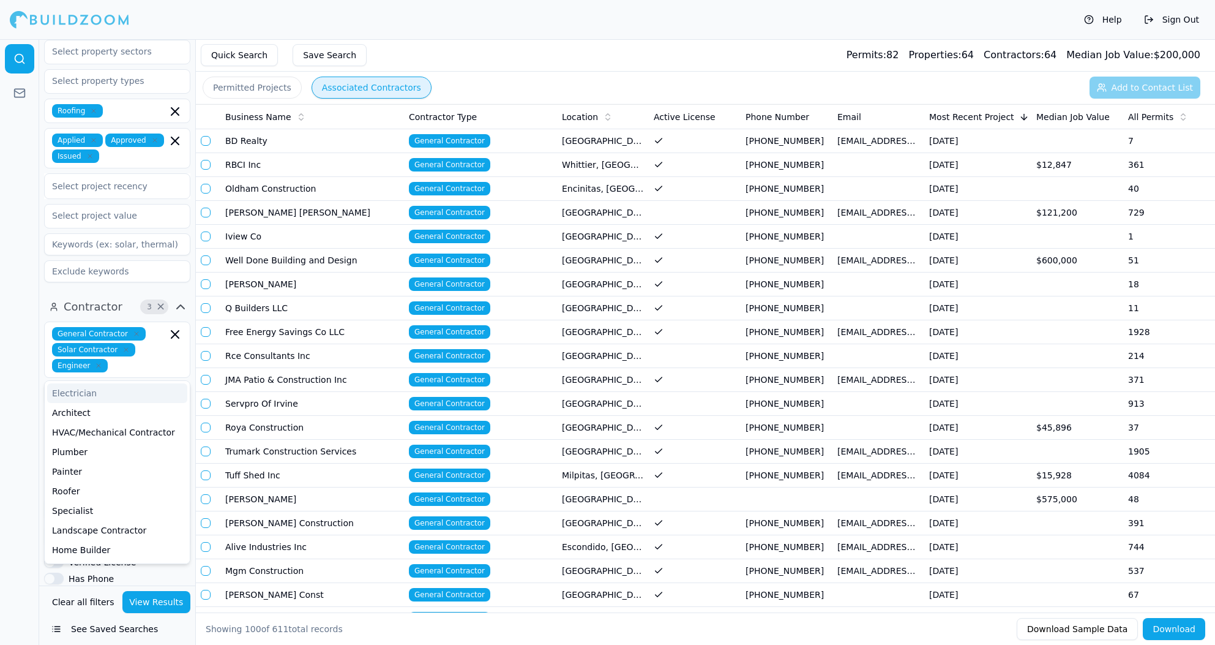
click at [161, 353] on div "General Contractor Solar Contractor Engineer" at bounding box center [117, 349] width 146 height 56
click at [98, 403] on div "Architect" at bounding box center [117, 413] width 140 height 20
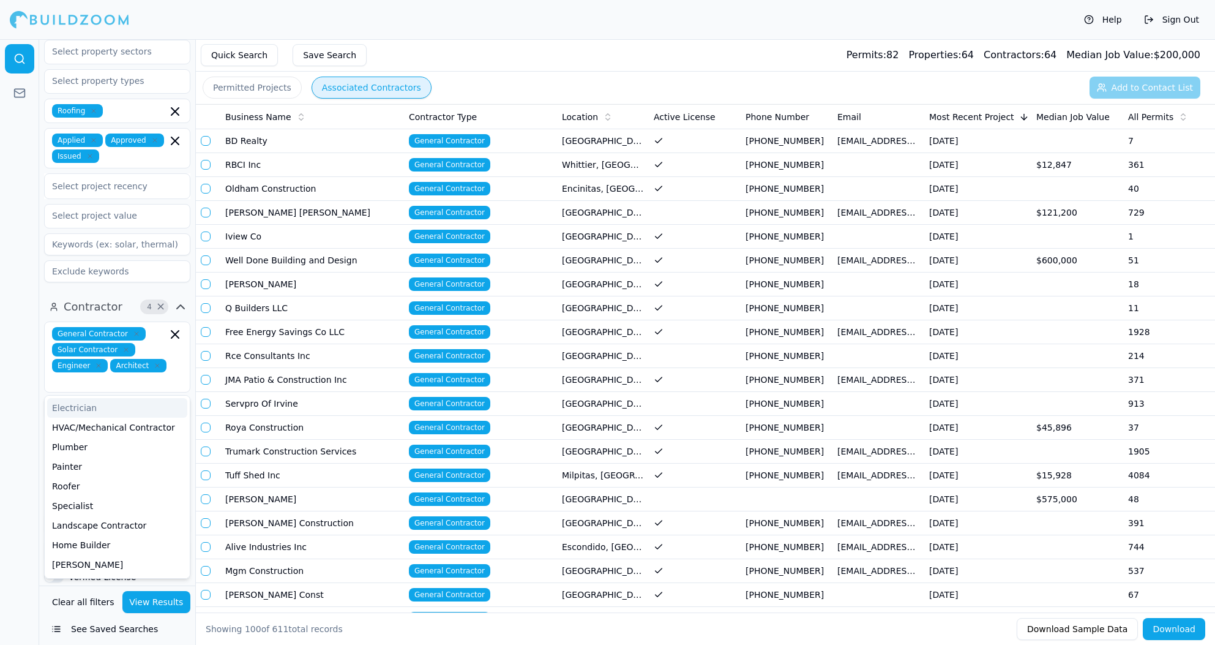
click at [147, 368] on div "General Contractor Solar Contractor Engineer Architect" at bounding box center [117, 356] width 146 height 71
click at [102, 476] on div "Roofer" at bounding box center [117, 486] width 140 height 20
click at [132, 375] on input "text" at bounding box center [135, 381] width 63 height 13
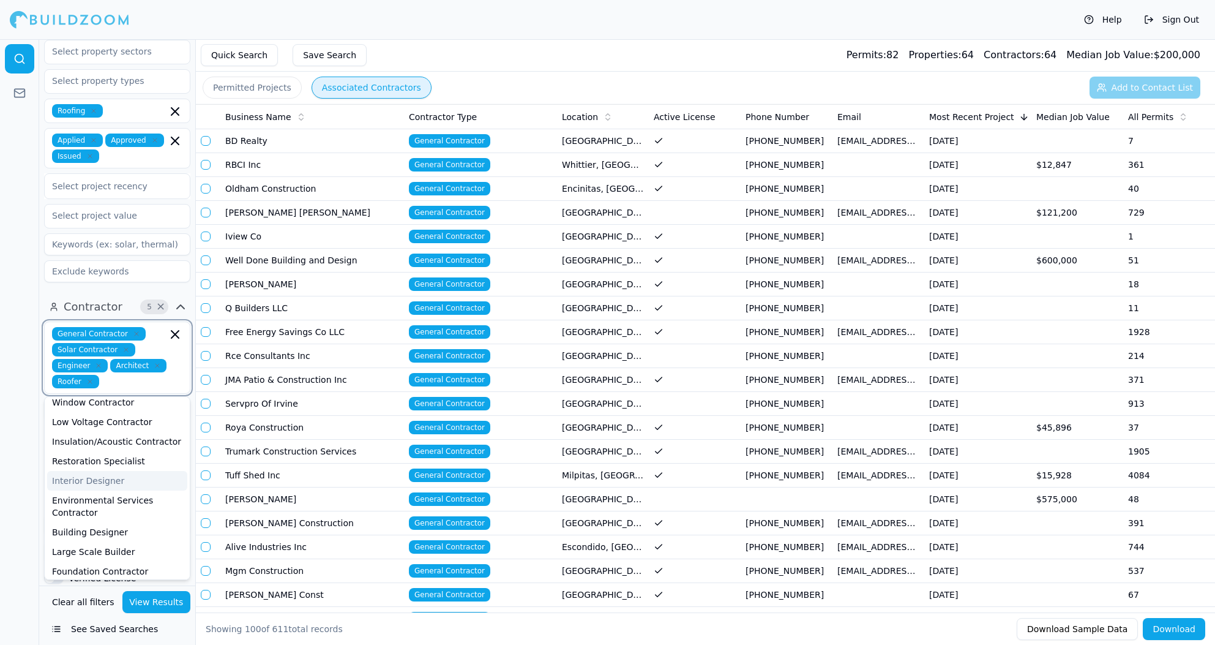
scroll to position [422, 0]
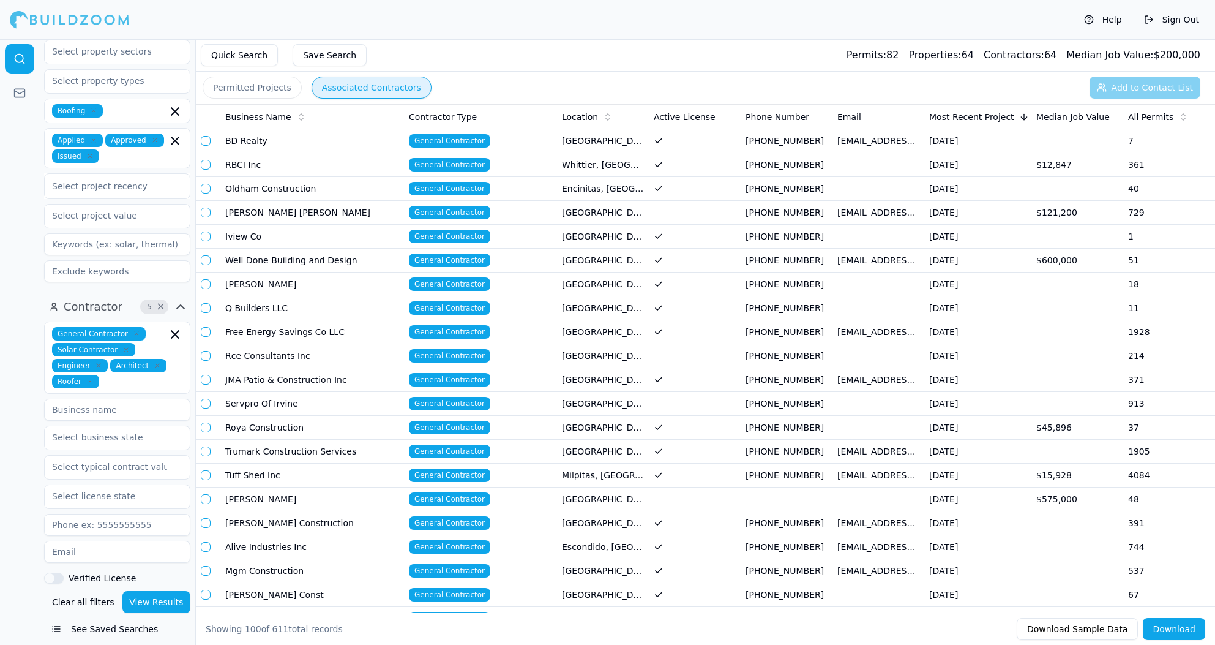
click at [18, 418] on div at bounding box center [19, 342] width 39 height 606
click at [123, 375] on input "text" at bounding box center [135, 381] width 63 height 13
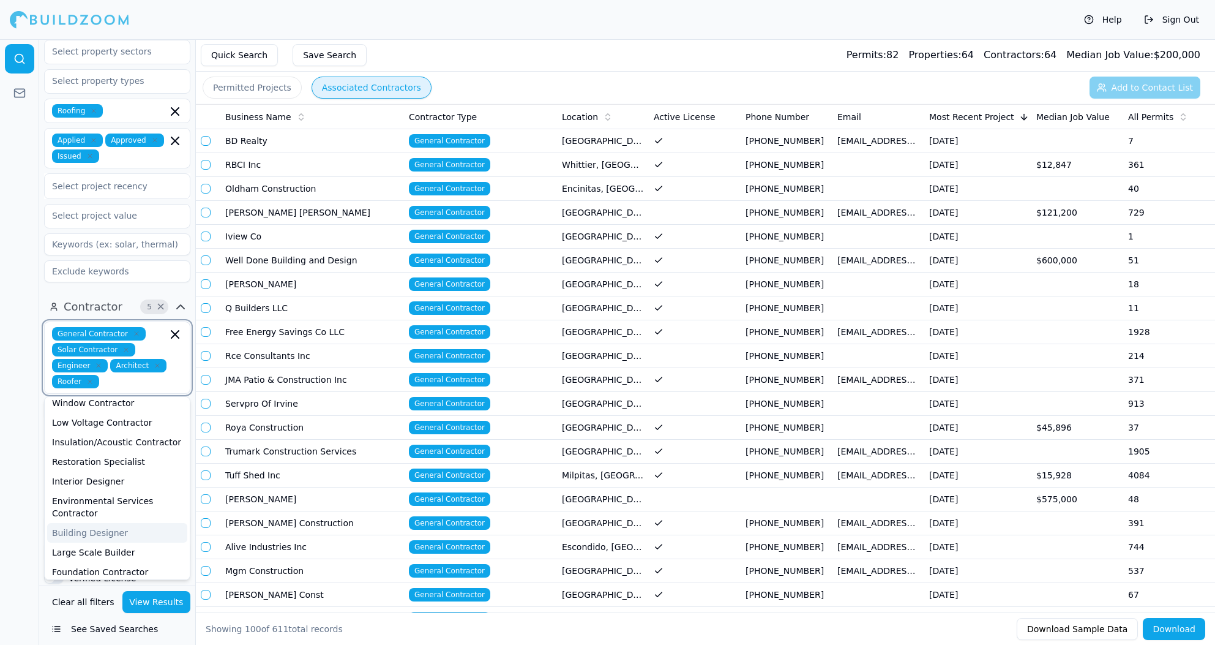
click at [123, 523] on div "Building Designer" at bounding box center [117, 533] width 140 height 20
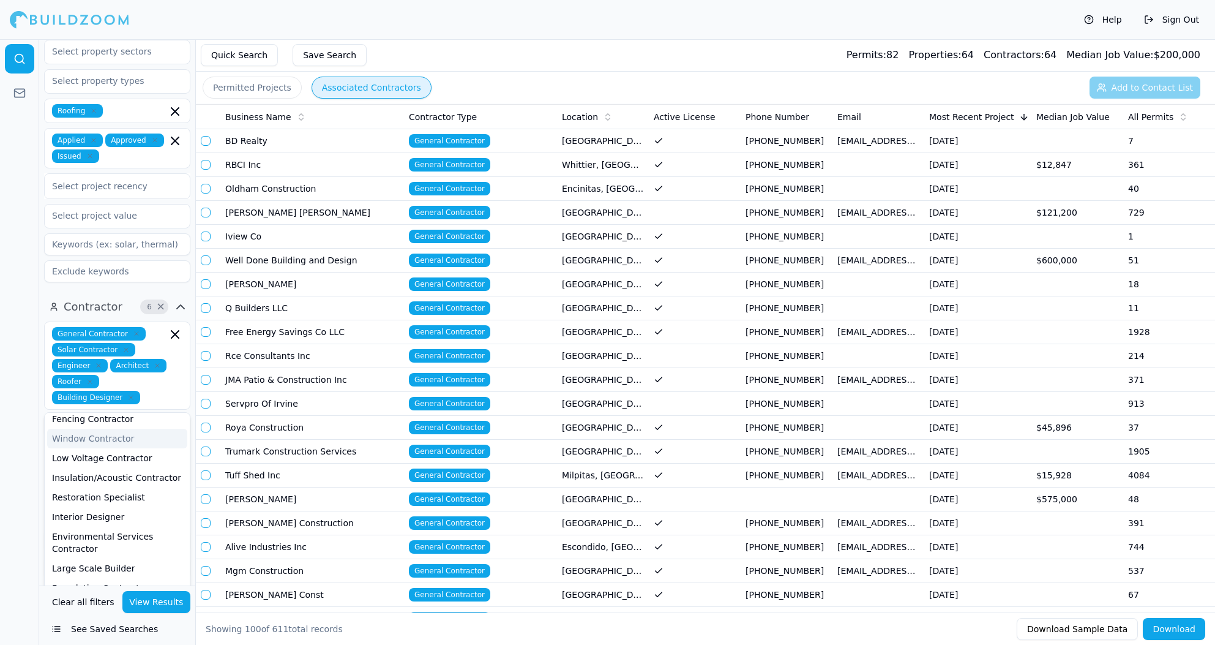
click at [152, 362] on div "General Contractor Solar Contractor Engineer Architect Roofer Building Designer" at bounding box center [117, 365] width 130 height 77
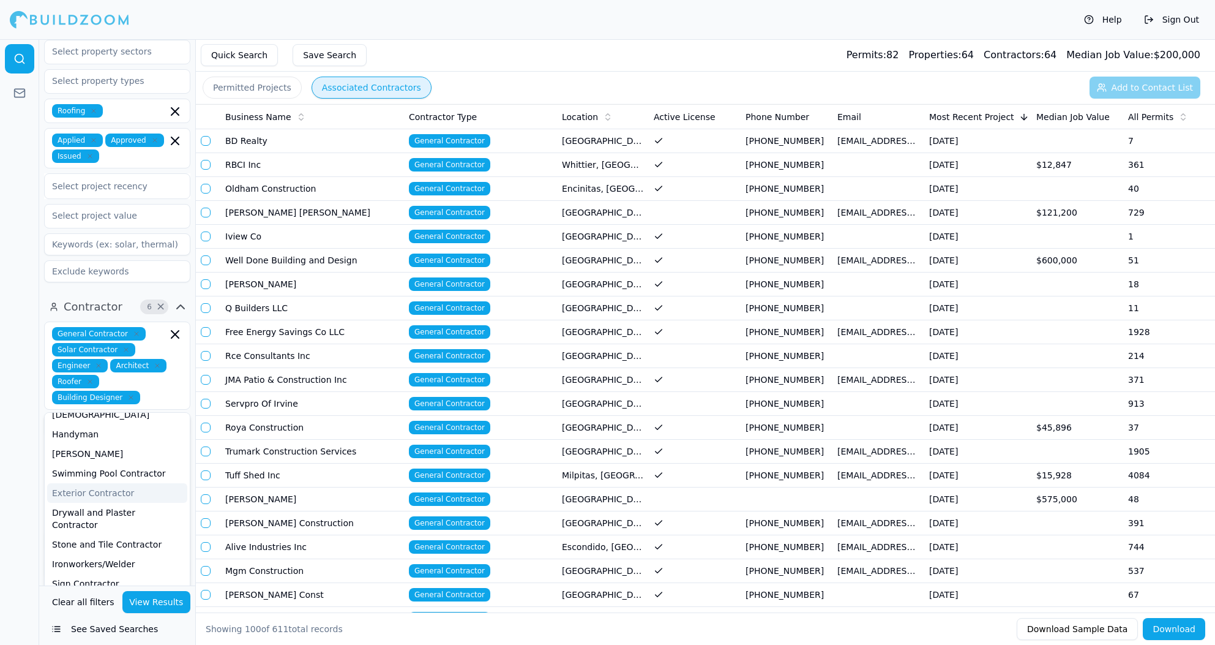
click at [26, 467] on div at bounding box center [19, 342] width 39 height 606
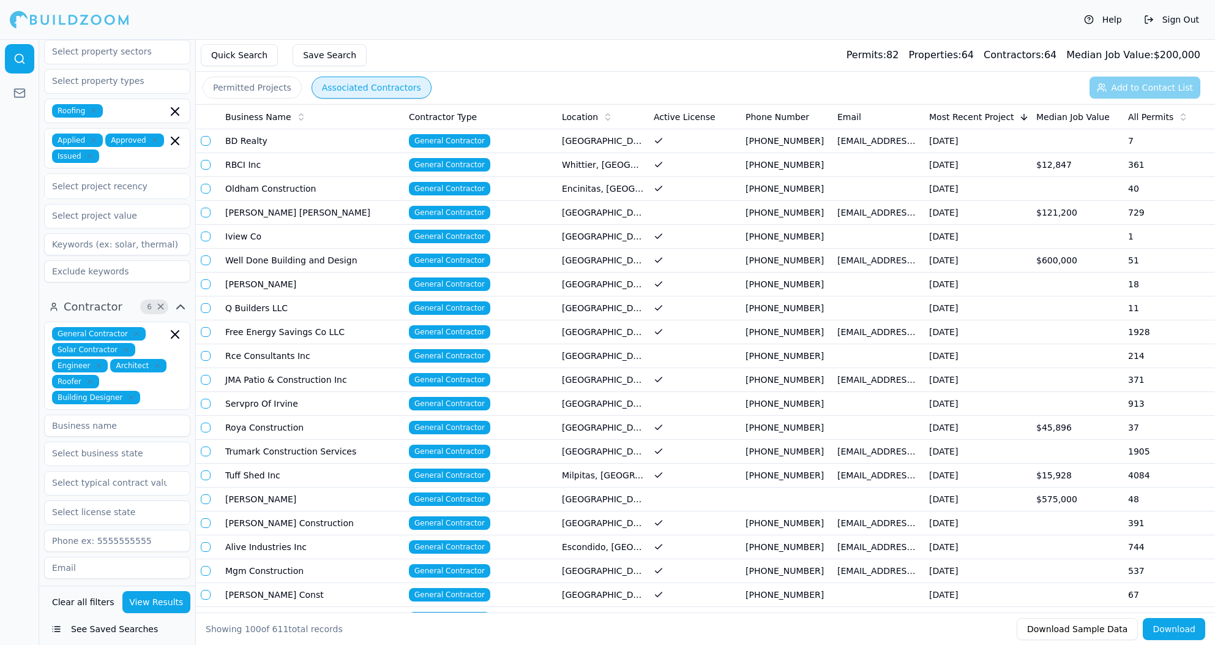
scroll to position [0, 0]
click at [179, 601] on button "View Results" at bounding box center [156, 602] width 69 height 22
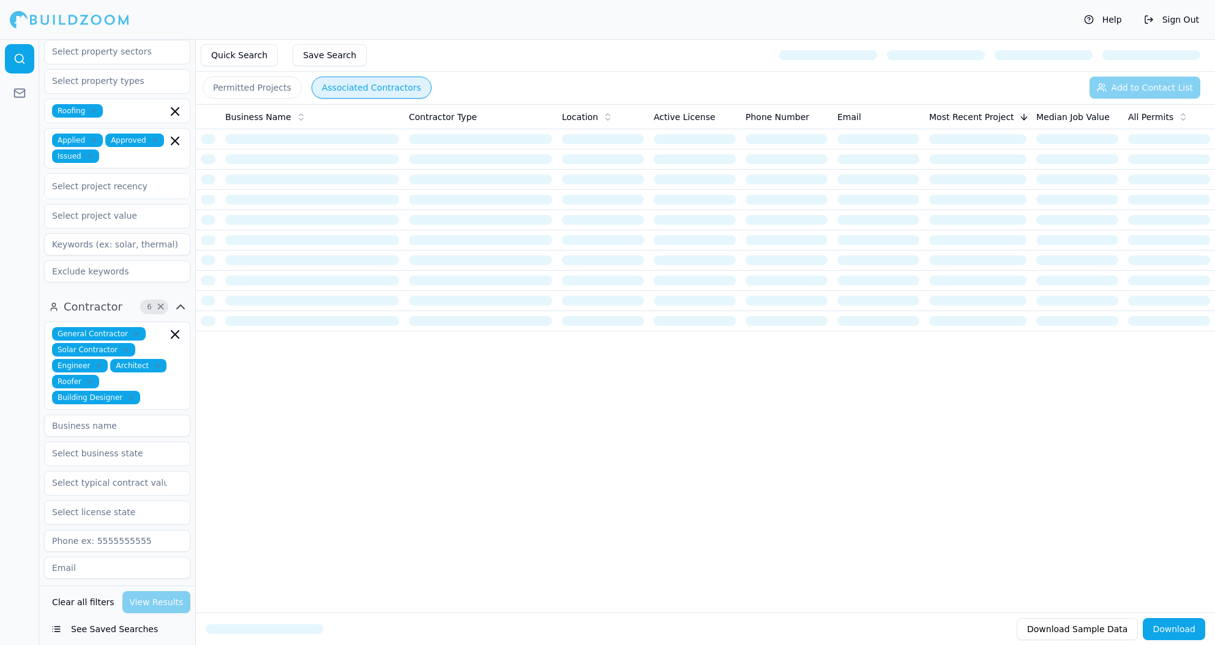
click at [268, 88] on button "Permitted Projects" at bounding box center [252, 88] width 99 height 22
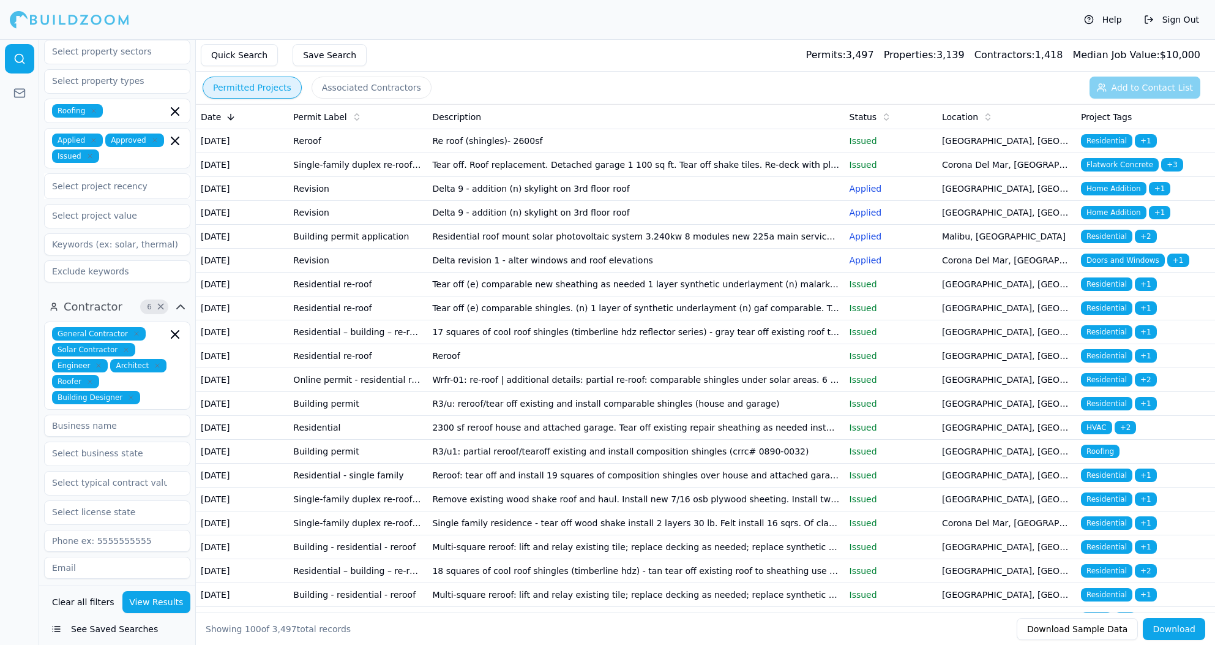
click at [449, 152] on td "Re roof (shingles)- 2600sf" at bounding box center [635, 141] width 417 height 24
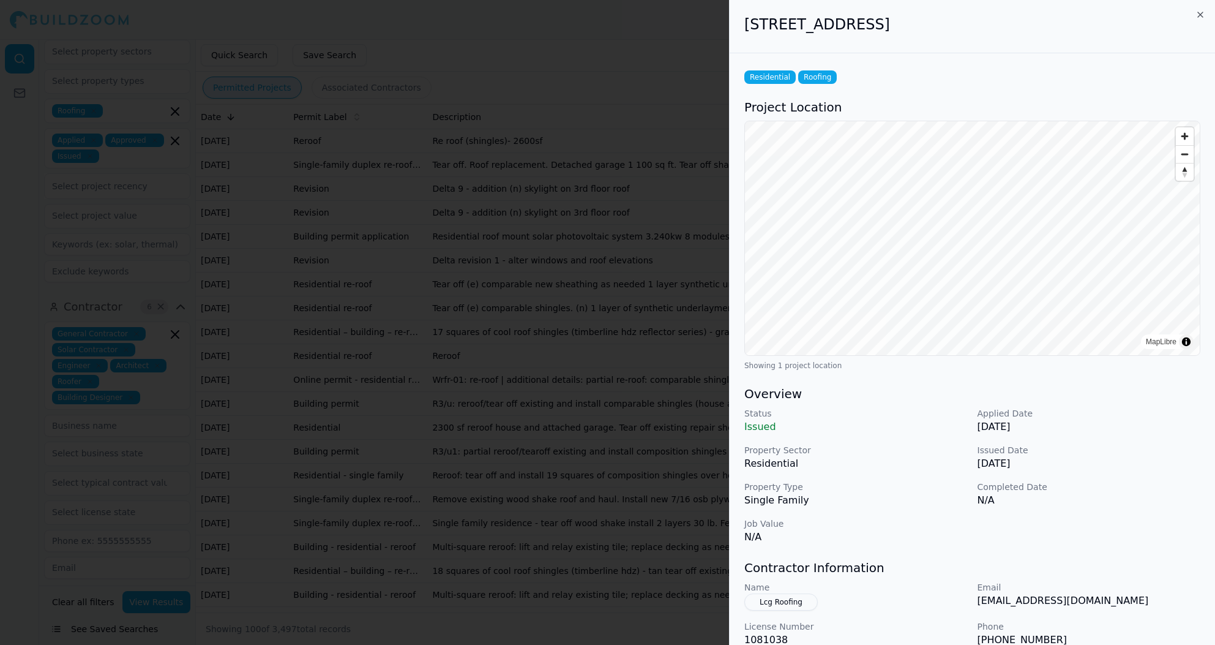
click at [676, 438] on div at bounding box center [607, 322] width 1215 height 645
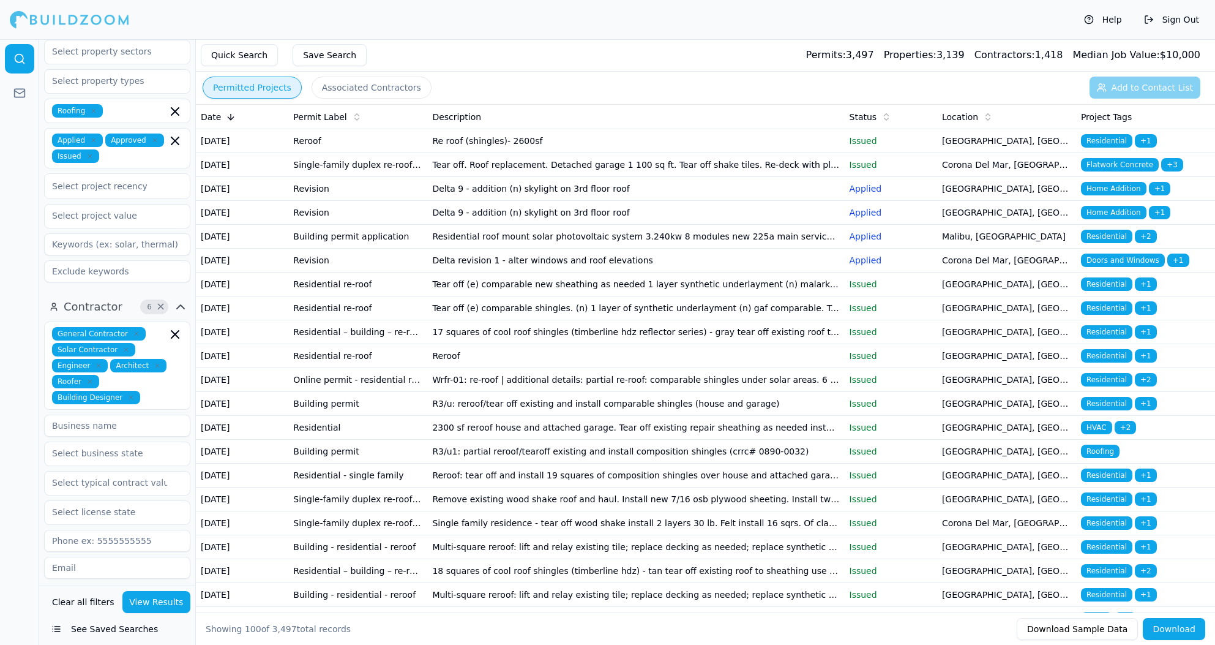
click at [91, 378] on icon "button" at bounding box center [89, 381] width 7 height 7
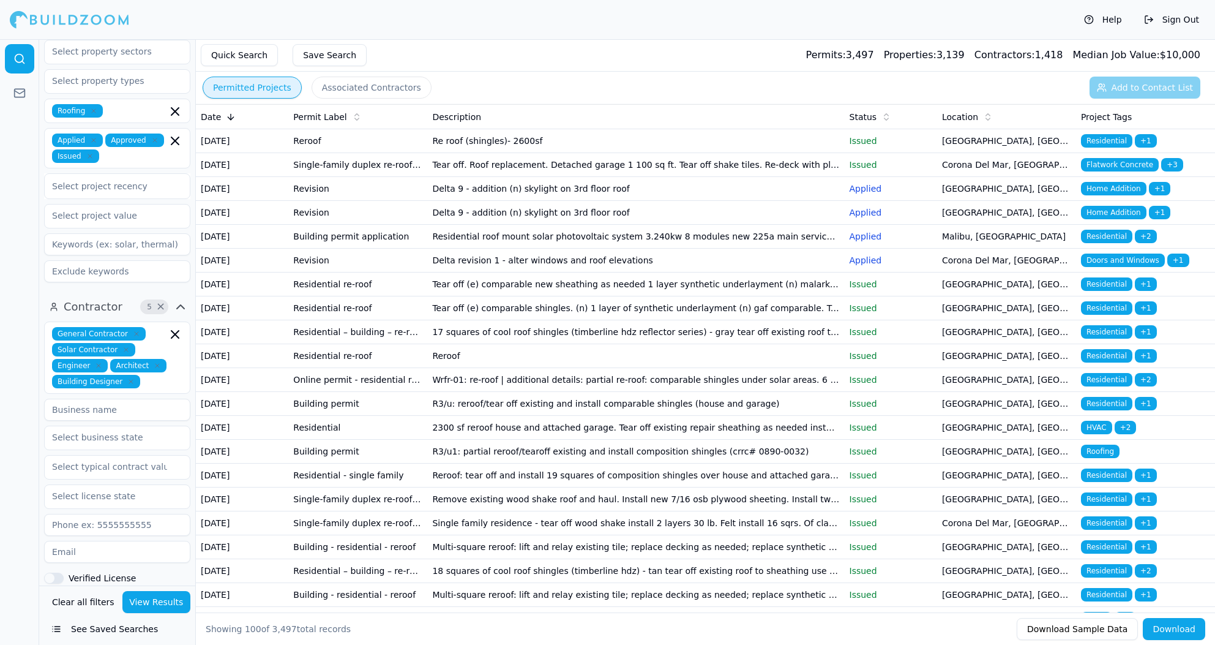
click at [157, 600] on button "View Results" at bounding box center [156, 602] width 69 height 22
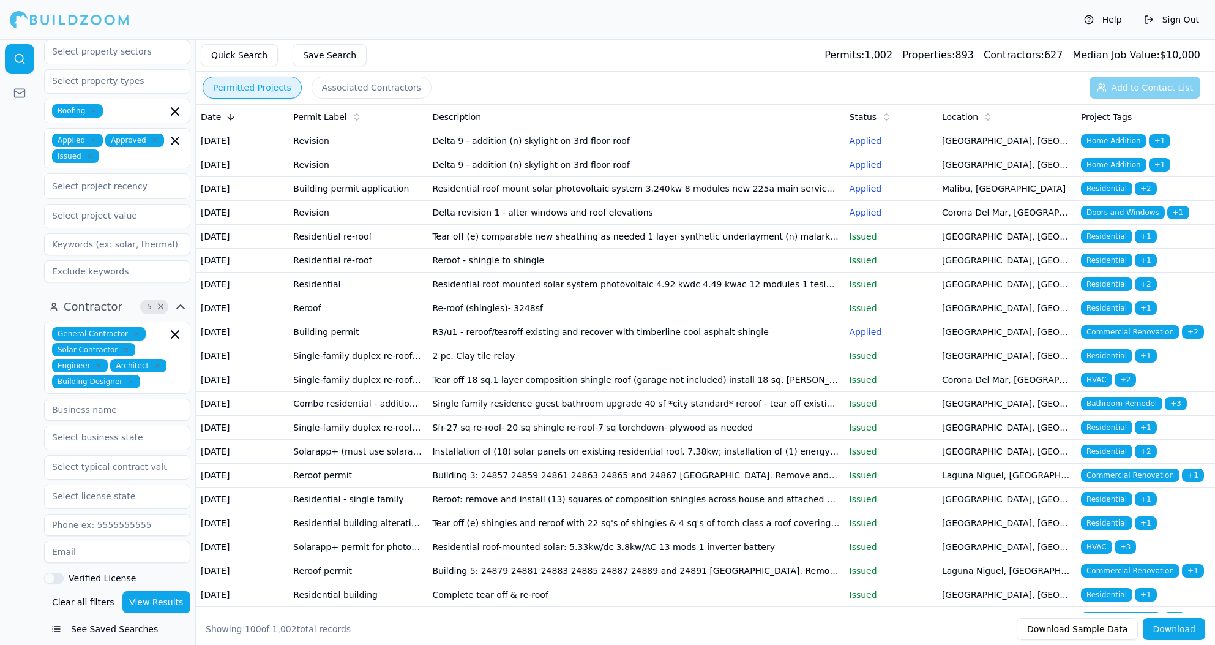
click at [240, 141] on td "[DATE]" at bounding box center [242, 141] width 92 height 24
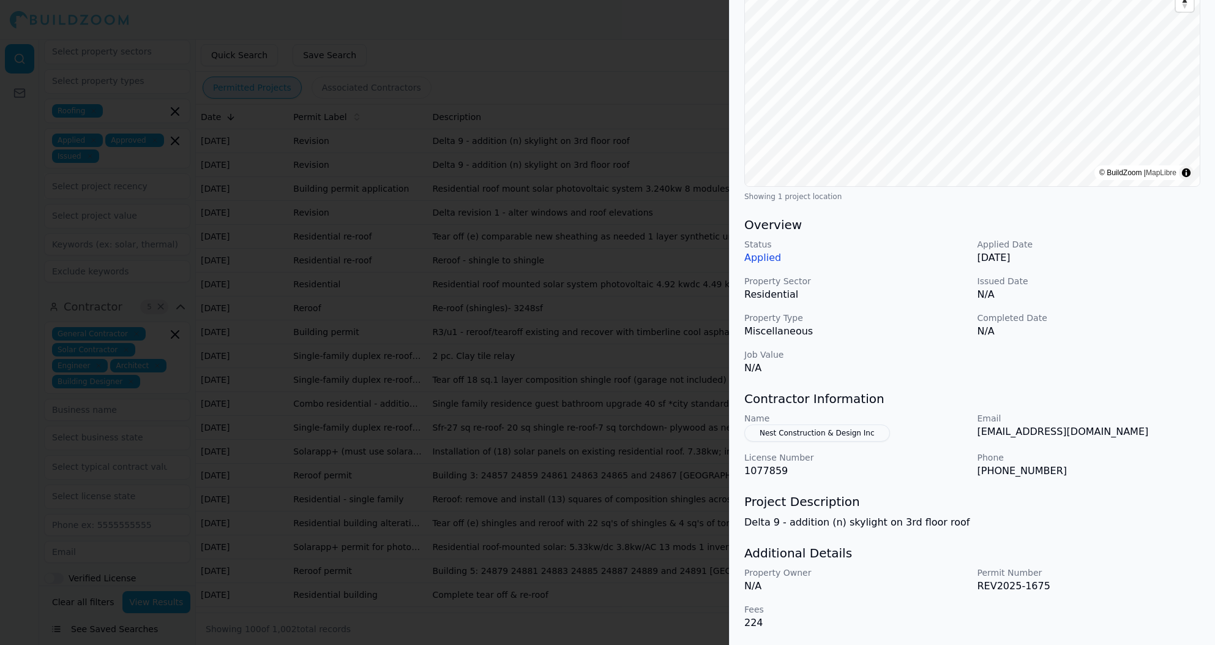
scroll to position [169, 0]
click at [672, 429] on div at bounding box center [607, 322] width 1215 height 645
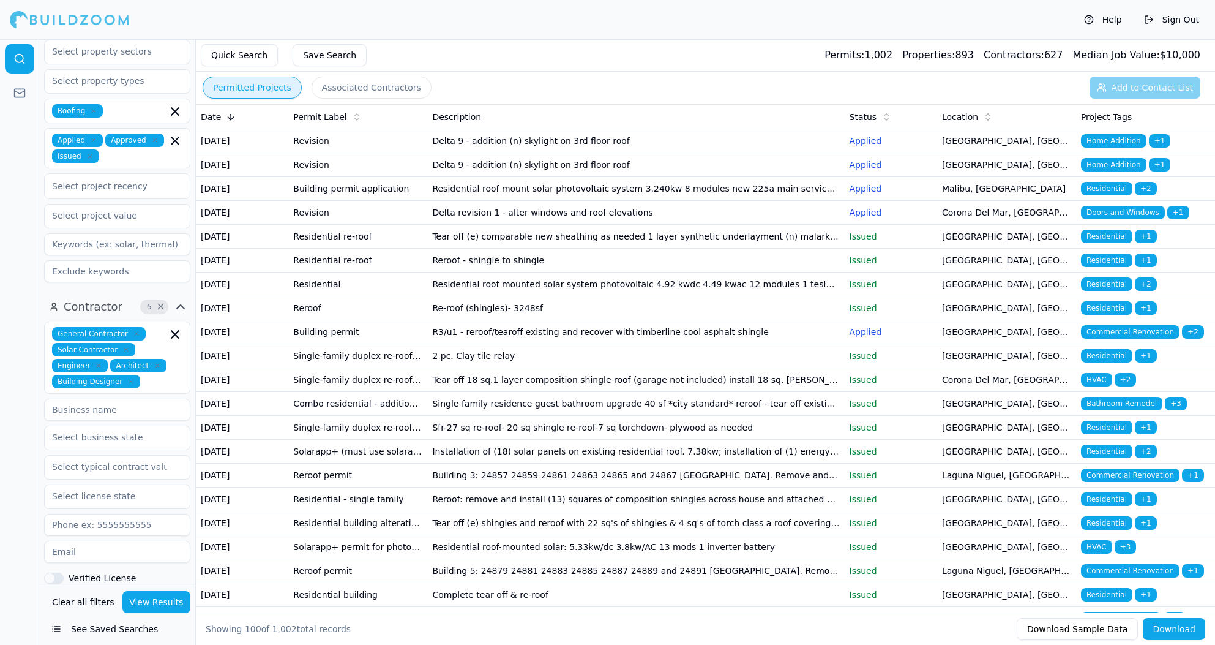
scroll to position [0, 0]
click at [378, 90] on button "Associated Contractors" at bounding box center [372, 88] width 120 height 22
click at [247, 91] on button "Permitted Projects" at bounding box center [252, 88] width 99 height 22
click at [337, 82] on button "Associated Contractors" at bounding box center [372, 88] width 120 height 22
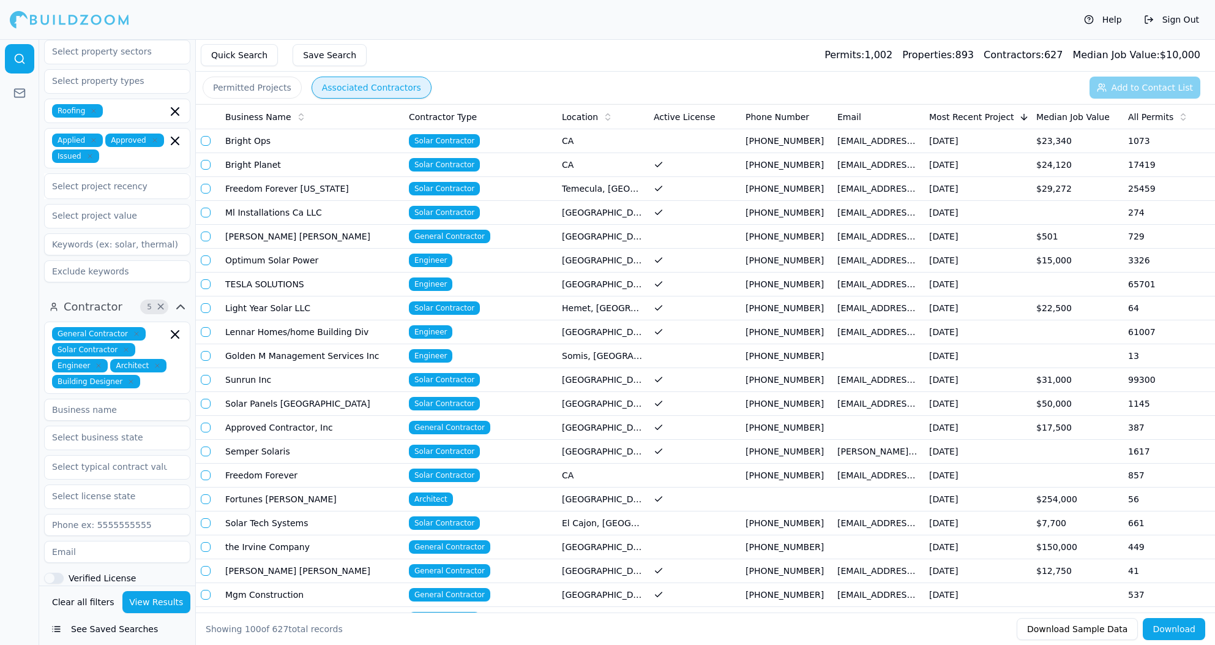
click at [171, 608] on button "View Results" at bounding box center [156, 602] width 69 height 22
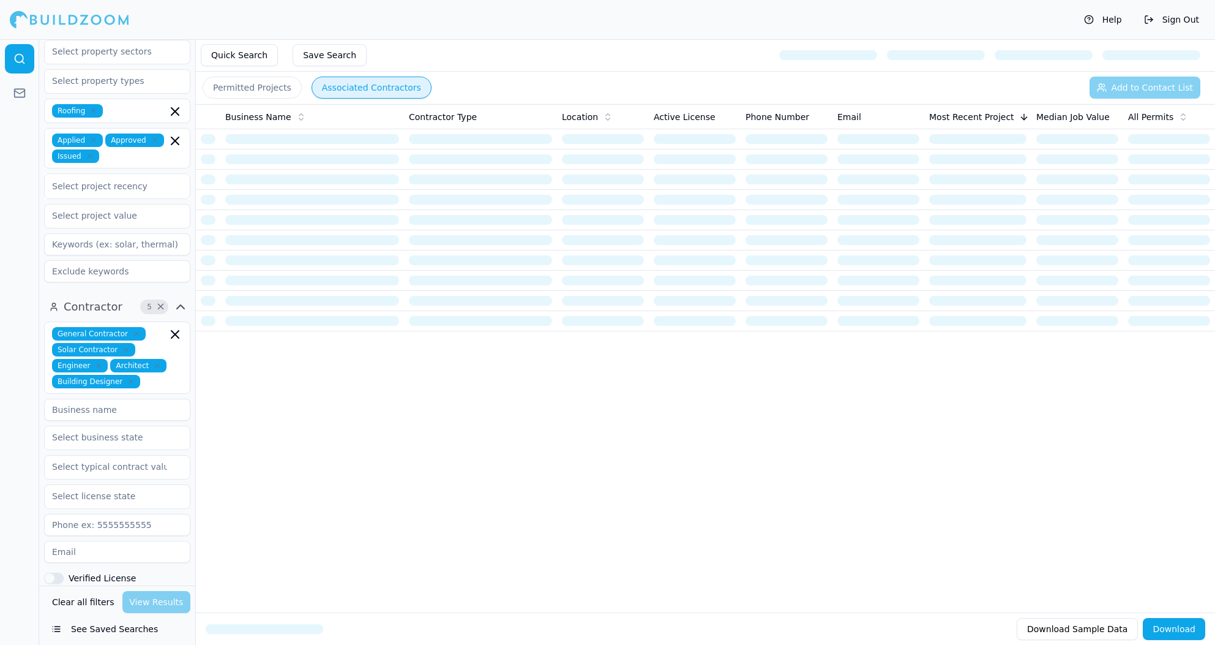
click at [254, 84] on button "Permitted Projects" at bounding box center [252, 88] width 99 height 22
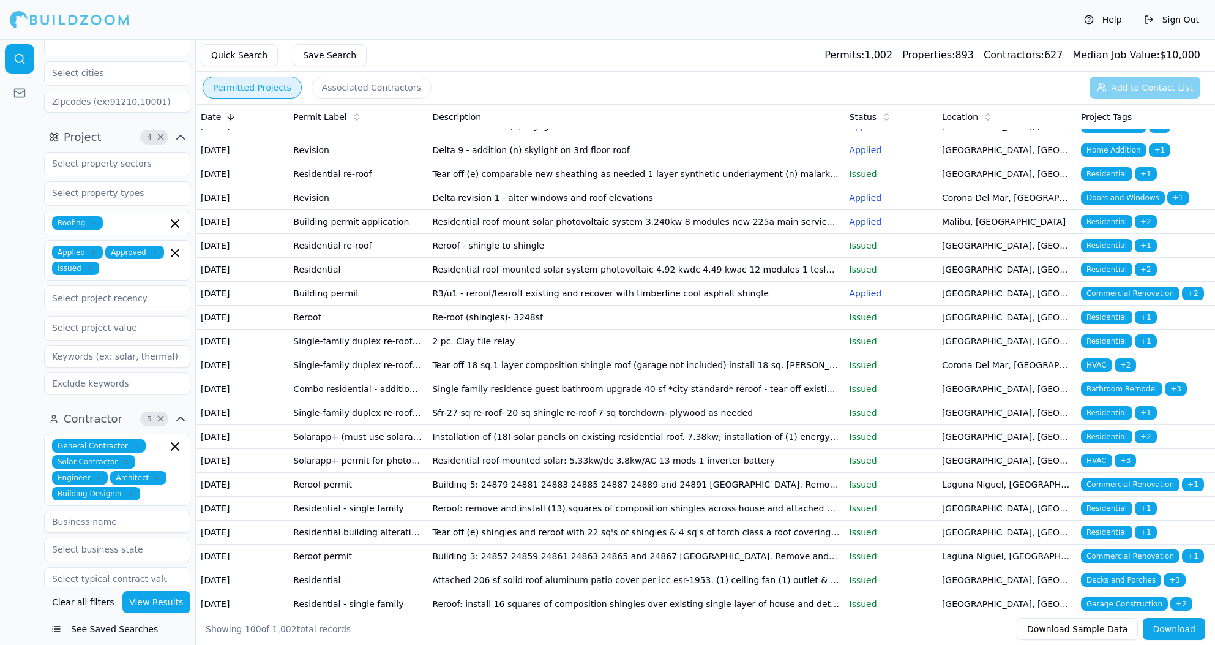
scroll to position [17, 0]
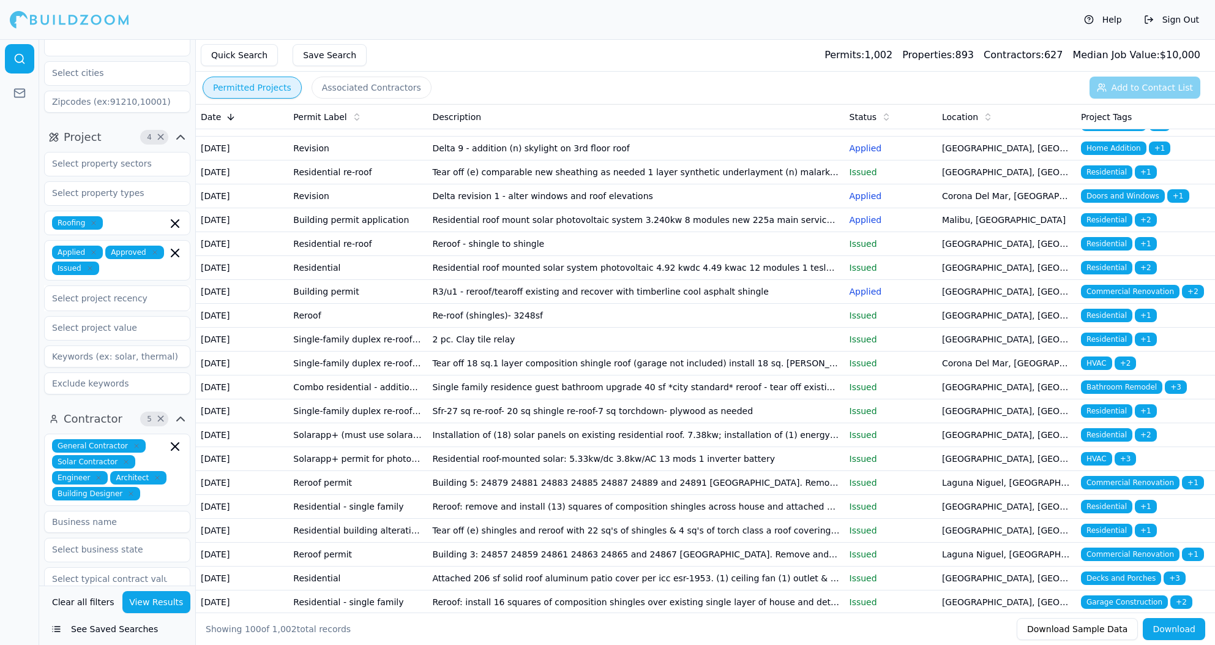
click at [478, 375] on td "Tear off 18 sq.1 layer composition shingle roof (garage not included) install 1…" at bounding box center [635, 363] width 417 height 24
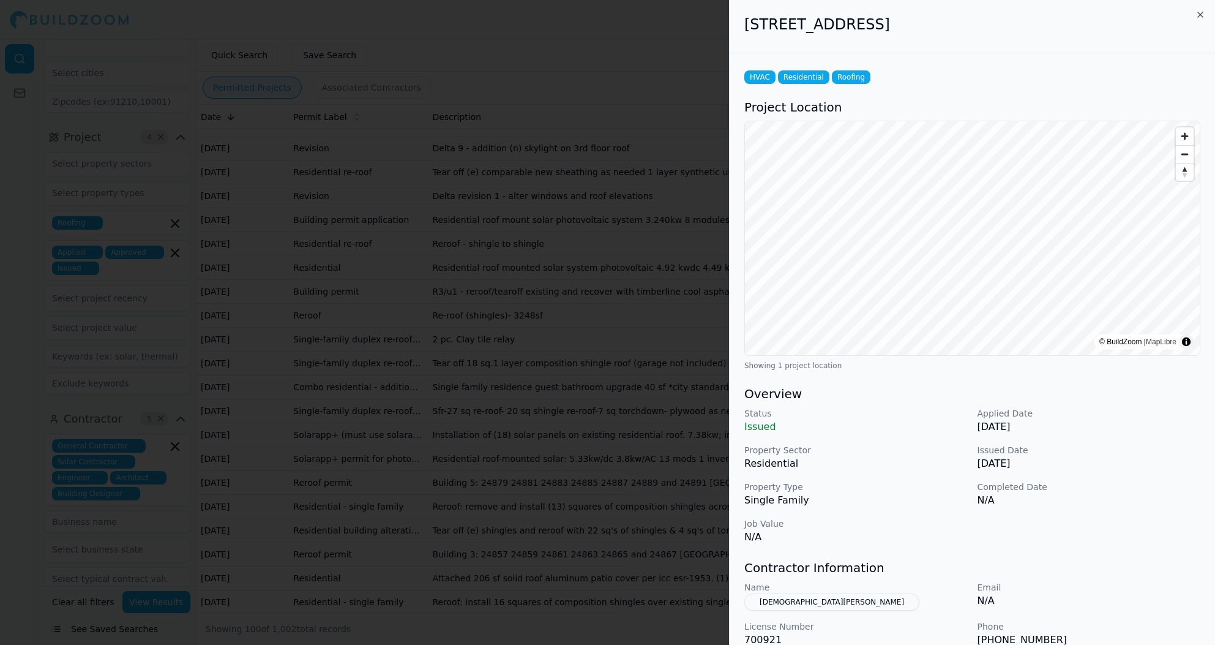
click at [1199, 15] on icon "button" at bounding box center [1201, 15] width 10 height 10
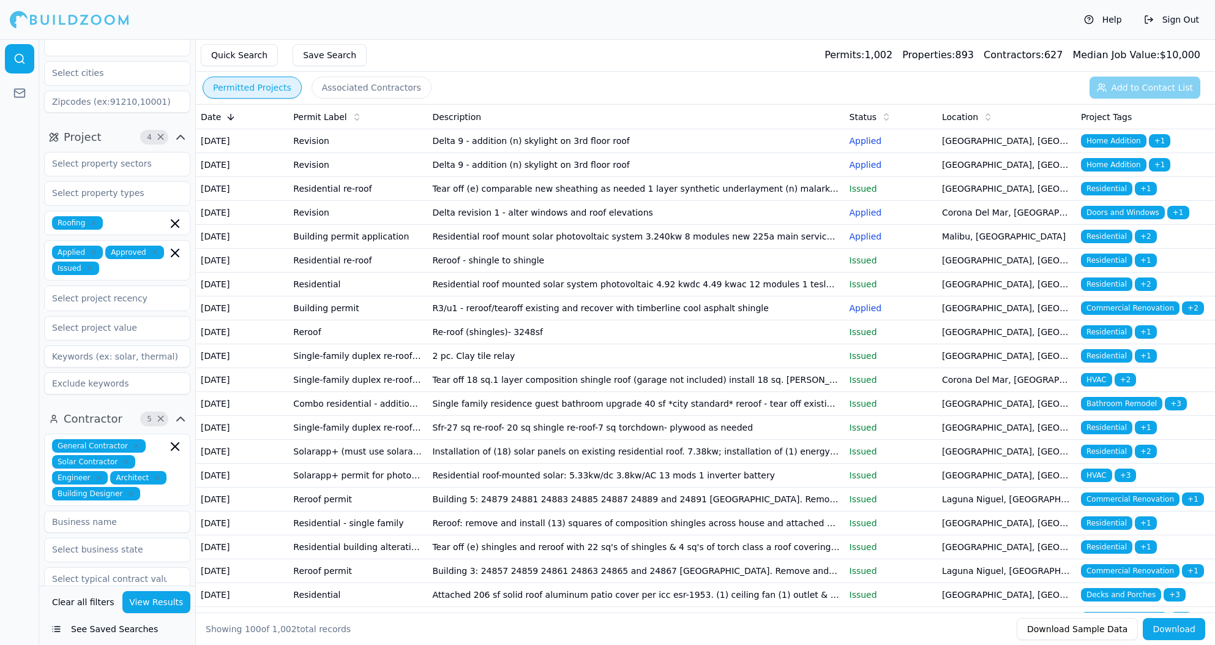
scroll to position [0, 0]
click at [247, 392] on td "[DATE]" at bounding box center [242, 380] width 92 height 24
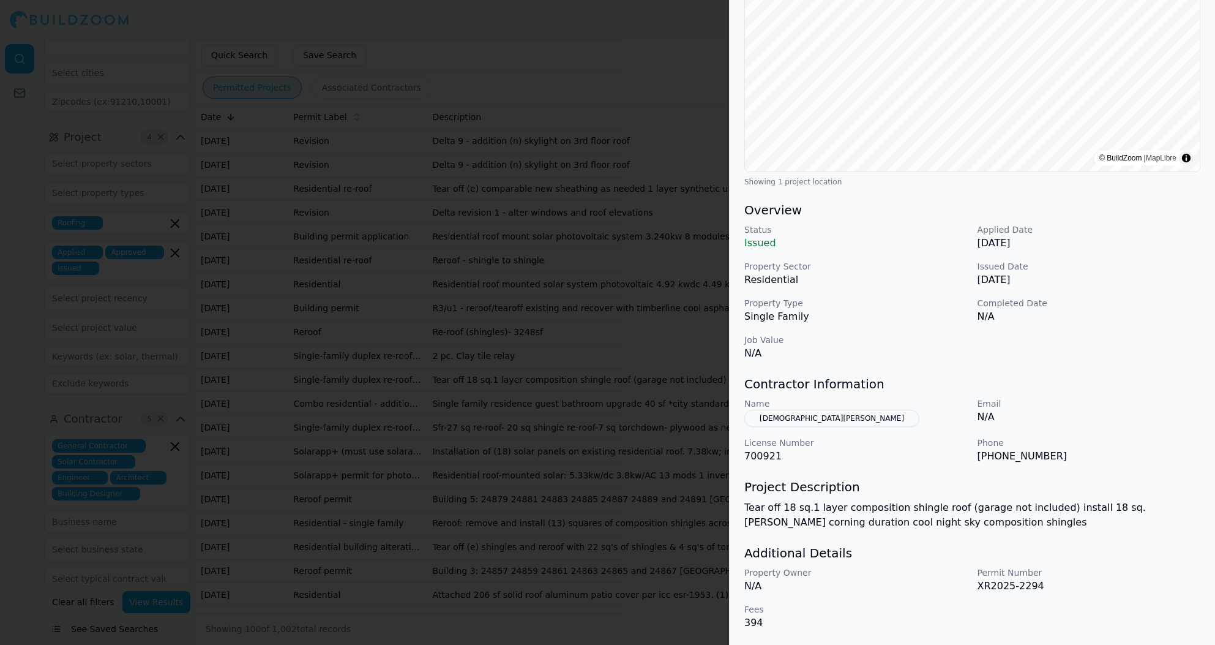
scroll to position [184, 0]
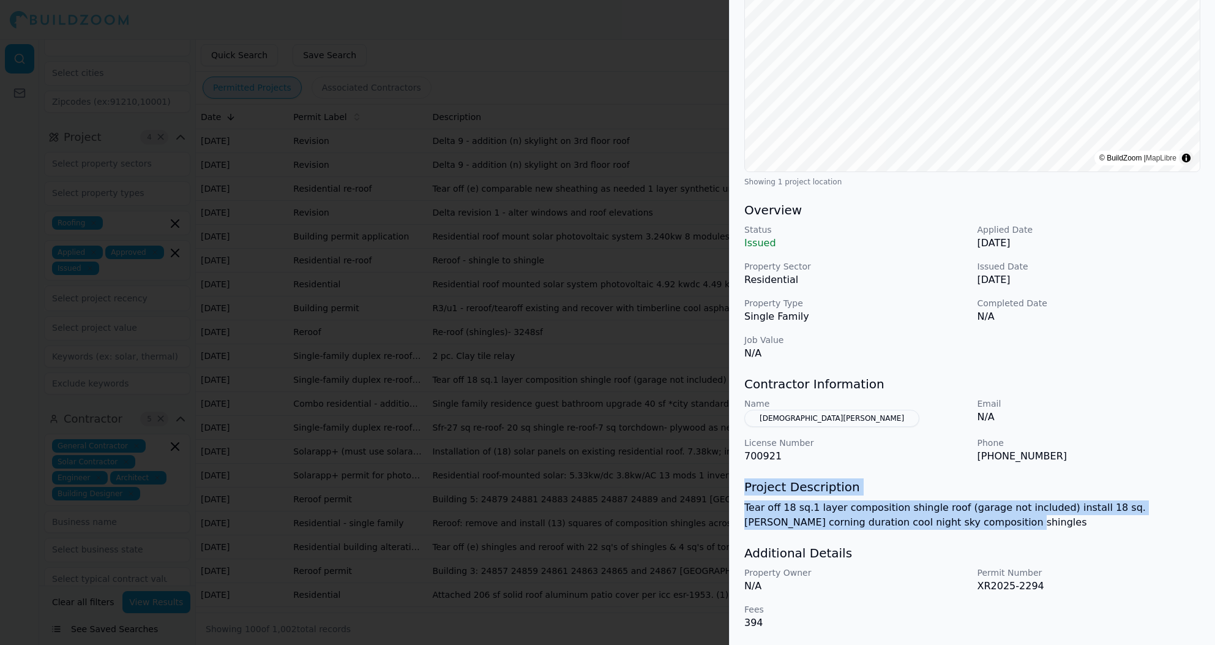
drag, startPoint x: 972, startPoint y: 509, endPoint x: 805, endPoint y: 467, distance: 172.6
click at [805, 467] on div "HVAC Residential Roofing Project Location © BuildZoom | MapLibre Showing 1 proj…" at bounding box center [973, 257] width 486 height 775
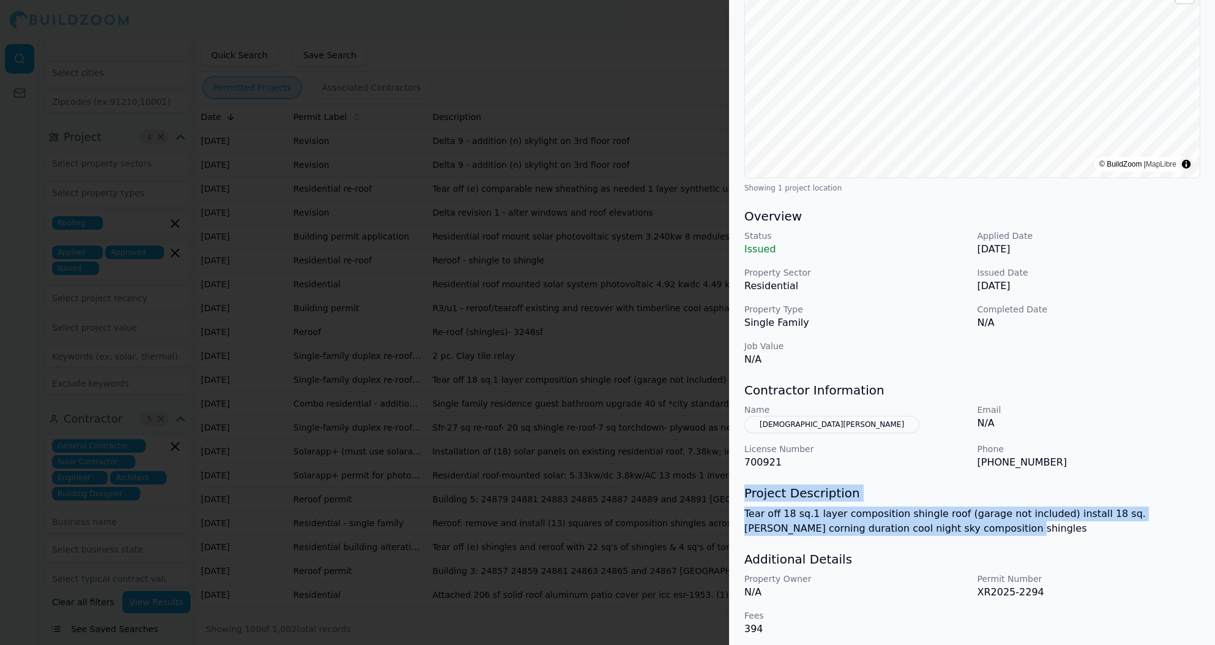
click at [787, 515] on p "Tear off 18 sq.1 layer composition shingle roof (garage not included) install 1…" at bounding box center [973, 520] width 456 height 29
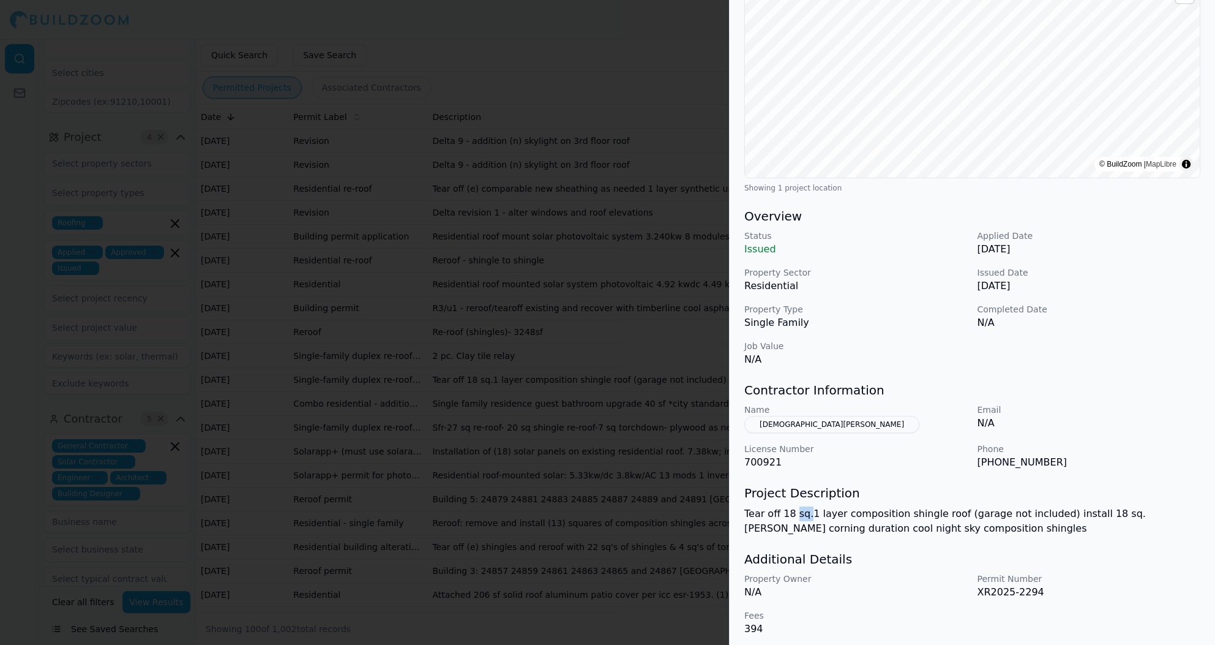
drag, startPoint x: 807, startPoint y: 514, endPoint x: 794, endPoint y: 515, distance: 12.9
click at [794, 515] on p "Tear off 18 sq.1 layer composition shingle roof (garage not included) install 1…" at bounding box center [973, 520] width 456 height 29
drag, startPoint x: 833, startPoint y: 512, endPoint x: 899, endPoint y: 517, distance: 65.7
click at [901, 515] on p "Tear off 18 sq.1 layer composition shingle roof (garage not included) install 1…" at bounding box center [973, 520] width 456 height 29
drag, startPoint x: 1114, startPoint y: 514, endPoint x: 1165, endPoint y: 516, distance: 50.9
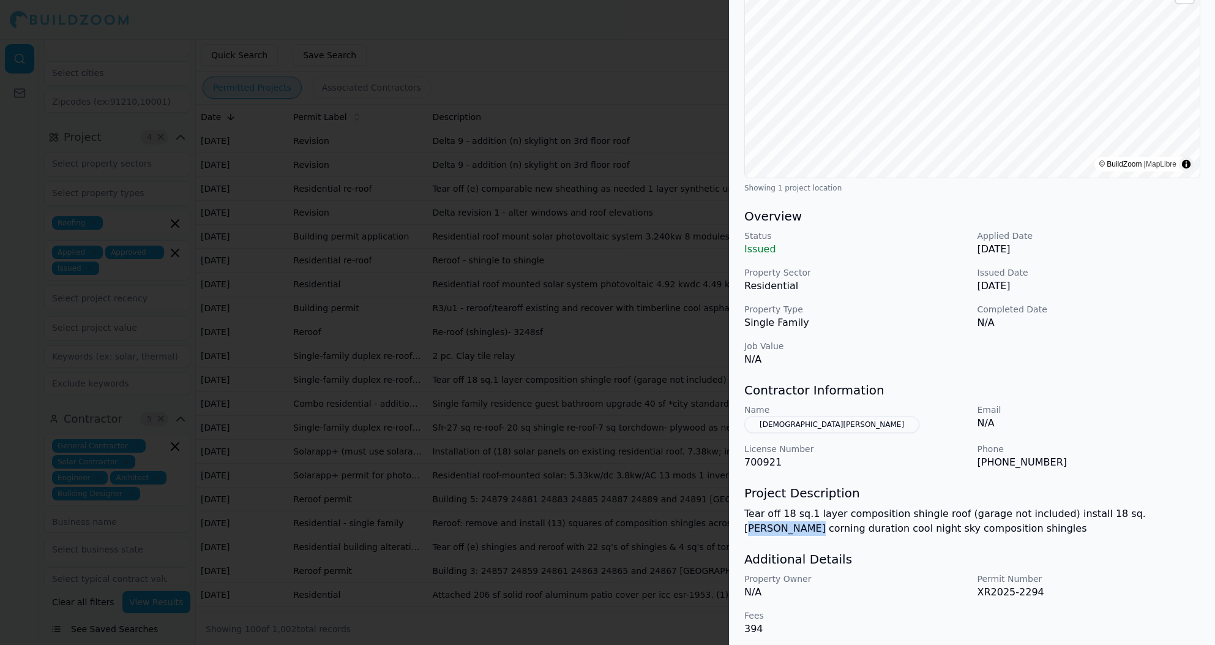
click at [1178, 513] on p "Tear off 18 sq.1 layer composition shingle roof (garage not included) install 1…" at bounding box center [973, 520] width 456 height 29
drag, startPoint x: 931, startPoint y: 531, endPoint x: 844, endPoint y: 518, distance: 88.0
click at [850, 519] on p "Tear off 18 sq.1 layer composition shingle roof (garage not included) install 1…" at bounding box center [973, 520] width 456 height 29
click at [843, 518] on p "Tear off 18 sq.1 layer composition shingle roof (garage not included) install 1…" at bounding box center [973, 520] width 456 height 29
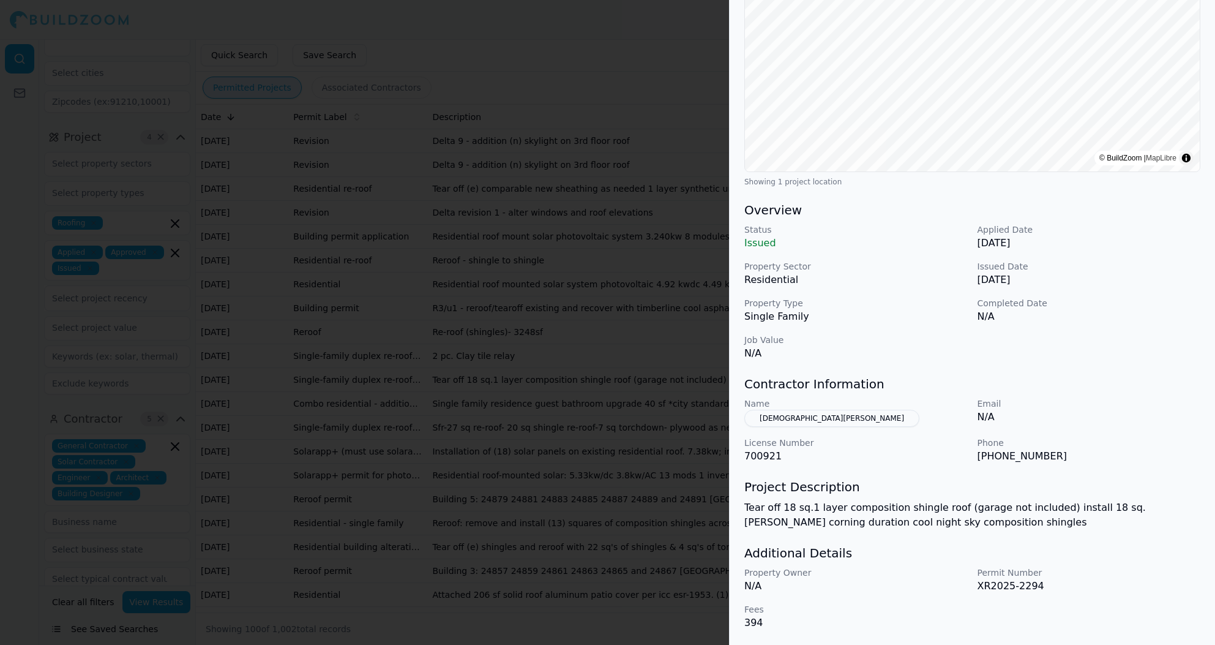
scroll to position [184, 0]
drag, startPoint x: 982, startPoint y: 457, endPoint x: 757, endPoint y: 441, distance: 225.8
click at [1050, 451] on p "[PHONE_NUMBER]" at bounding box center [1089, 456] width 223 height 15
click at [912, 531] on div "HVAC Residential Roofing Project Location © BuildZoom | MapLibre Showing 1 proj…" at bounding box center [973, 257] width 486 height 775
click at [1018, 343] on div "Status Issued Applied Date Aug 23, 2025 Property Sector Residential Issued Date…" at bounding box center [973, 291] width 456 height 137
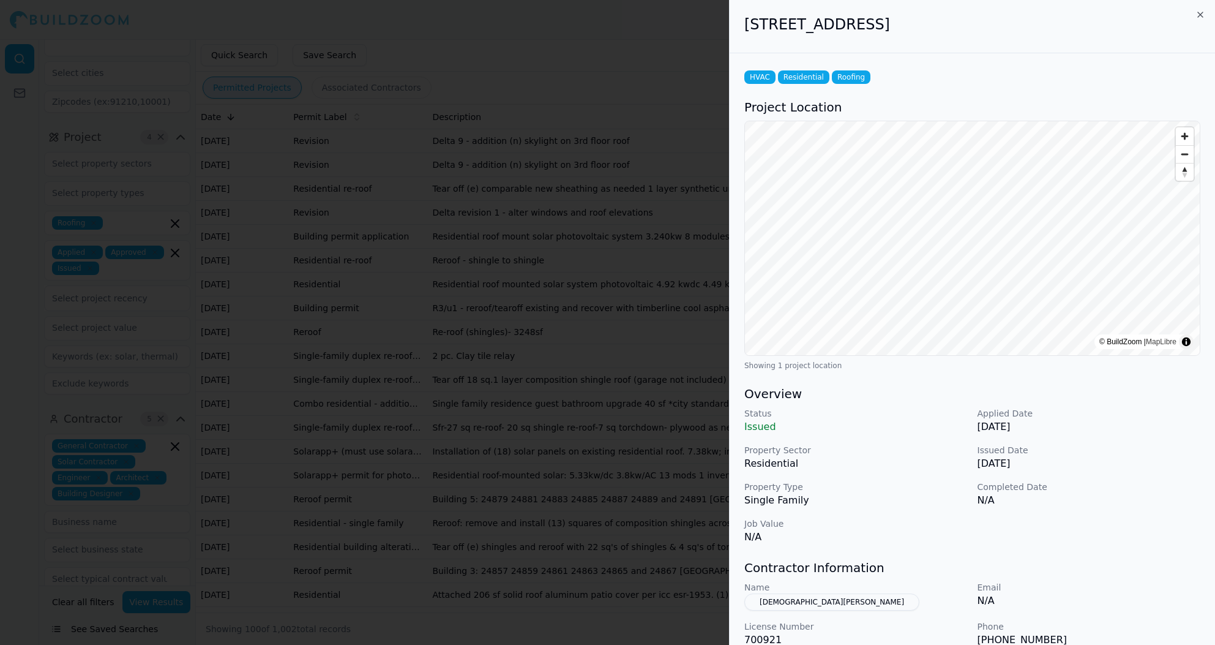
scroll to position [0, 0]
drag, startPoint x: 754, startPoint y: 31, endPoint x: 793, endPoint y: 29, distance: 38.6
click at [793, 29] on h2 "229 Iris Ave, Corona Del Mar, CA, 92625" at bounding box center [973, 25] width 456 height 20
click at [768, 47] on div "229 Iris Ave, Corona Del Mar, CA, 92625" at bounding box center [973, 26] width 486 height 53
click at [1203, 15] on icon "button" at bounding box center [1201, 15] width 10 height 10
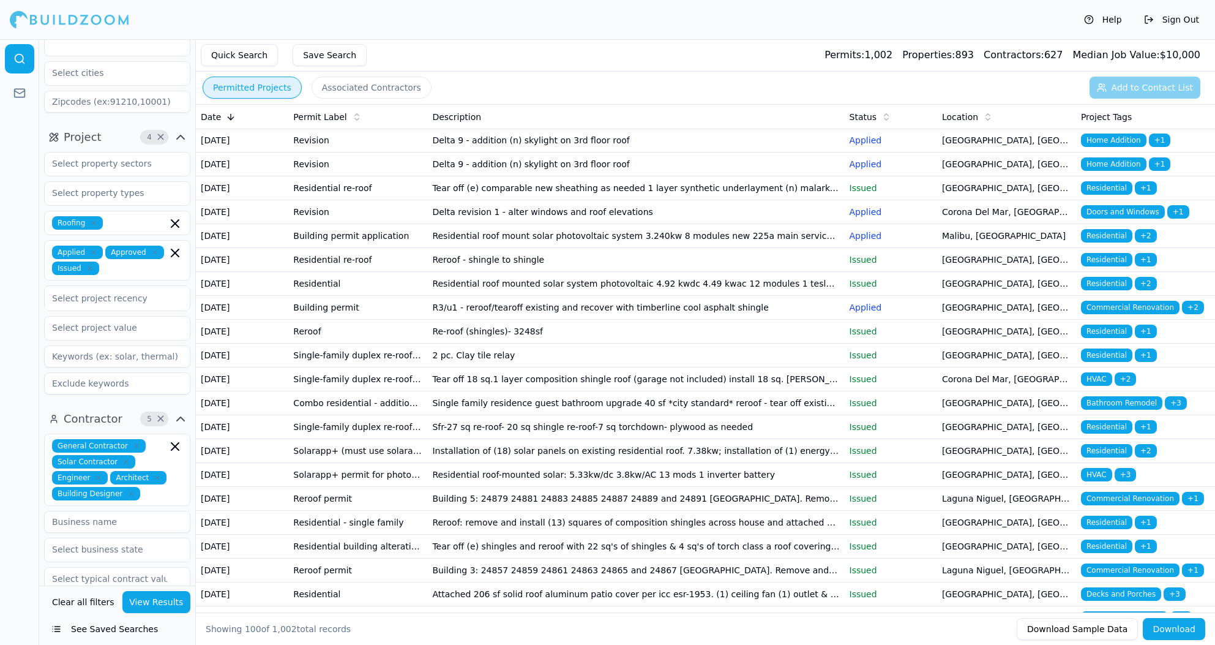
scroll to position [1, 0]
click at [362, 90] on button "Associated Contractors" at bounding box center [372, 88] width 120 height 22
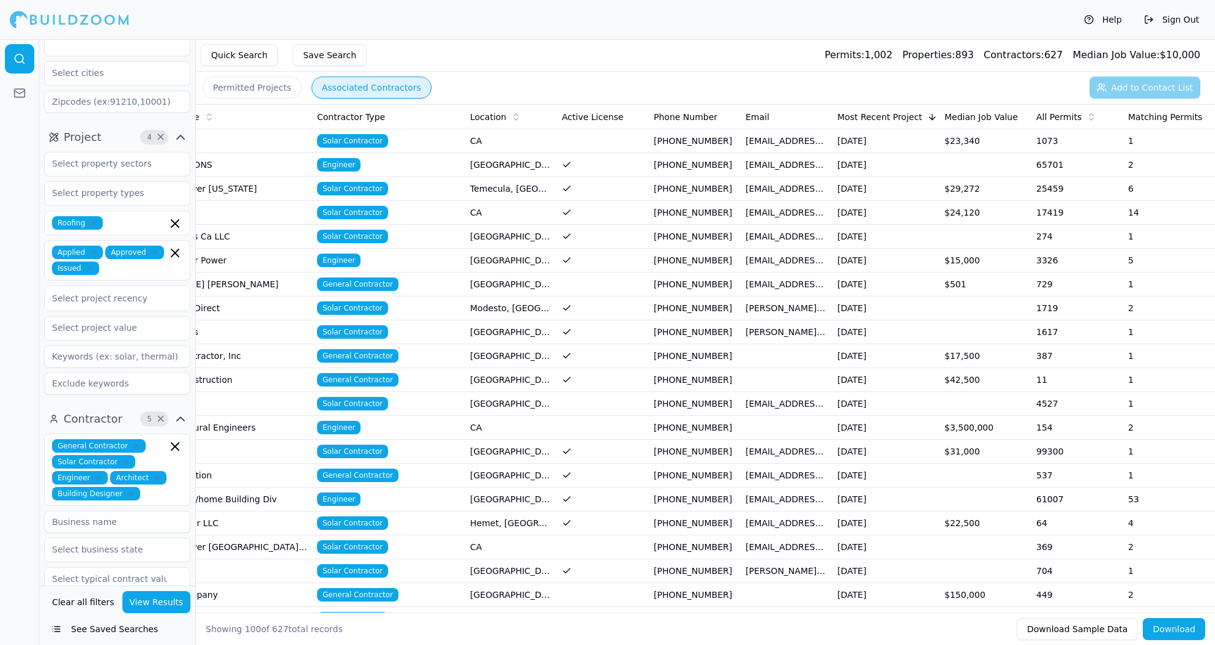
scroll to position [0, 92]
click at [1073, 118] on span "All Permits" at bounding box center [1059, 117] width 45 height 12
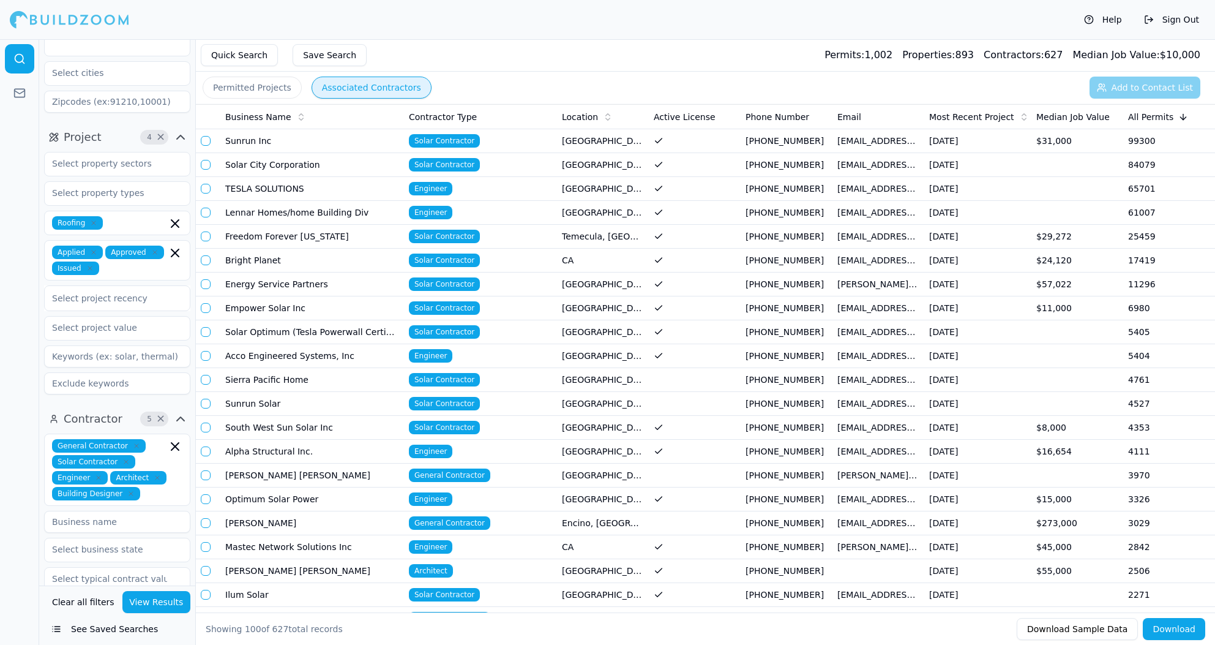
scroll to position [0, 0]
click at [306, 150] on td "Sunrun Inc" at bounding box center [312, 141] width 184 height 24
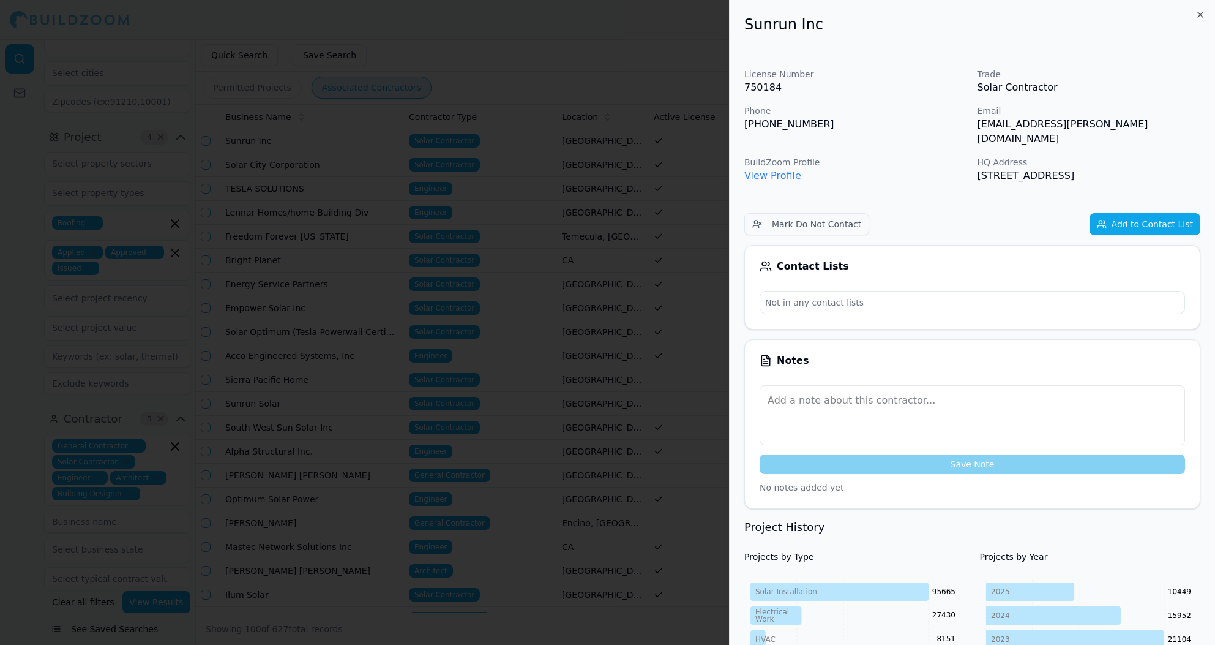
click at [1201, 12] on icon "button" at bounding box center [1201, 15] width 10 height 10
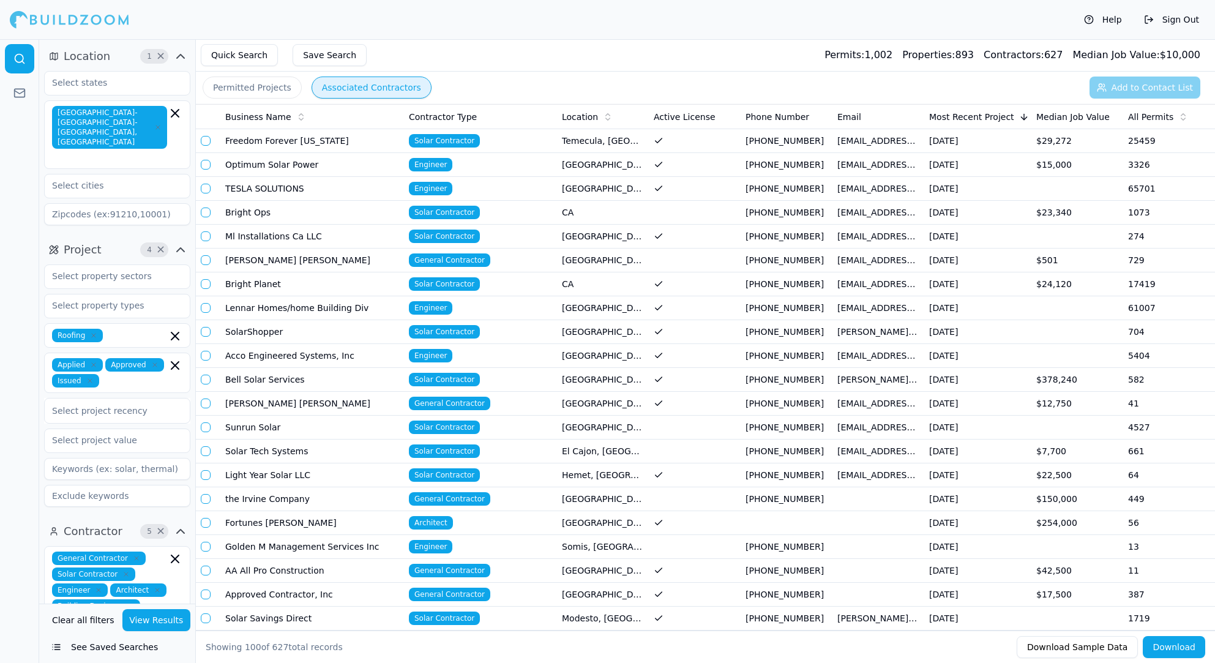
click at [1166, 115] on span "All Permits" at bounding box center [1150, 117] width 45 height 12
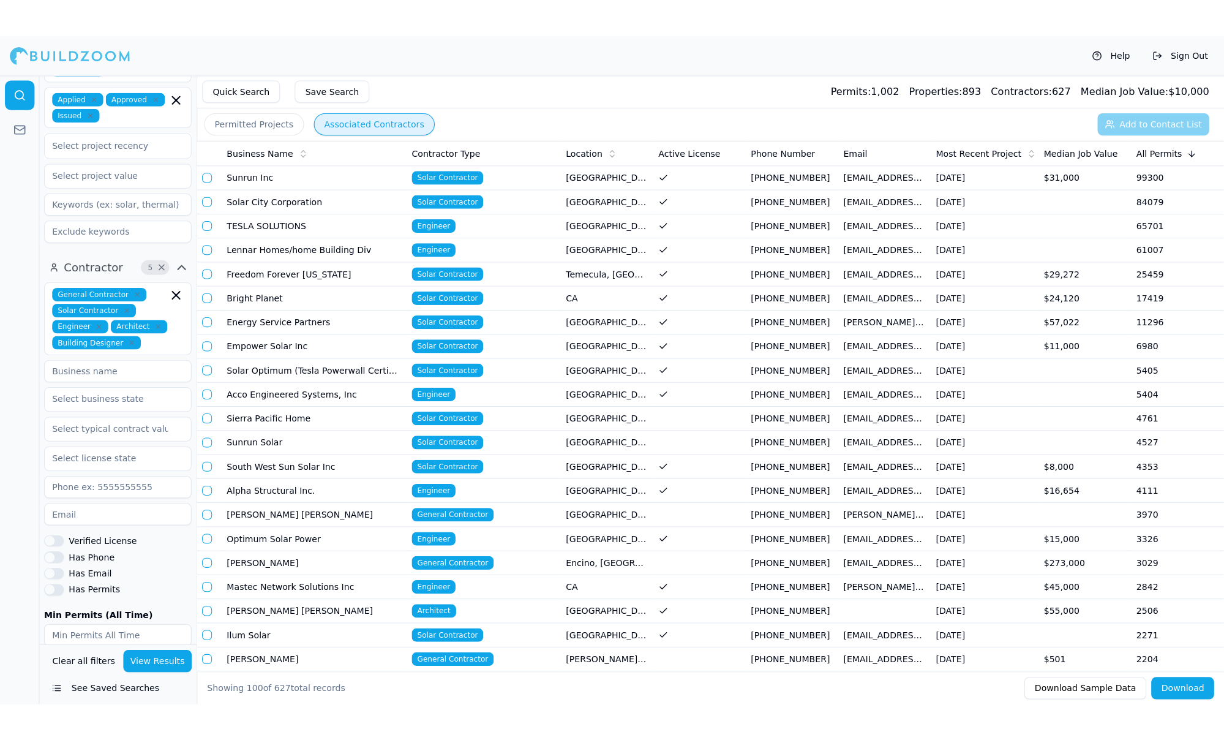
scroll to position [304, 0]
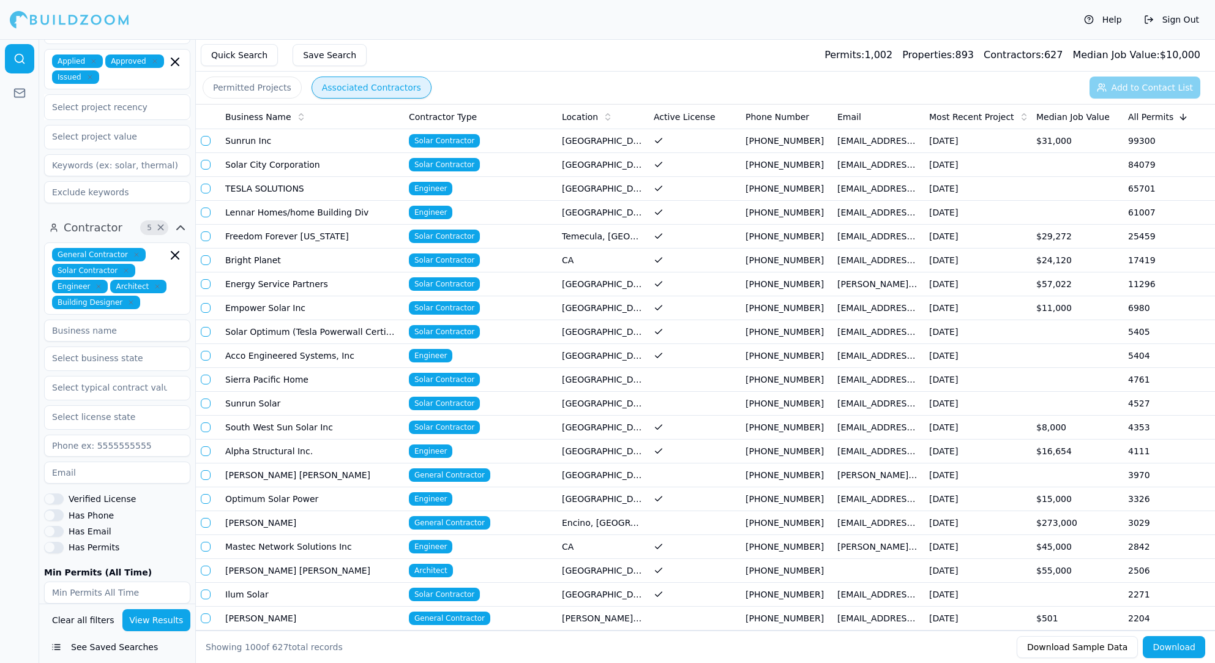
click at [174, 622] on button "View Results" at bounding box center [156, 620] width 69 height 22
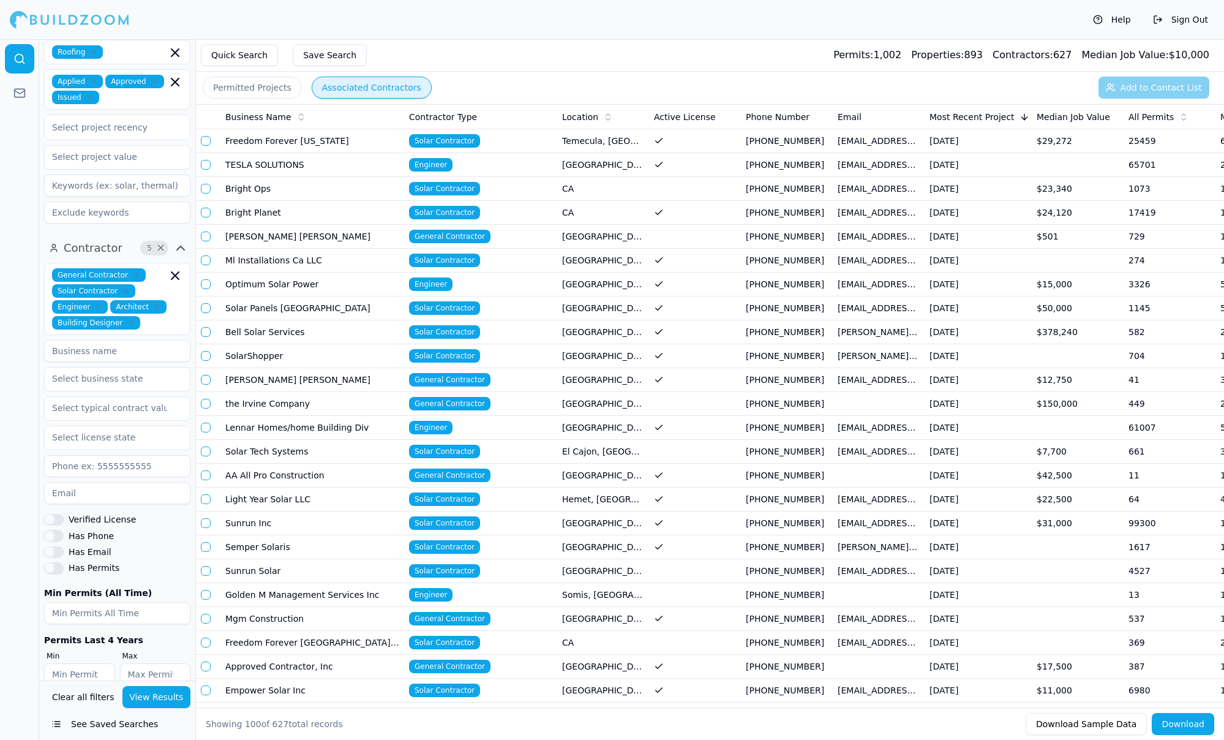
scroll to position [0, 0]
click at [350, 89] on button "Associated Contractors" at bounding box center [372, 88] width 120 height 22
click at [1149, 114] on span "All Permits" at bounding box center [1150, 117] width 45 height 12
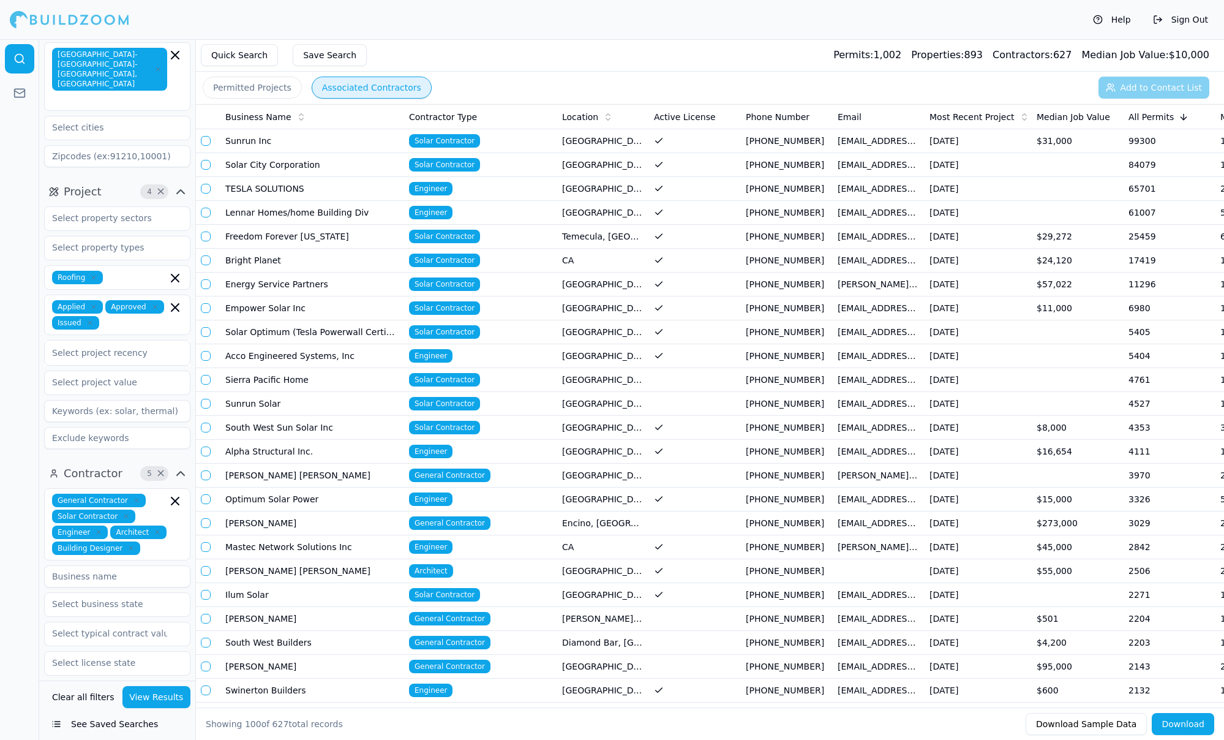
scroll to position [59, 0]
click at [170, 662] on button "View Results" at bounding box center [156, 697] width 69 height 22
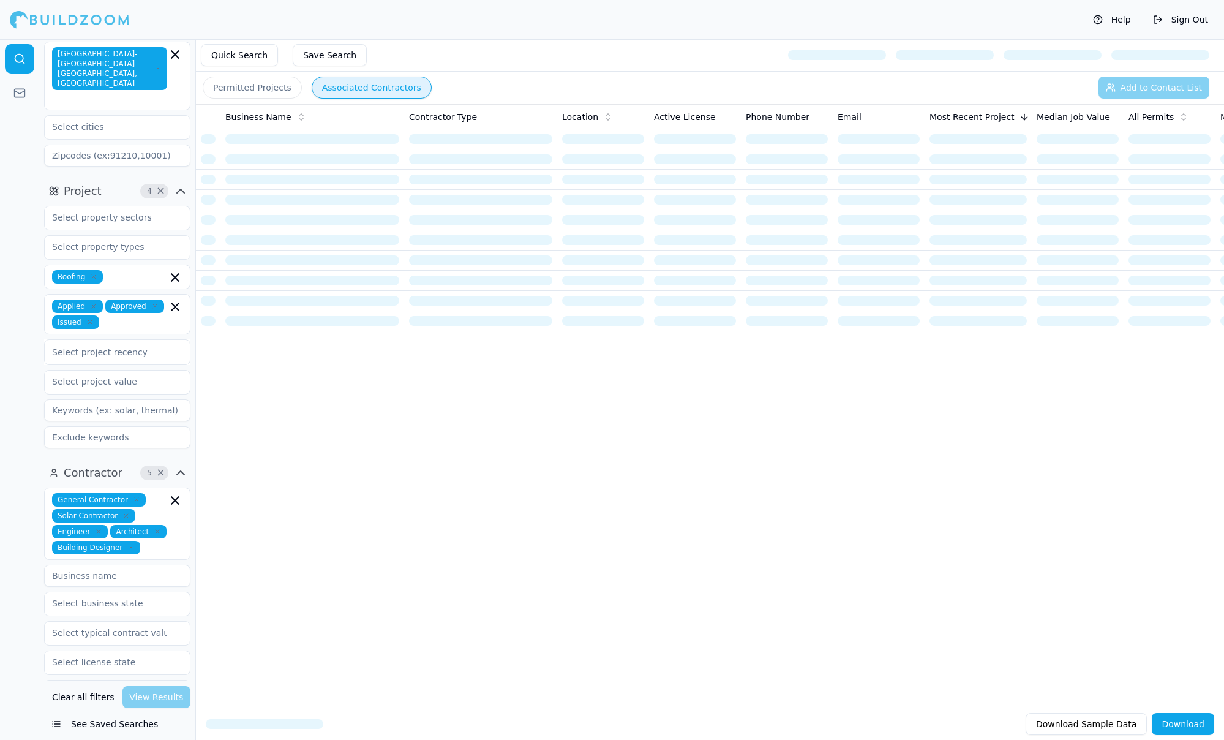
click at [350, 91] on button "Associated Contractors" at bounding box center [372, 88] width 120 height 22
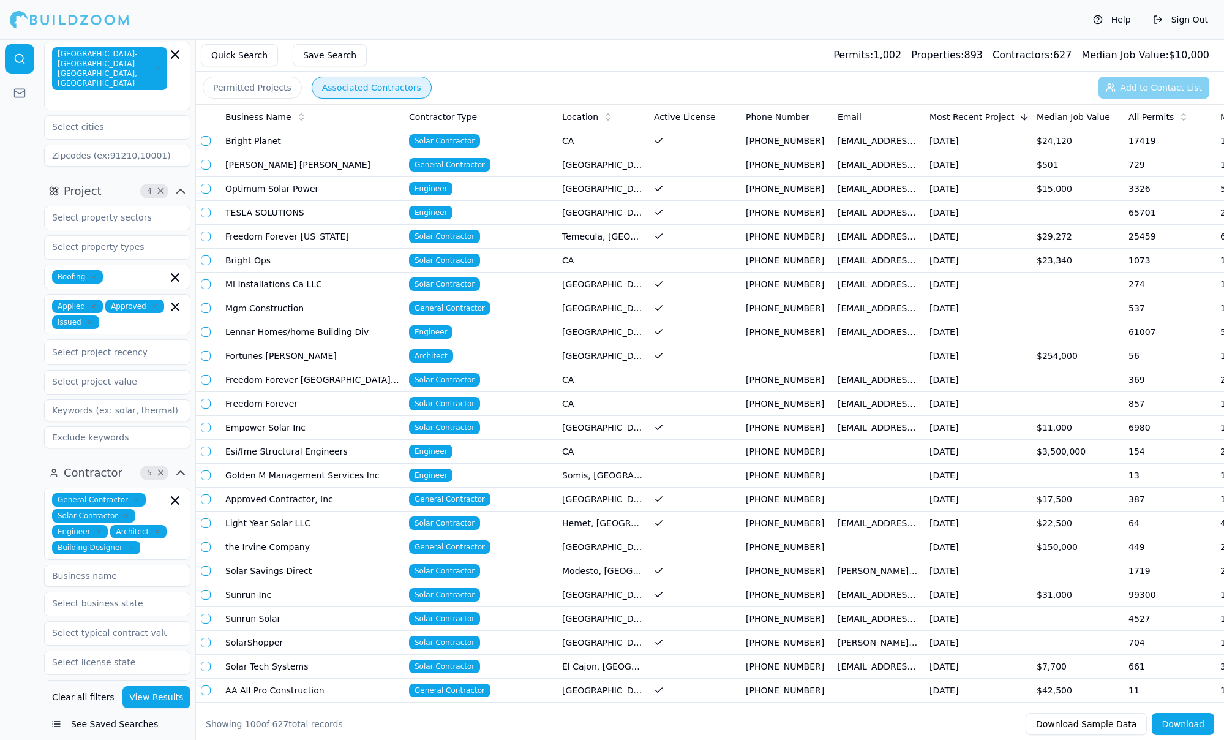
click at [1160, 118] on span "All Permits" at bounding box center [1150, 117] width 45 height 12
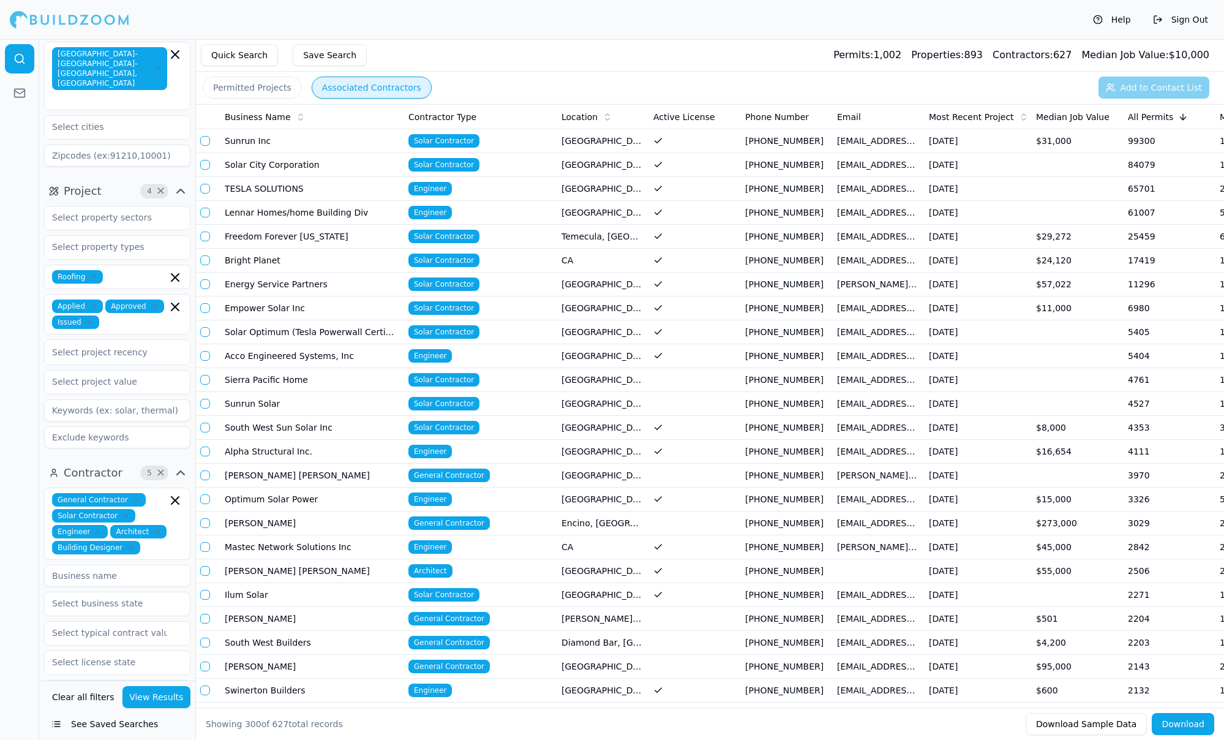
scroll to position [0, 0]
click at [208, 140] on button "button" at bounding box center [205, 141] width 10 height 10
click at [207, 142] on button "button" at bounding box center [205, 140] width 10 height 10
click at [206, 144] on button "button" at bounding box center [205, 141] width 10 height 10
click at [1180, 83] on button "Add to Contact List (1)" at bounding box center [1146, 88] width 126 height 22
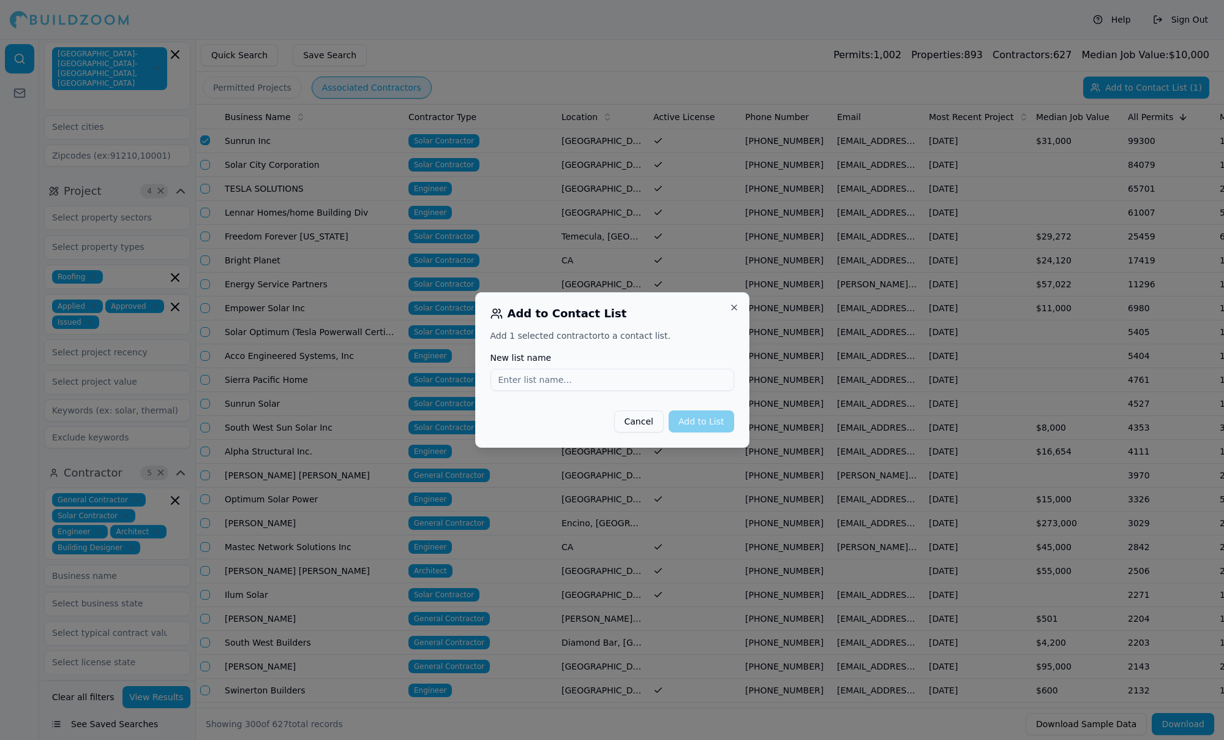
click at [734, 306] on button "Close" at bounding box center [734, 307] width 10 height 10
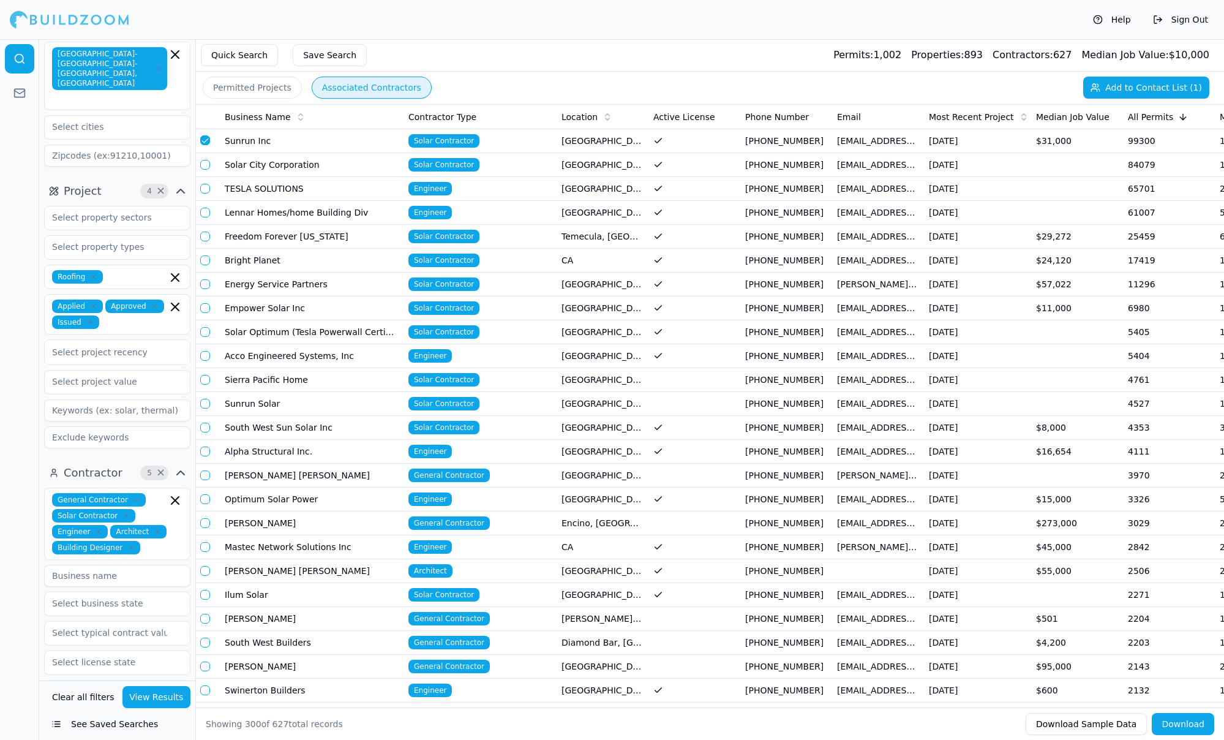
click at [206, 141] on button "button" at bounding box center [205, 140] width 10 height 10
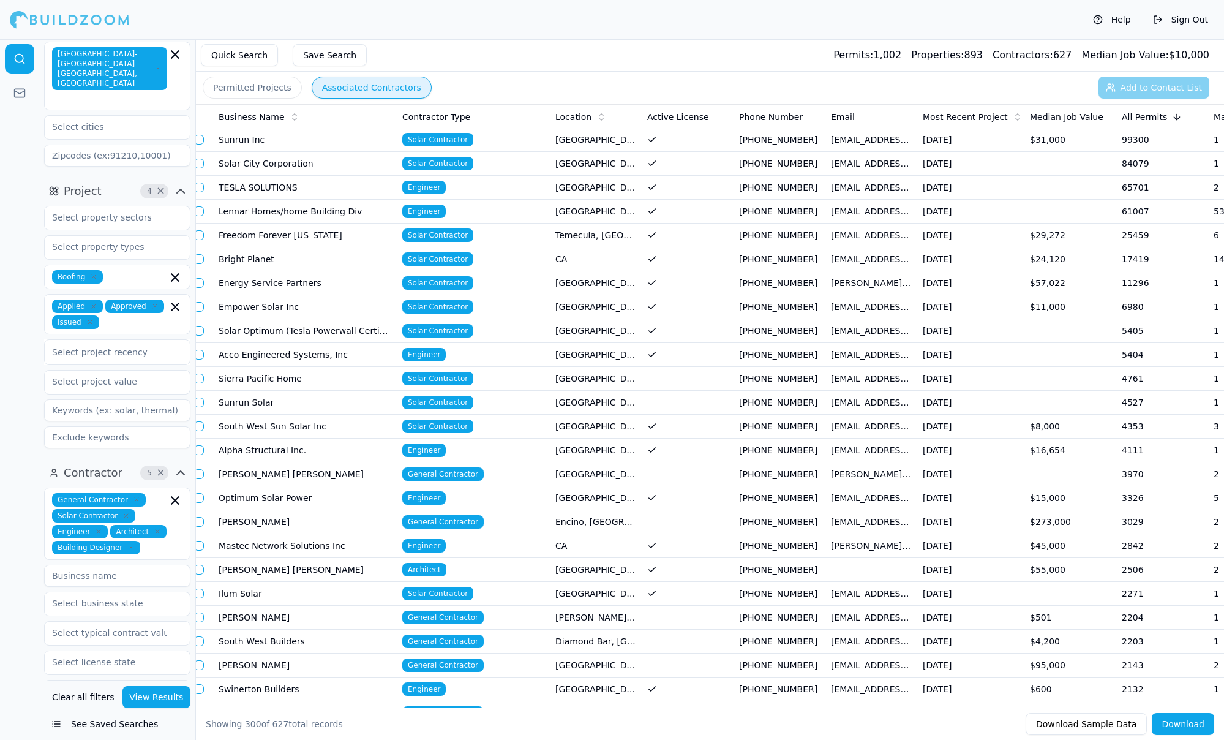
click at [287, 359] on td "Acco Engineered Systems, Inc" at bounding box center [306, 355] width 184 height 24
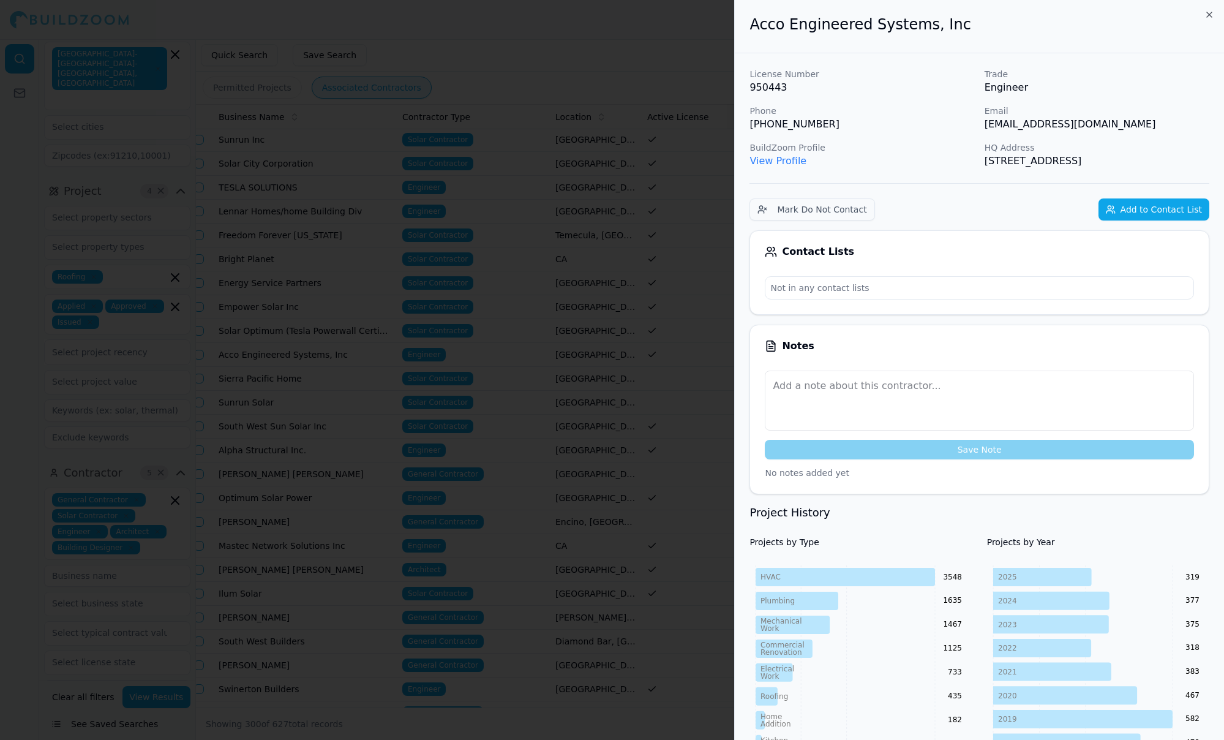
drag, startPoint x: 976, startPoint y: 162, endPoint x: 1133, endPoint y: 161, distance: 157.4
click at [1133, 161] on div "License Number 950443 Trade Engineer Phone [PHONE_NUMBER] Email [EMAIL_ADDRESS]…" at bounding box center [979, 118] width 460 height 100
click at [1132, 161] on p "[STREET_ADDRESS]" at bounding box center [1097, 161] width 225 height 15
drag, startPoint x: 777, startPoint y: 124, endPoint x: 830, endPoint y: 124, distance: 52.7
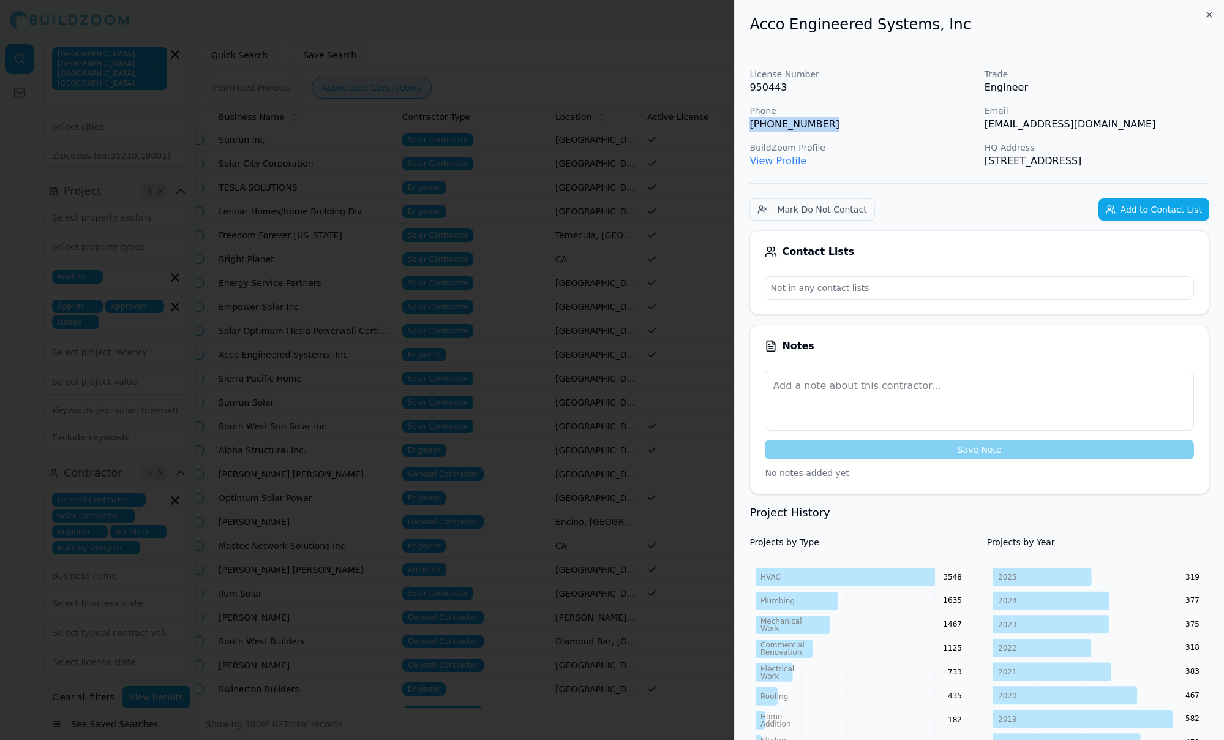
click at [827, 123] on p "[PHONE_NUMBER]" at bounding box center [861, 124] width 225 height 15
drag, startPoint x: 896, startPoint y: 133, endPoint x: 949, endPoint y: 132, distance: 53.3
click at [908, 133] on div "License Number 950443 Trade Engineer Phone [PHONE_NUMBER] Email [EMAIL_ADDRESS]…" at bounding box center [979, 118] width 460 height 100
drag, startPoint x: 988, startPoint y: 130, endPoint x: 982, endPoint y: 138, distance: 9.7
click at [988, 131] on p "[EMAIL_ADDRESS][DOMAIN_NAME]" at bounding box center [1097, 124] width 225 height 15
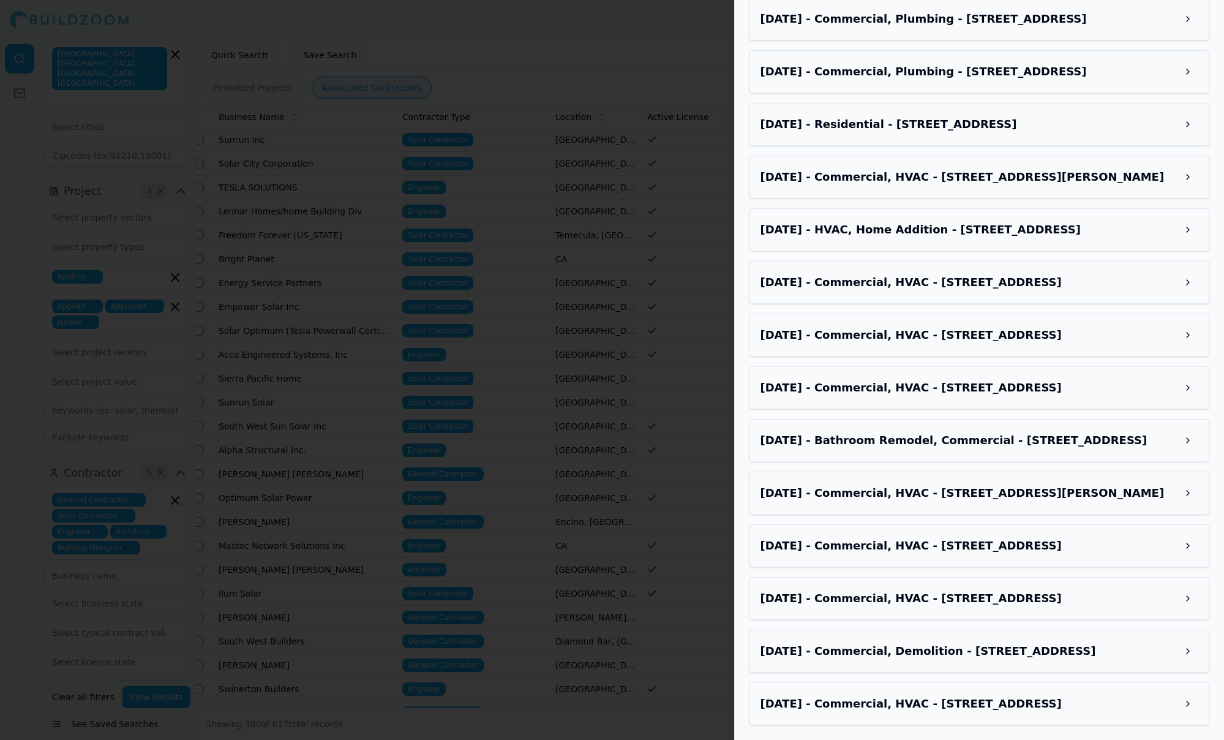
scroll to position [2082, 0]
drag, startPoint x: 664, startPoint y: 388, endPoint x: 576, endPoint y: 393, distance: 87.7
click at [664, 388] on div at bounding box center [612, 370] width 1224 height 740
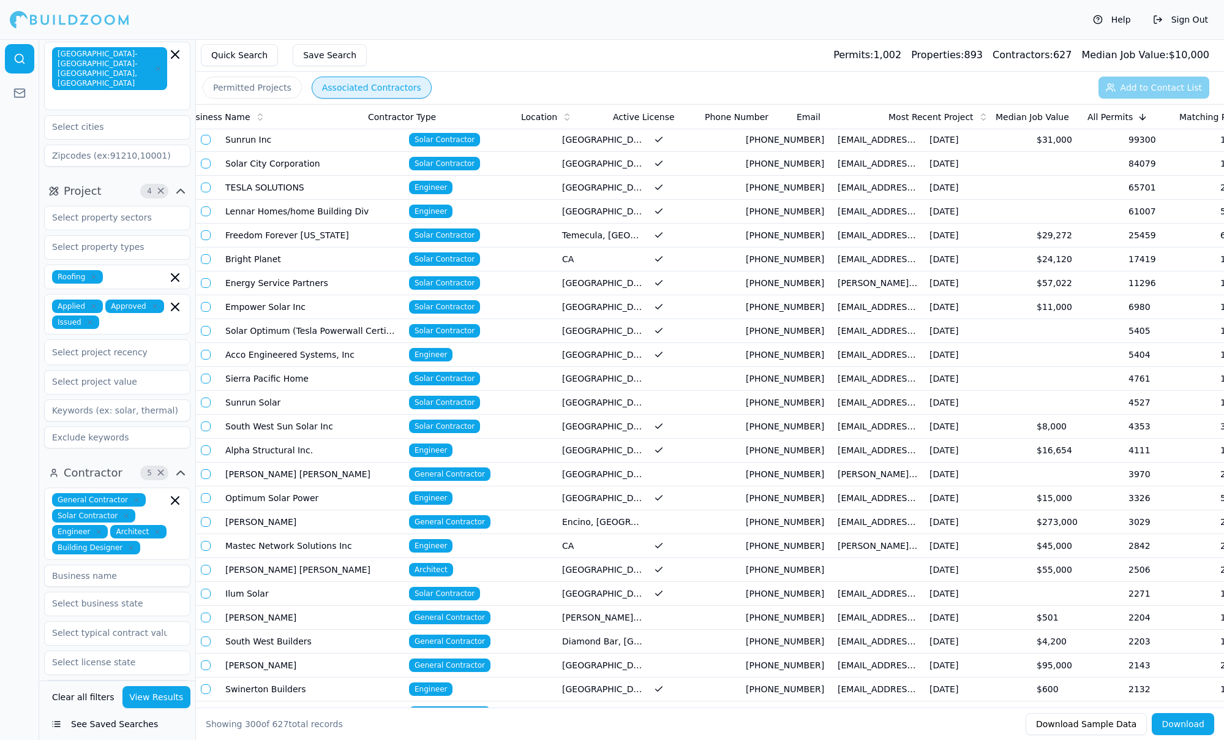
scroll to position [0, 0]
click at [290, 143] on td "Sunrun Inc" at bounding box center [312, 140] width 184 height 24
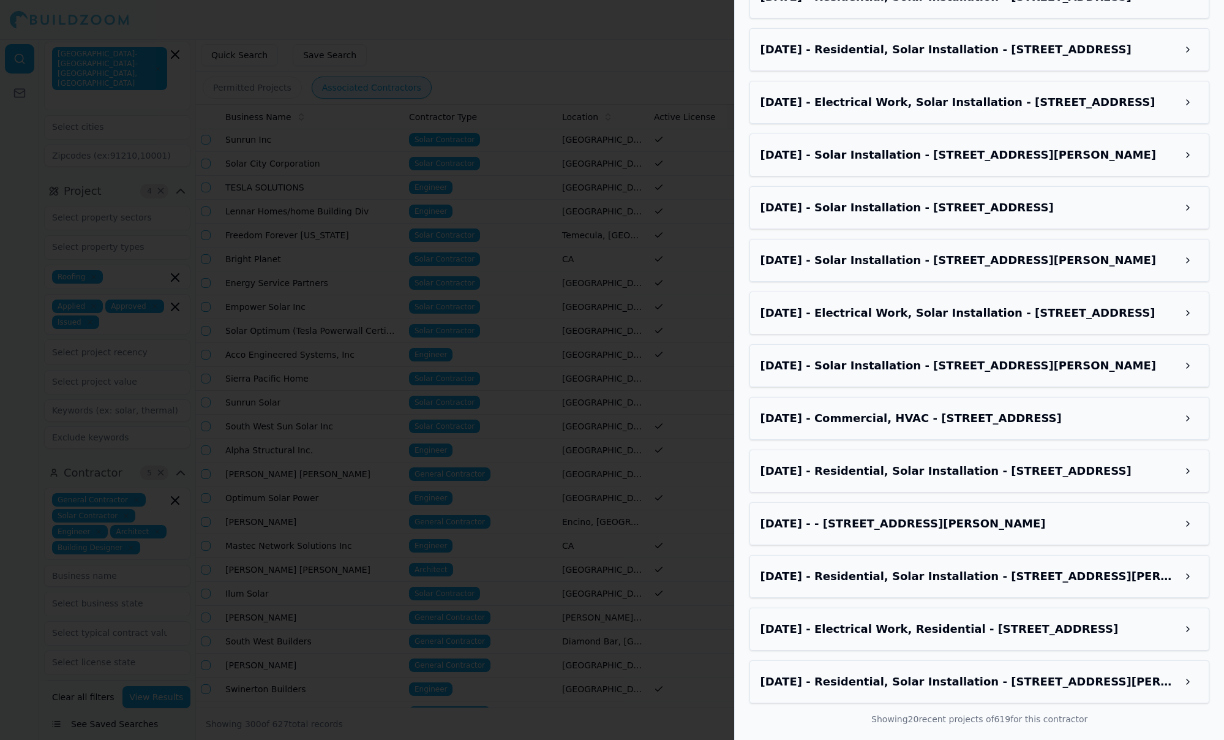
scroll to position [1863, 0]
click at [645, 459] on div at bounding box center [612, 370] width 1224 height 740
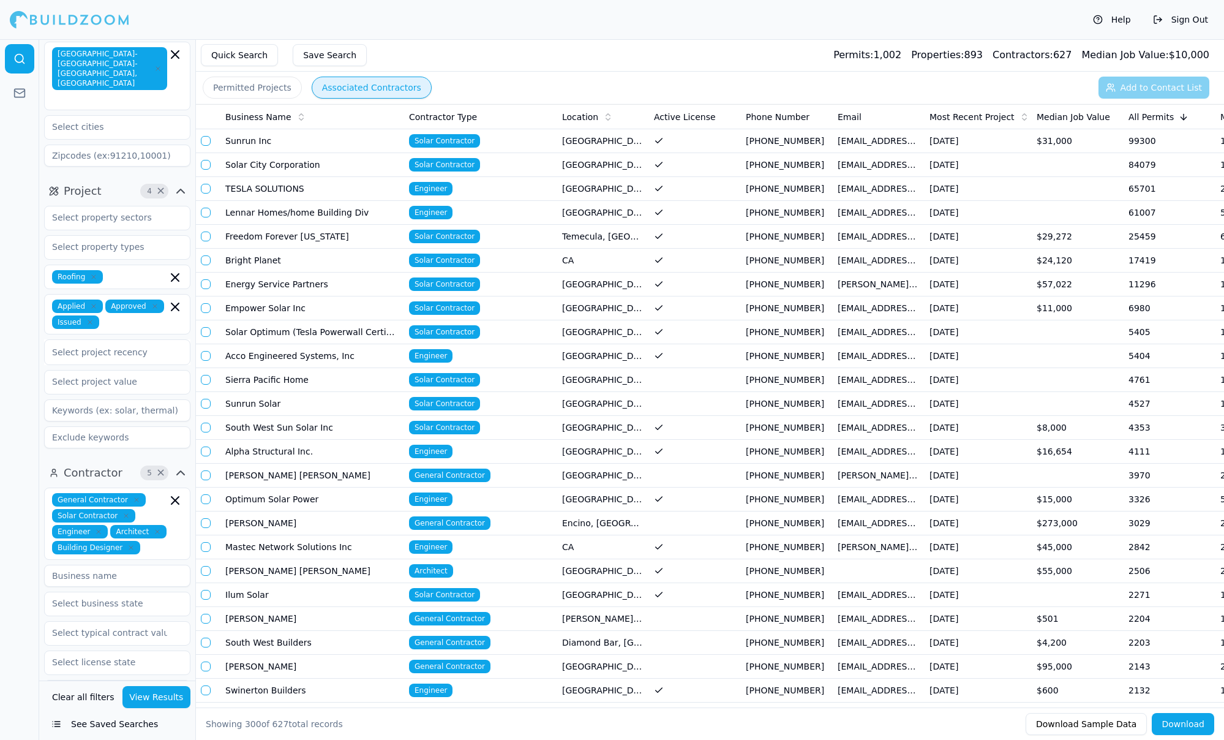
scroll to position [0, 0]
click at [283, 140] on td "Sunrun Inc" at bounding box center [312, 141] width 184 height 24
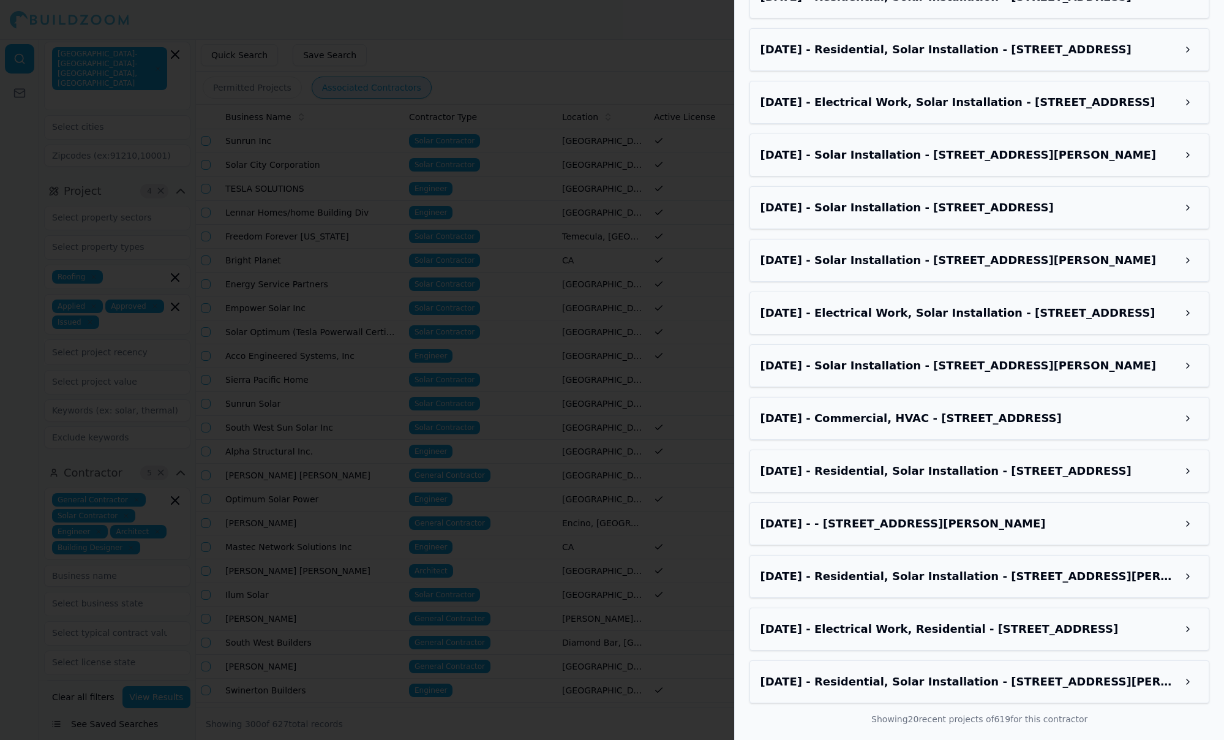
click at [497, 274] on div at bounding box center [612, 370] width 1224 height 740
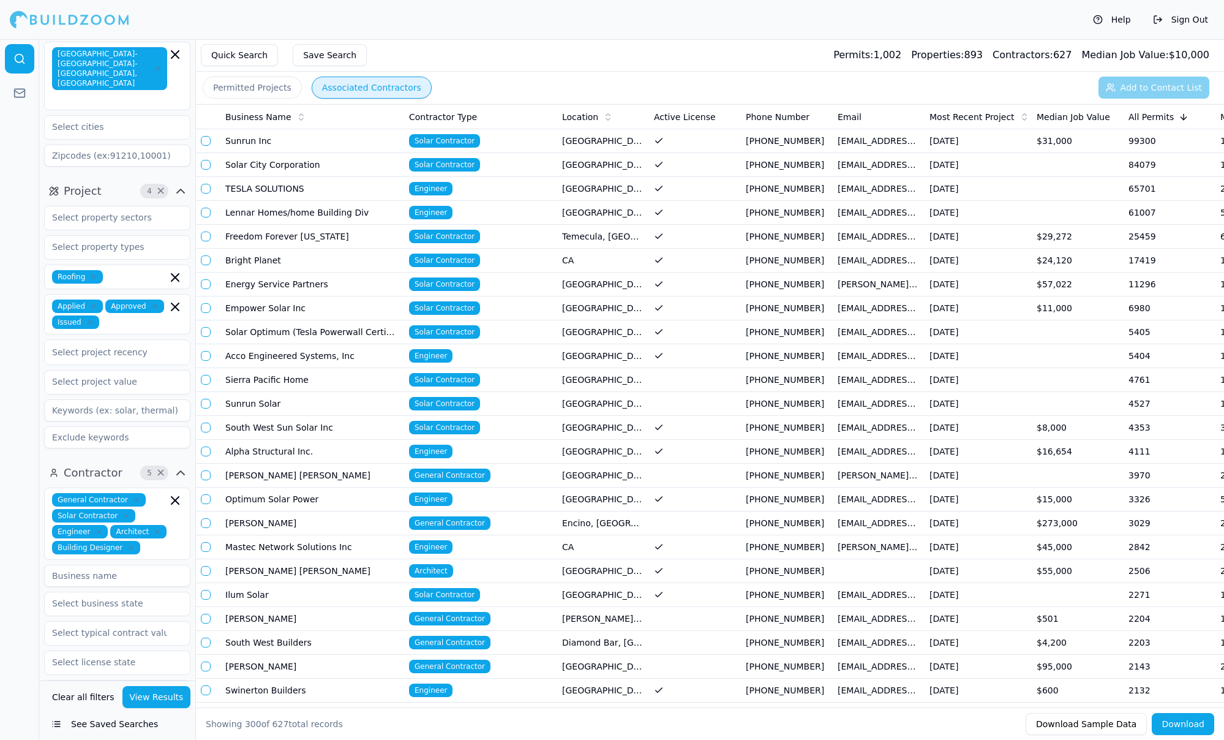
click at [262, 145] on td "Sunrun Inc" at bounding box center [312, 141] width 184 height 24
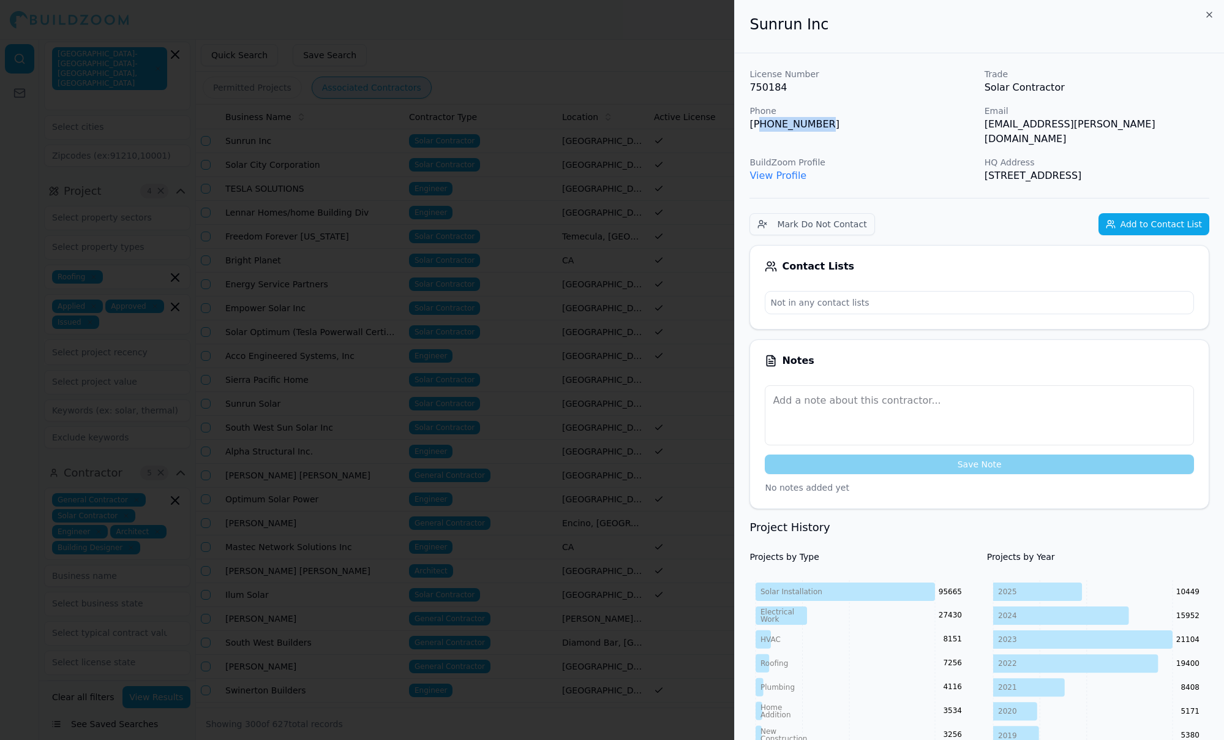
drag, startPoint x: 757, startPoint y: 122, endPoint x: 816, endPoint y: 125, distance: 58.9
click at [816, 125] on p "[PHONE_NUMBER]" at bounding box center [861, 124] width 225 height 15
drag, startPoint x: 676, startPoint y: 107, endPoint x: 642, endPoint y: 104, distance: 34.4
click at [676, 107] on div at bounding box center [612, 370] width 1224 height 740
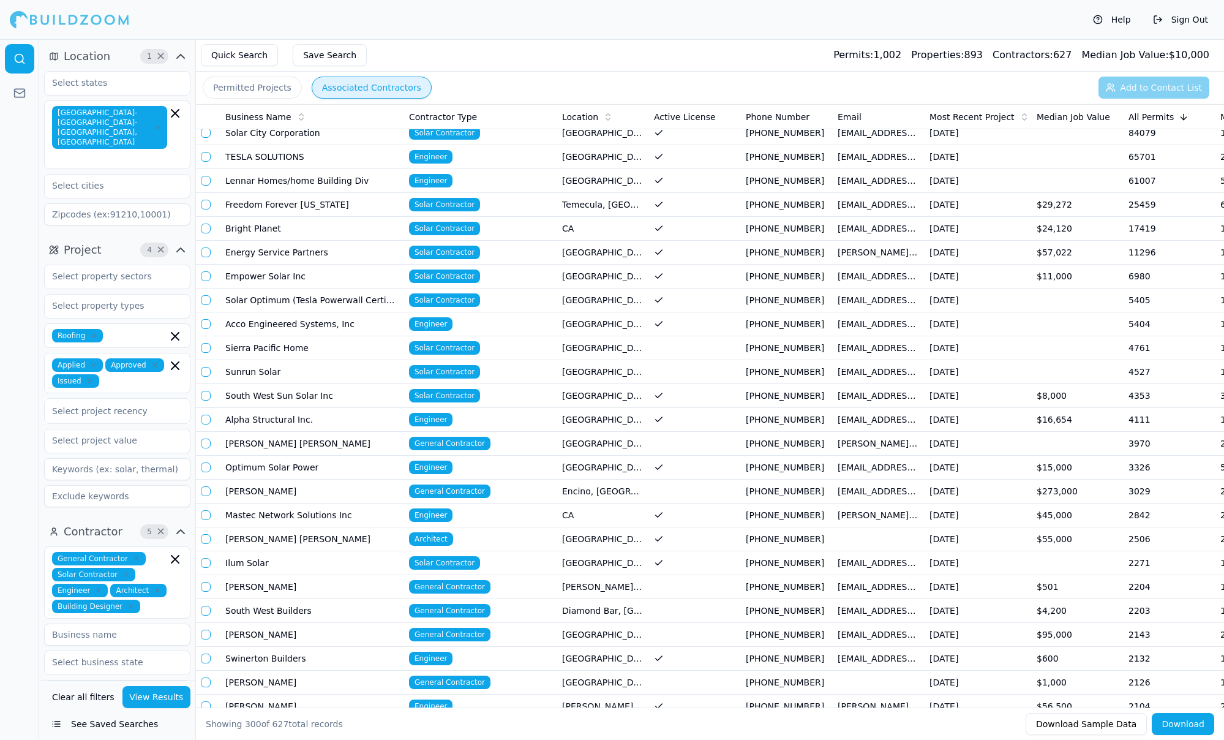
scroll to position [33, 0]
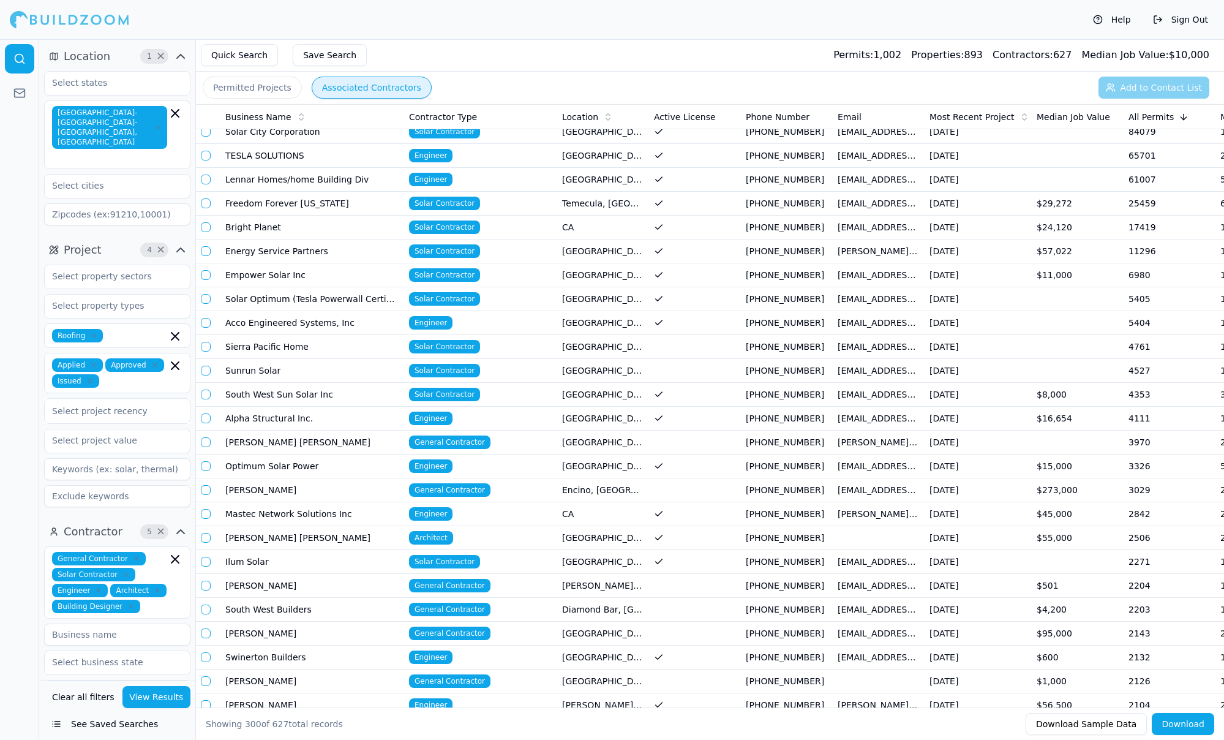
click at [240, 86] on button "Permitted Projects" at bounding box center [252, 88] width 99 height 22
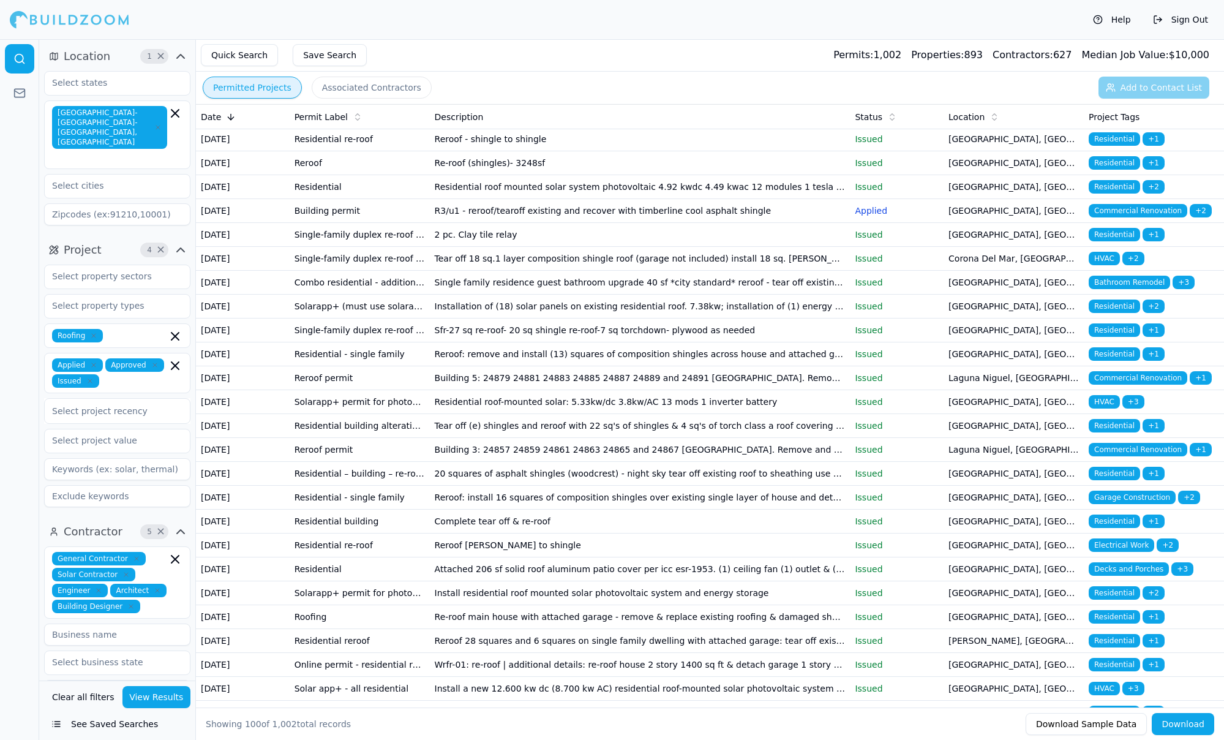
scroll to position [123, 0]
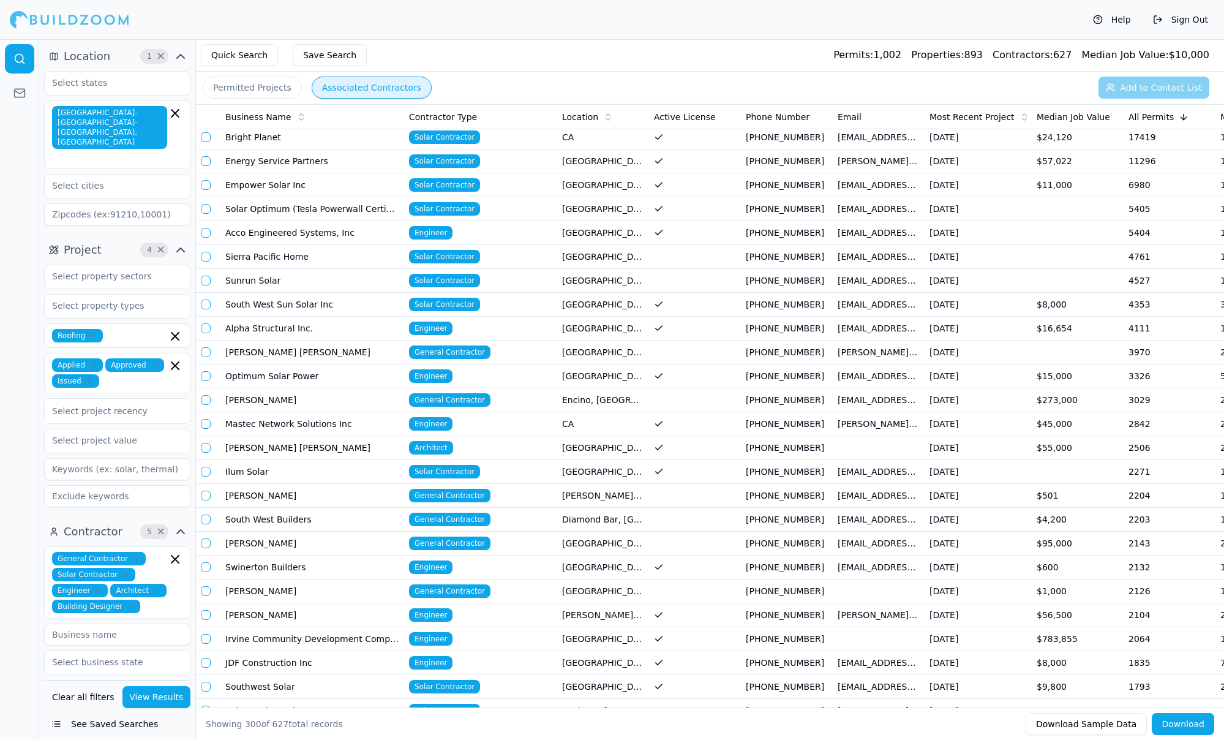
click at [393, 91] on button "Associated Contractors" at bounding box center [372, 88] width 120 height 22
